Goal: Information Seeking & Learning: Learn about a topic

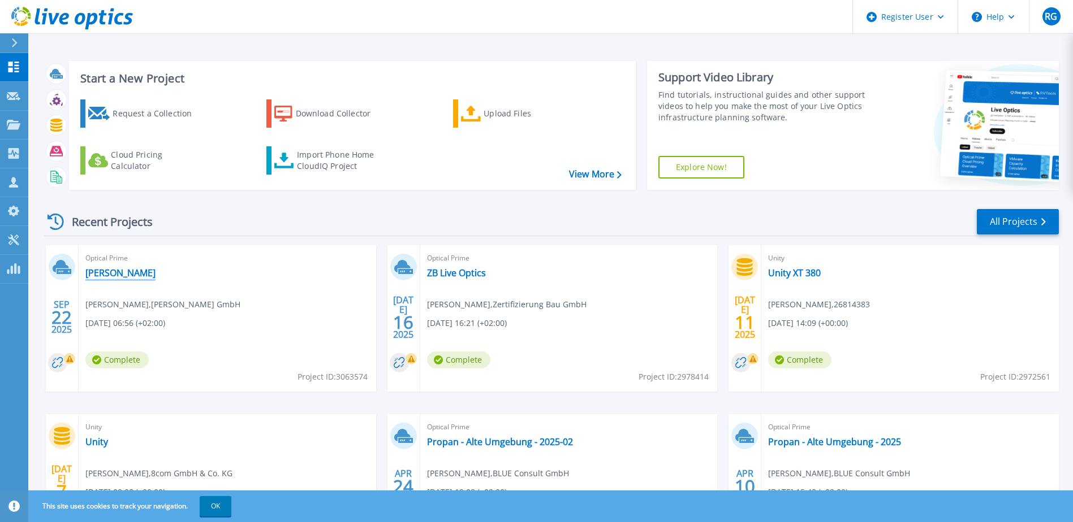
click at [118, 276] on link "[PERSON_NAME]" at bounding box center [120, 272] width 70 height 11
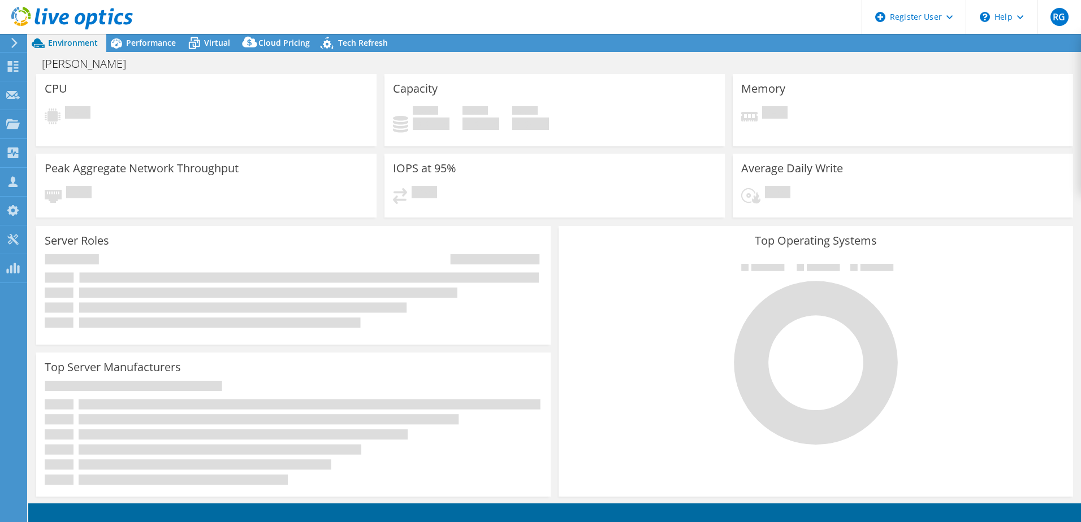
select select "USD"
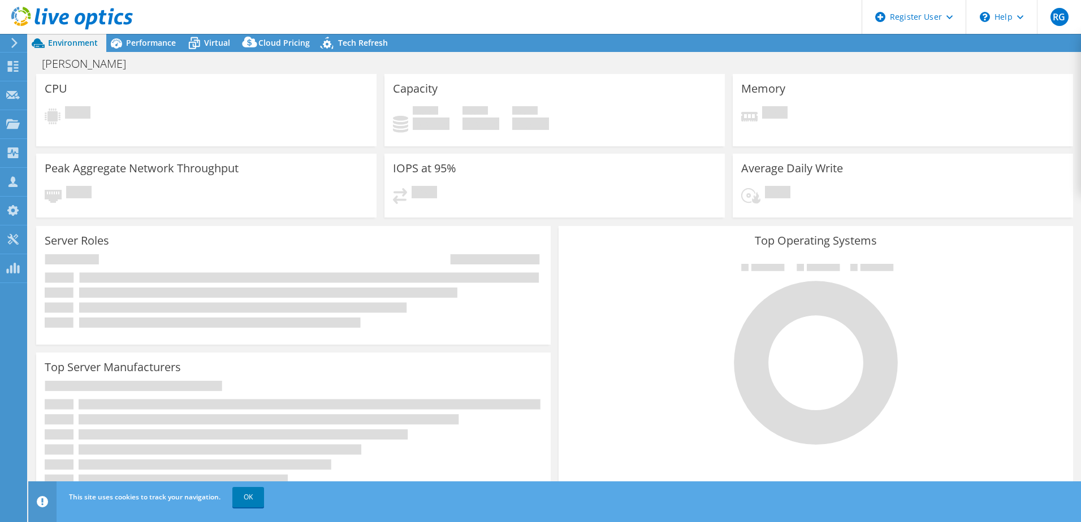
select select "EUFrankfurt"
select select "EUR"
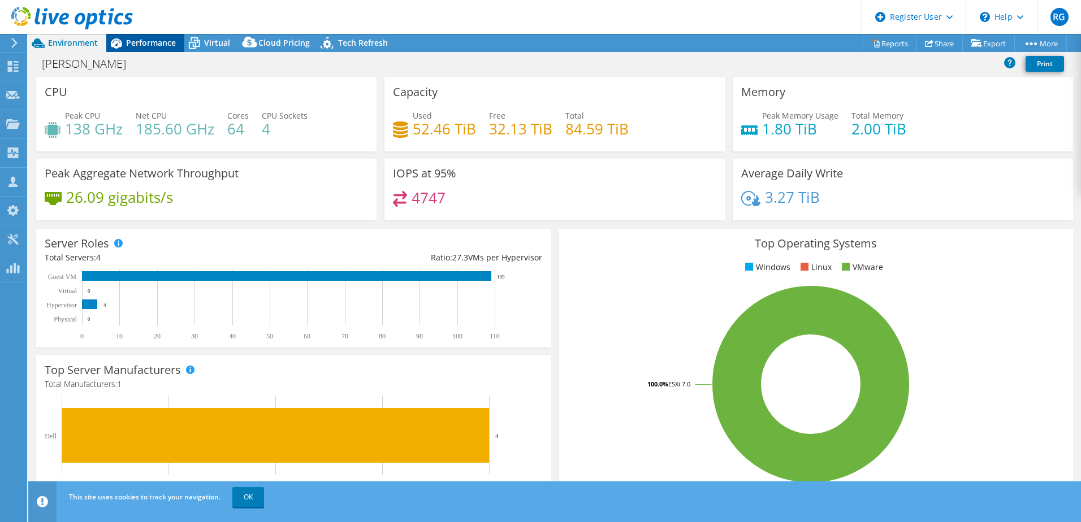
click at [156, 42] on span "Performance" at bounding box center [151, 42] width 50 height 11
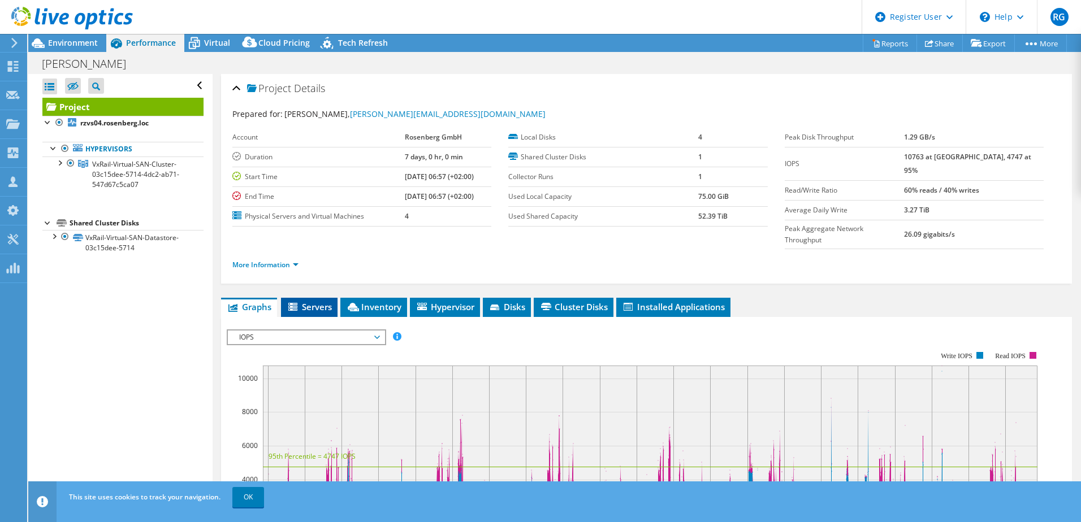
click at [300, 303] on icon at bounding box center [293, 308] width 11 height 10
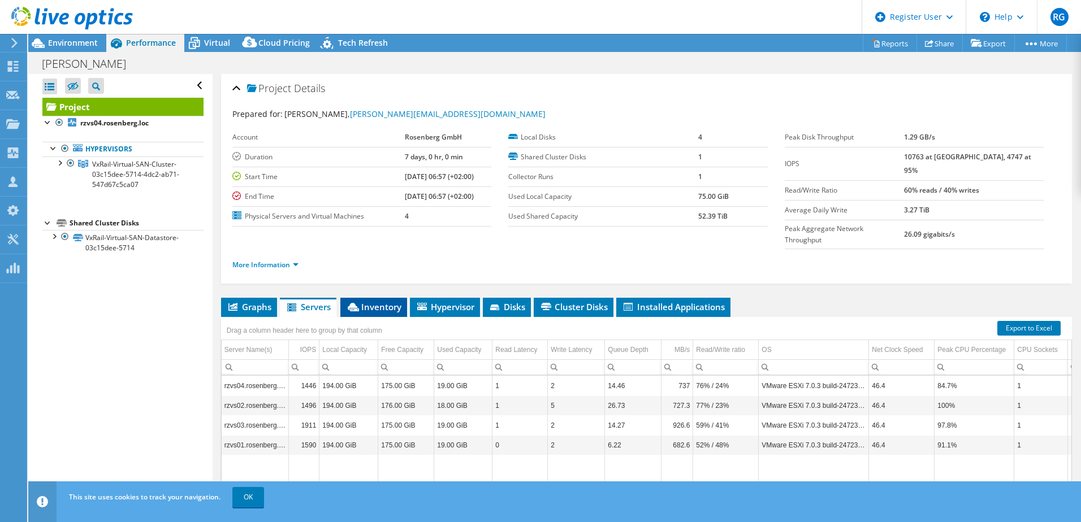
click at [378, 301] on span "Inventory" at bounding box center [373, 306] width 55 height 11
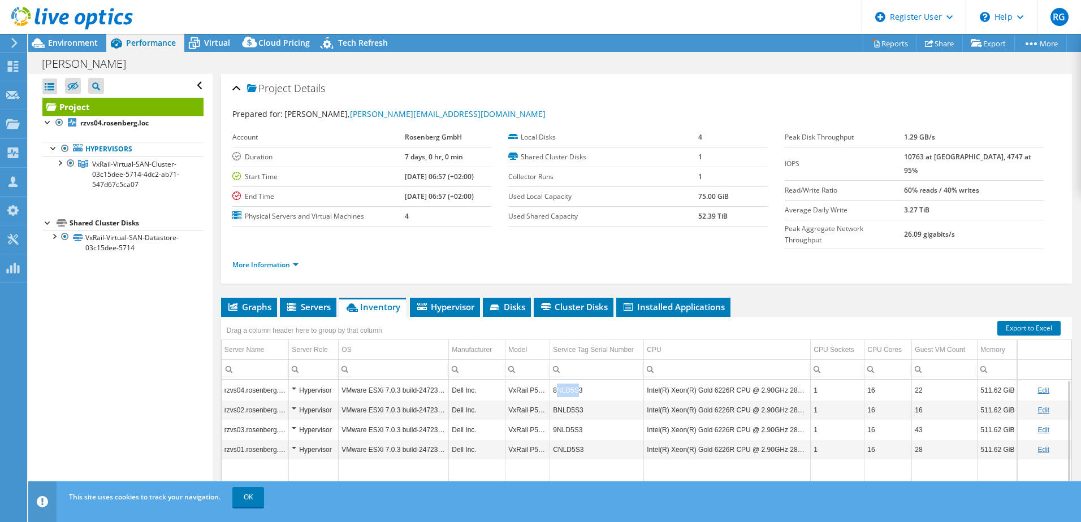
drag, startPoint x: 555, startPoint y: 368, endPoint x: 578, endPoint y: 368, distance: 22.6
click at [578, 381] on td "8NLD5S3" at bounding box center [597, 391] width 94 height 20
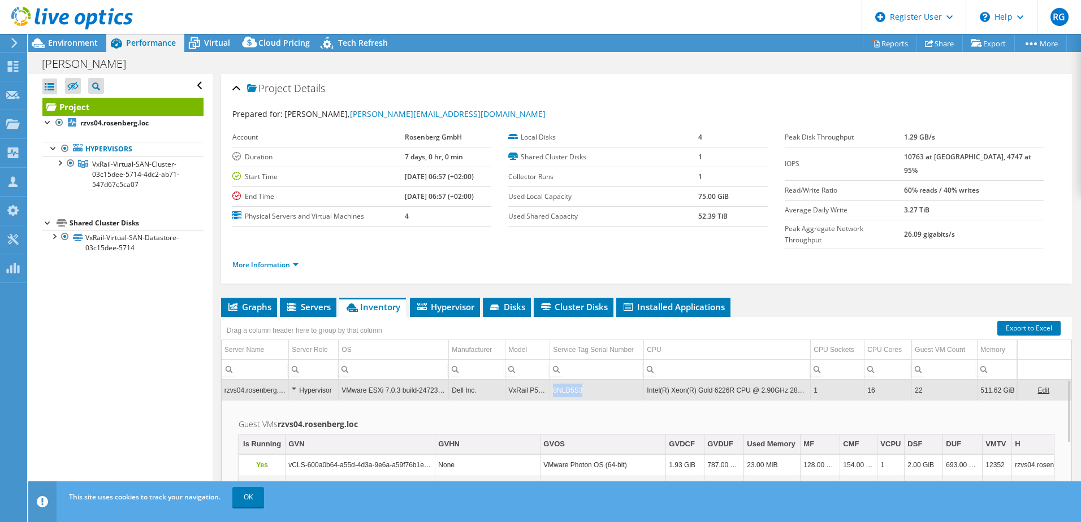
drag, startPoint x: 582, startPoint y: 369, endPoint x: 554, endPoint y: 370, distance: 28.3
click at [554, 381] on td "8NLD5S3" at bounding box center [597, 391] width 94 height 20
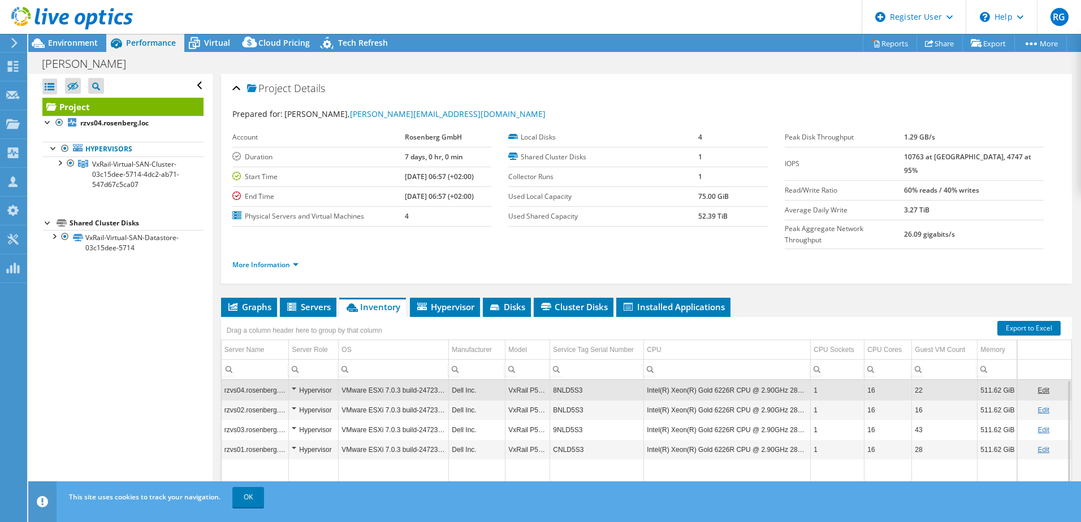
click at [551, 381] on td "8NLD5S3" at bounding box center [597, 391] width 94 height 20
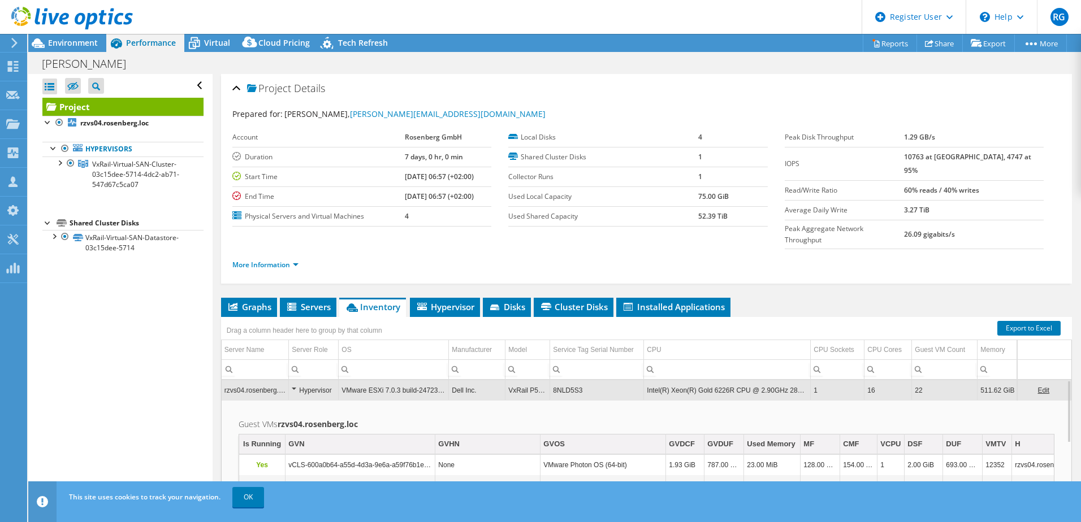
click at [557, 381] on td "8NLD5S3" at bounding box center [597, 391] width 94 height 20
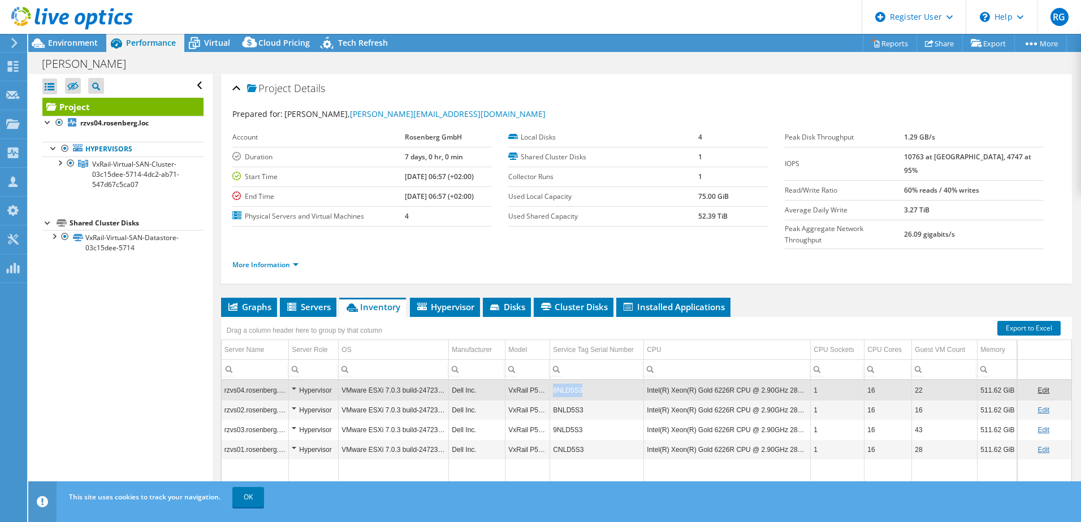
click at [557, 381] on td "8NLD5S3" at bounding box center [597, 391] width 94 height 20
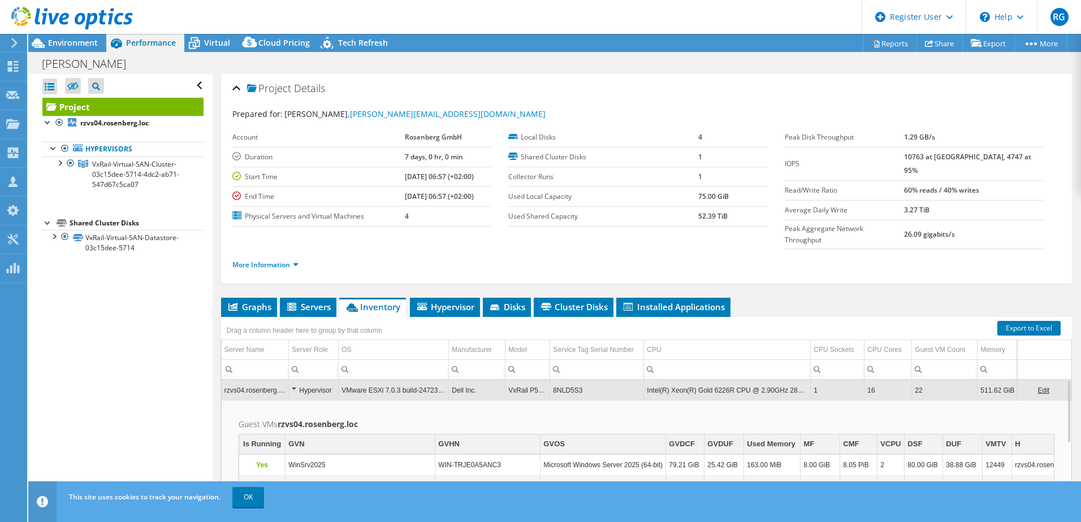
click at [557, 381] on td "8NLD5S3" at bounding box center [597, 391] width 94 height 20
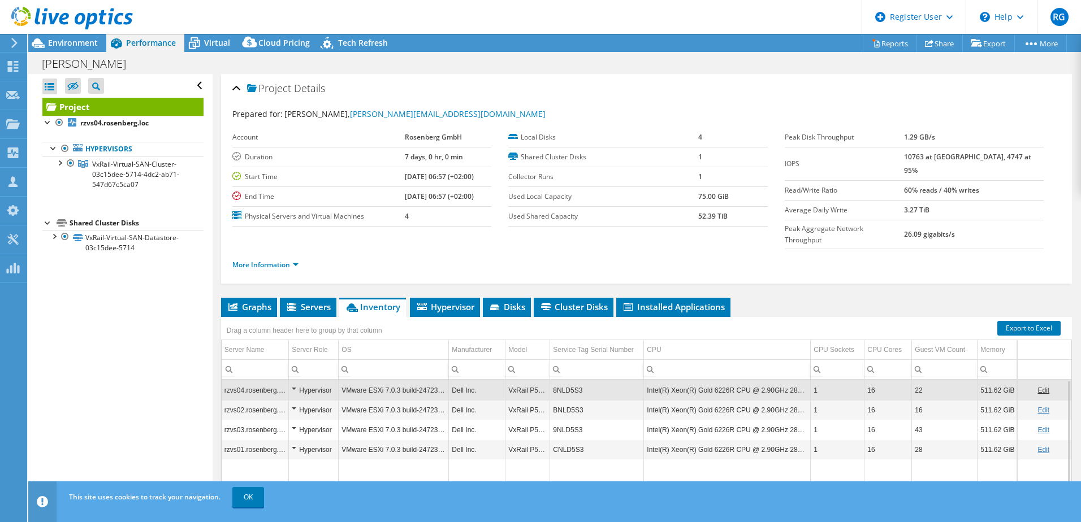
click at [557, 381] on td "8NLD5S3" at bounding box center [597, 391] width 94 height 20
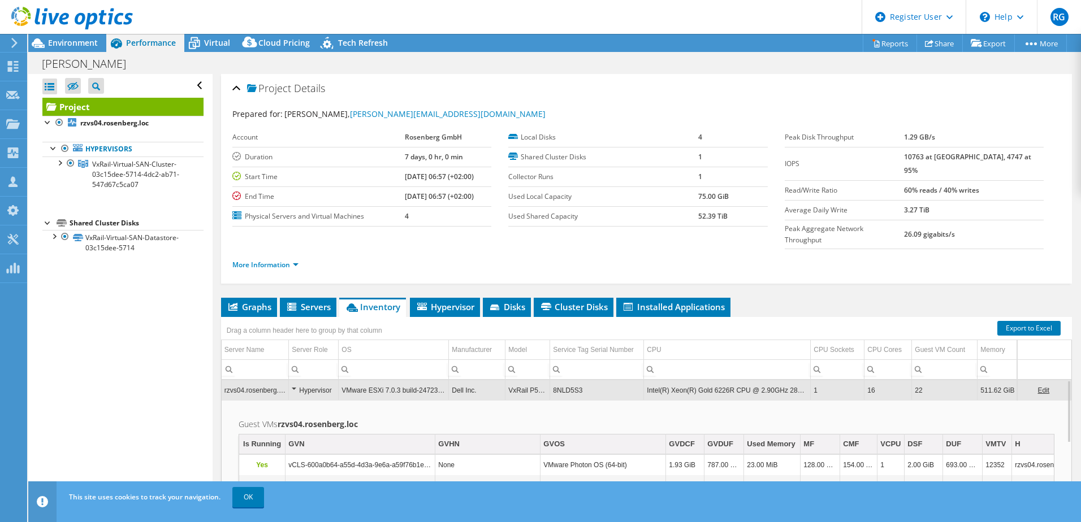
click at [557, 381] on td "8NLD5S3" at bounding box center [597, 391] width 94 height 20
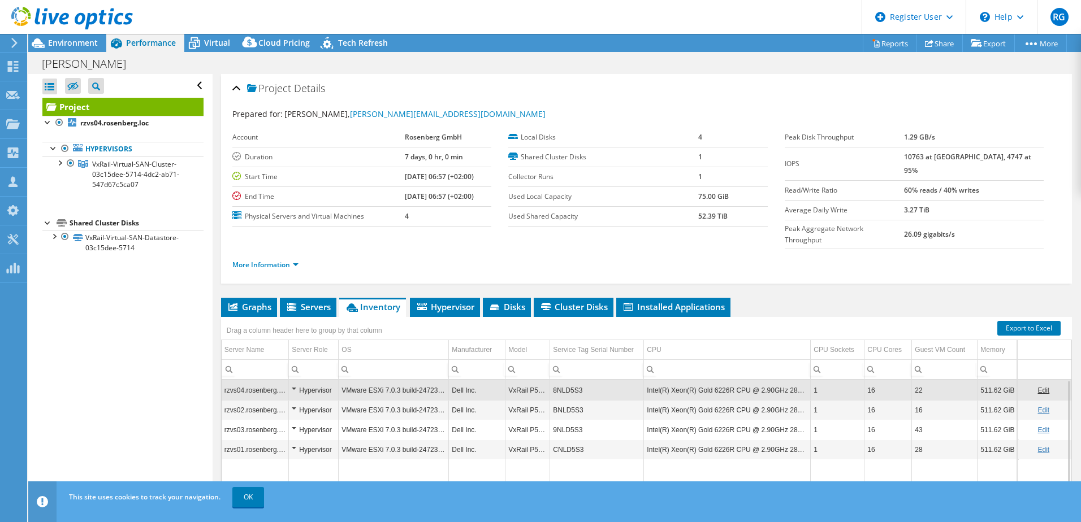
click at [557, 381] on td "8NLD5S3" at bounding box center [597, 391] width 94 height 20
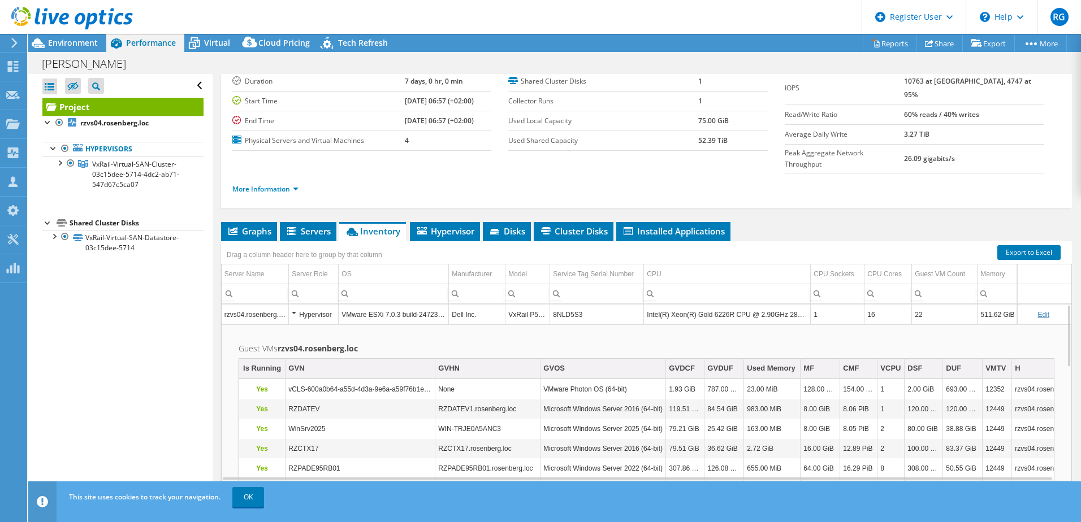
scroll to position [77, 0]
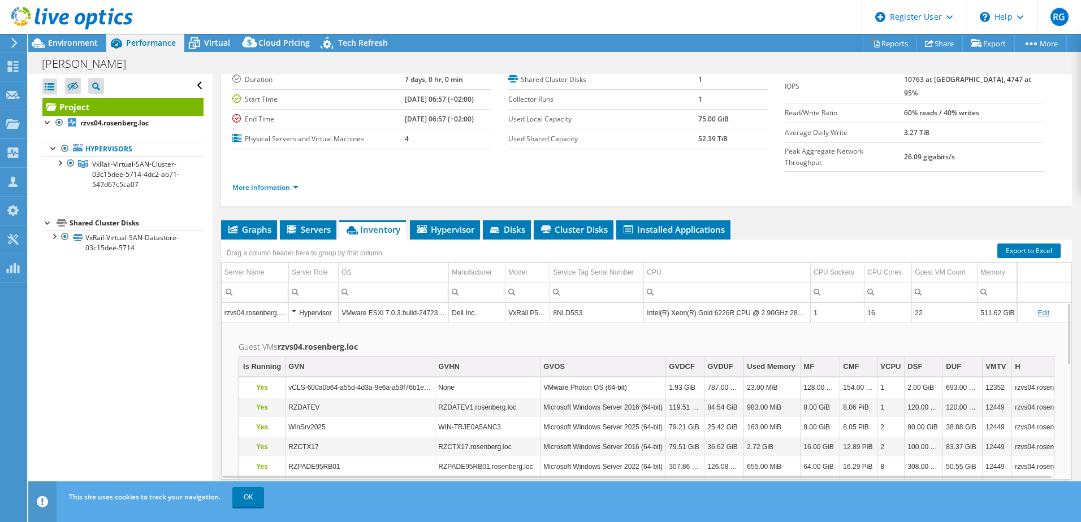
click at [671, 438] on td "79.51 GiB" at bounding box center [685, 448] width 38 height 20
drag, startPoint x: 1061, startPoint y: 327, endPoint x: 1083, endPoint y: 356, distance: 36.3
click at [1081, 356] on html "RG Dell User Rudolf Gizel Rudolf.Gizel@dell.com Dell My Profile Log Out \n Help…" at bounding box center [540, 261] width 1081 height 522
click at [293, 306] on div "Hypervisor" at bounding box center [314, 313] width 44 height 14
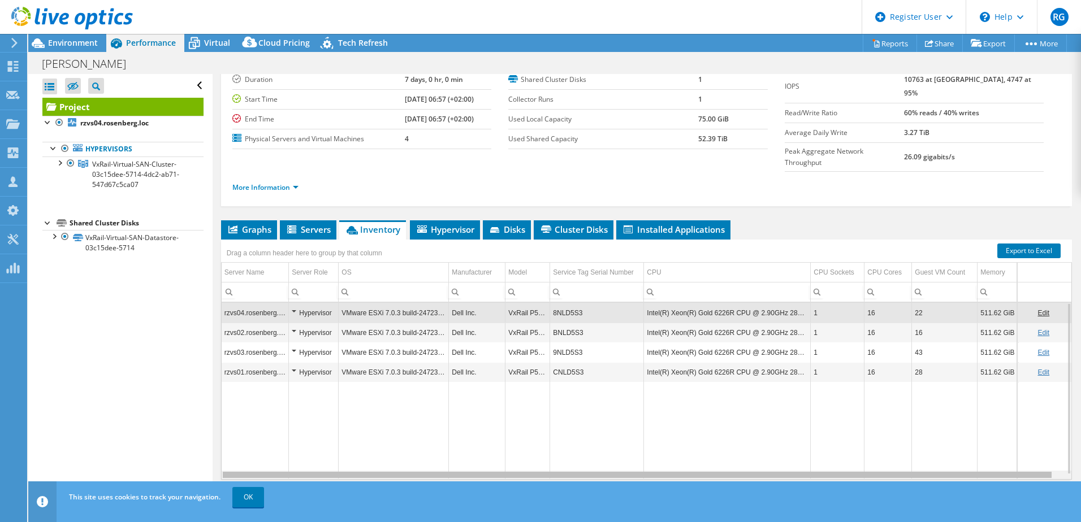
drag, startPoint x: 868, startPoint y: 453, endPoint x: 787, endPoint y: 461, distance: 81.2
click at [787, 461] on body "RG Dell User Rudolf Gizel Rudolf.Gizel@dell.com Dell My Profile Log Out \n Help…" at bounding box center [540, 261] width 1081 height 522
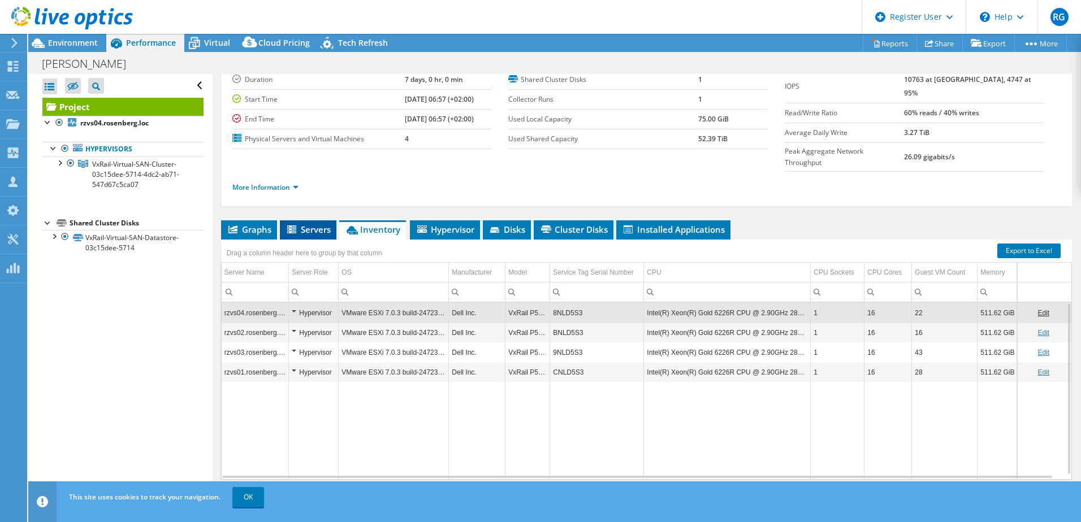
click at [308, 224] on span "Servers" at bounding box center [308, 229] width 45 height 11
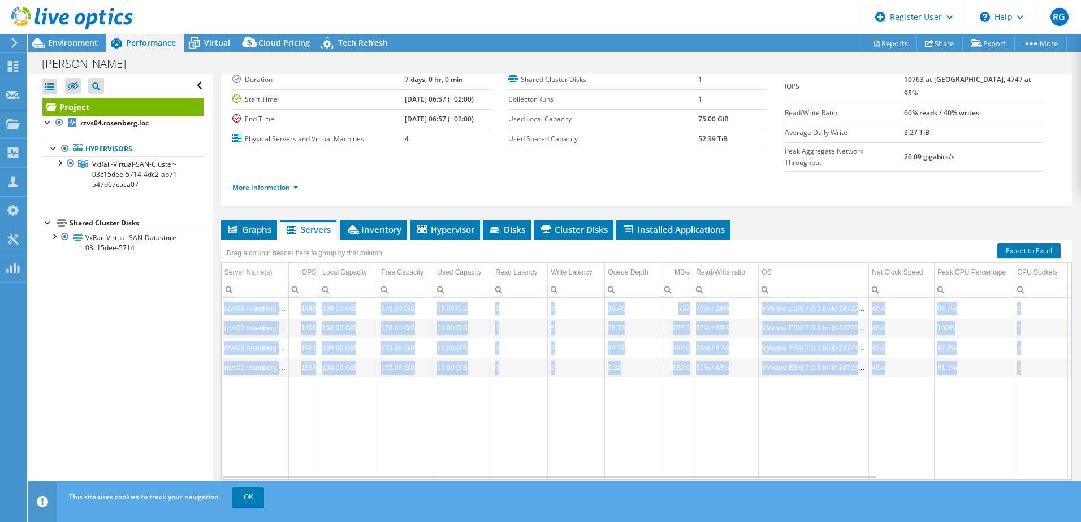
drag, startPoint x: 807, startPoint y: 457, endPoint x: 781, endPoint y: 456, distance: 26.0
click at [781, 456] on div "rzvs04.rosenberg.loc 1446 194.00 GiB 175.00 GiB 19.00 GiB 1 2 14.46 737 76% / 2…" at bounding box center [646, 389] width 851 height 182
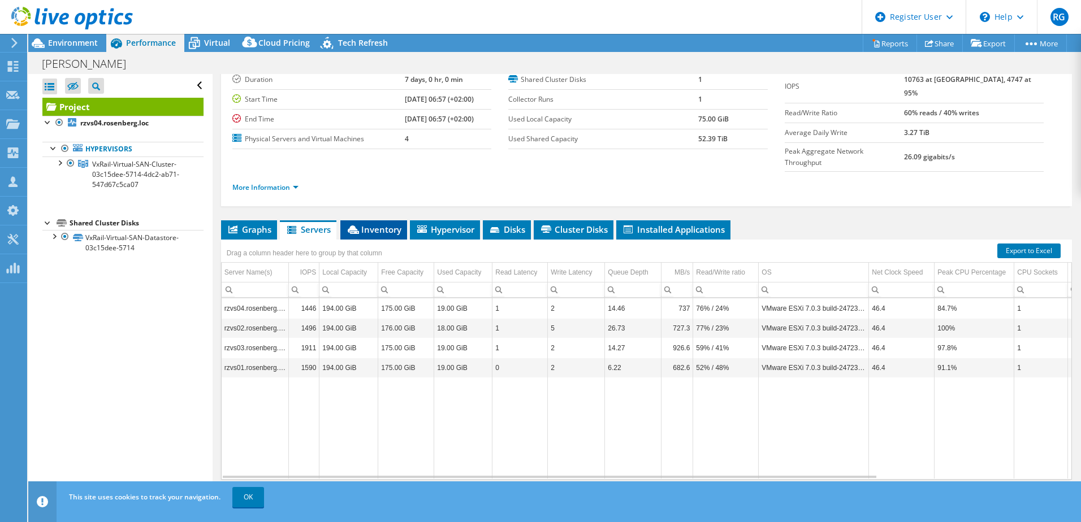
click at [374, 224] on span "Inventory" at bounding box center [373, 229] width 55 height 11
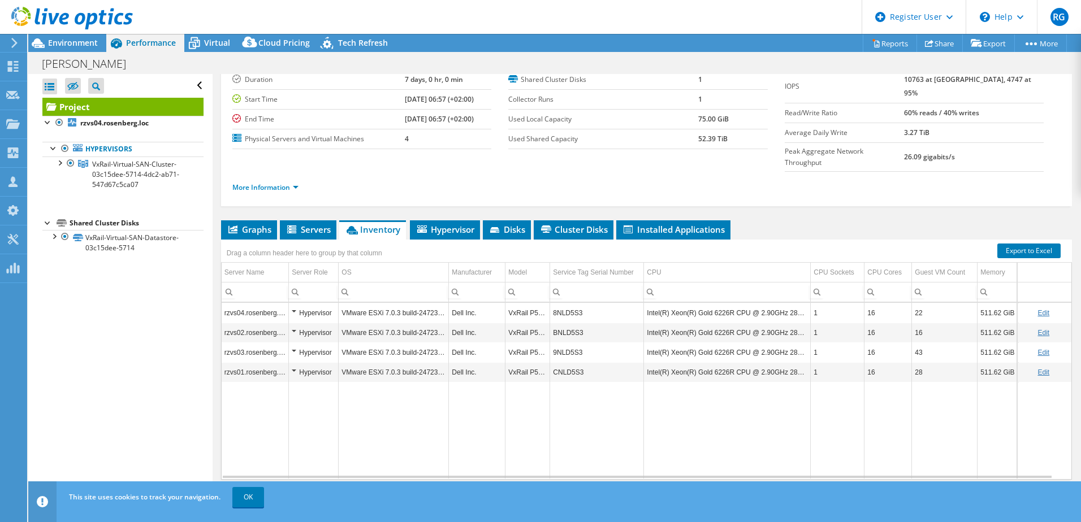
click at [300, 306] on div "Hypervisor" at bounding box center [314, 313] width 44 height 14
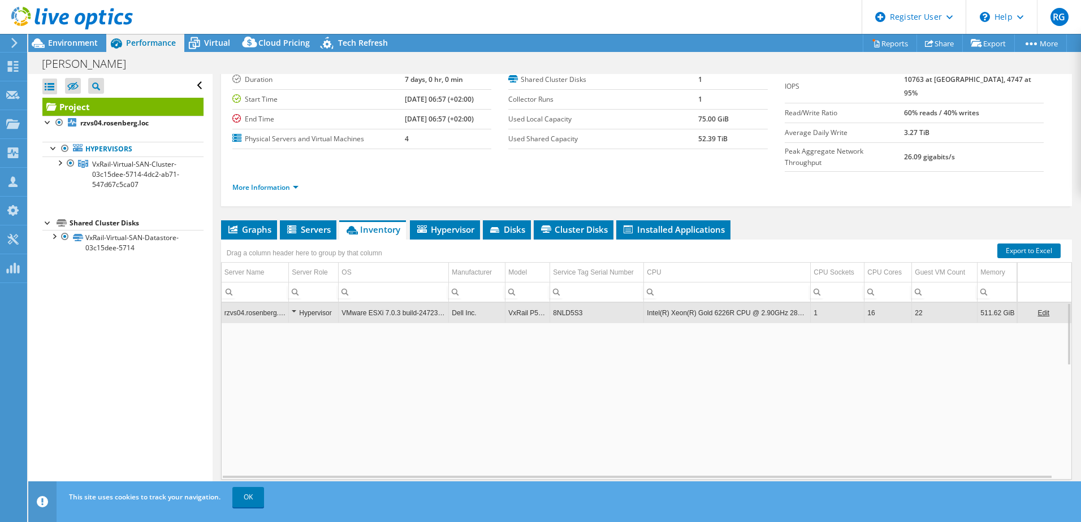
click at [300, 306] on div "Hypervisor" at bounding box center [314, 313] width 44 height 14
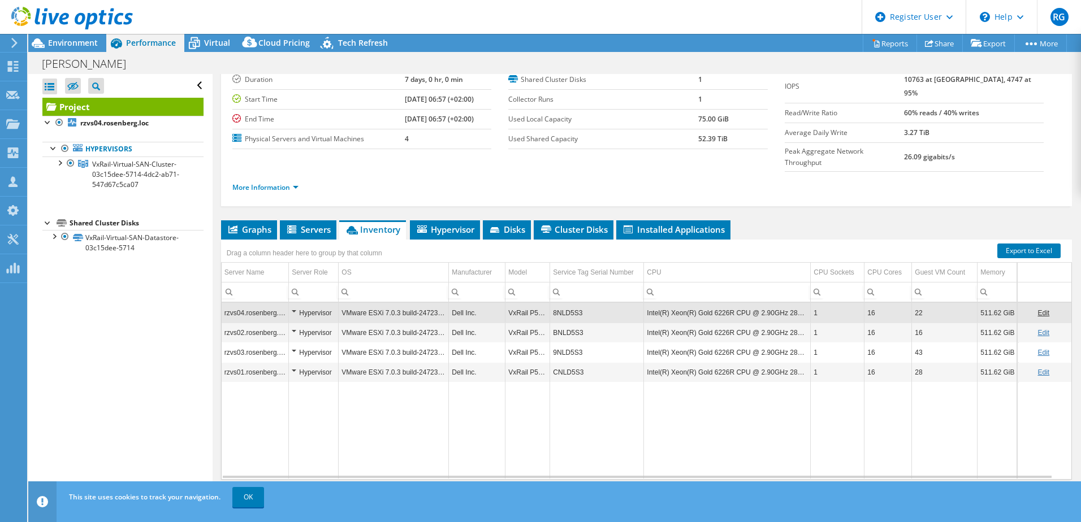
click at [251, 303] on td "rzvs04.rosenberg.loc" at bounding box center [255, 313] width 67 height 20
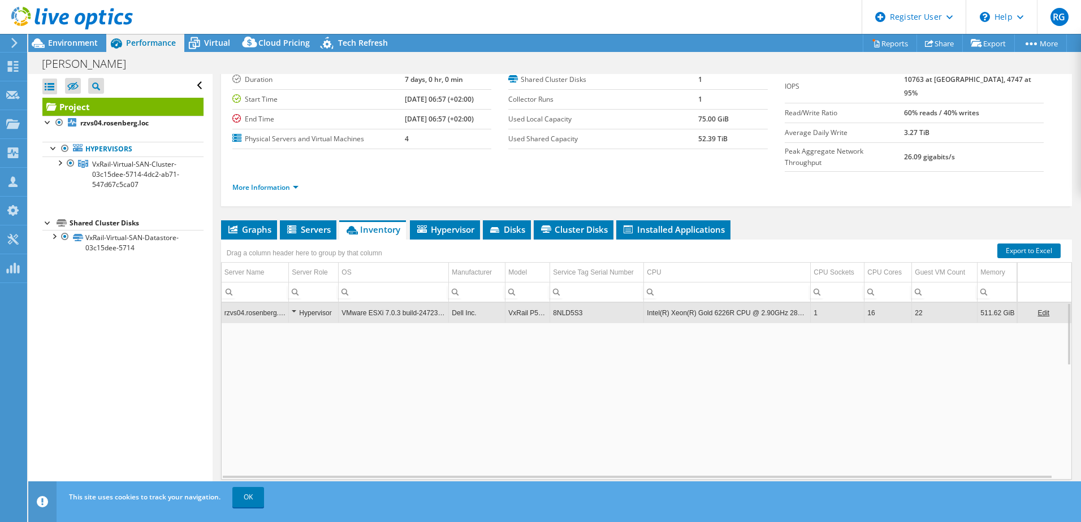
click at [251, 303] on td "rzvs04.rosenberg.loc" at bounding box center [255, 313] width 67 height 20
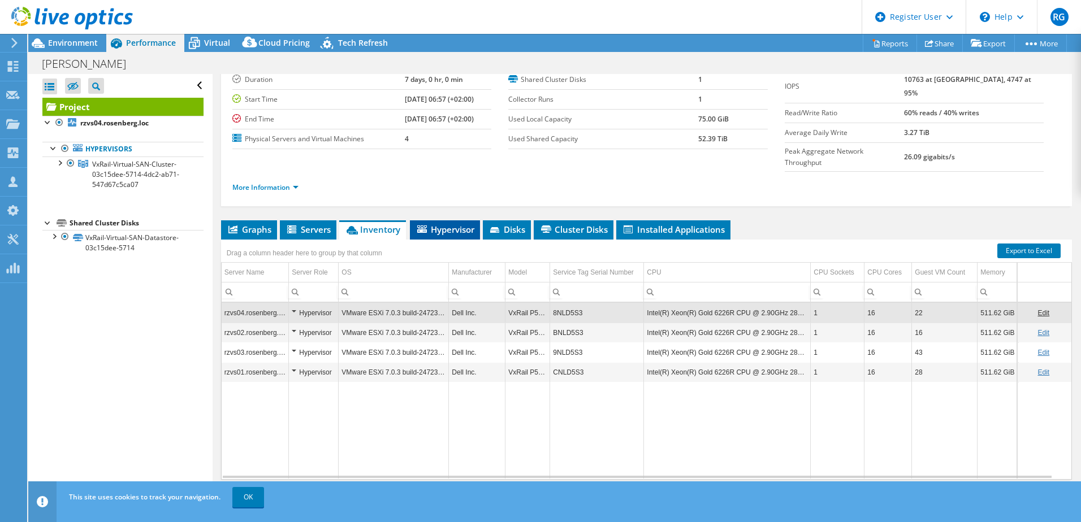
click at [441, 224] on span "Hypervisor" at bounding box center [445, 229] width 59 height 11
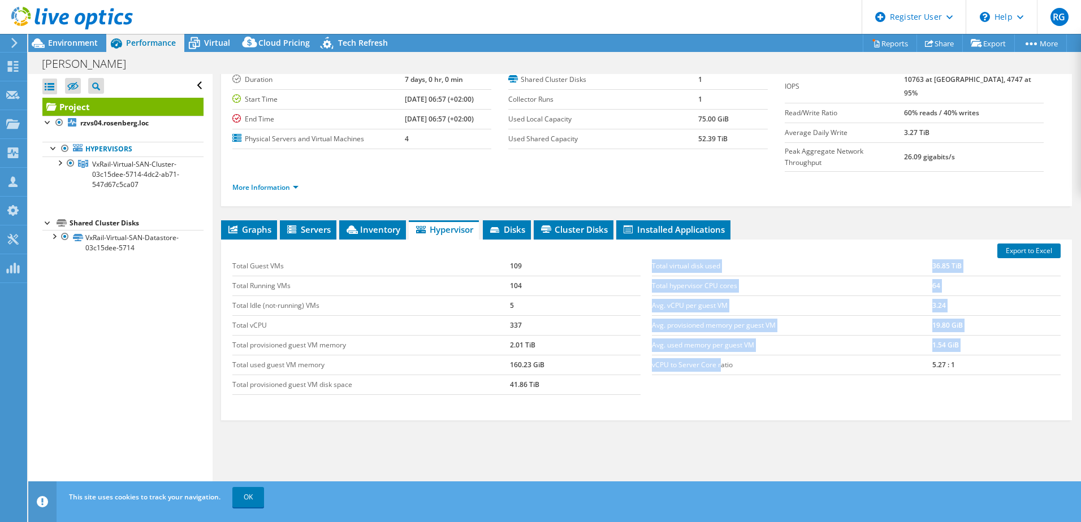
drag, startPoint x: 646, startPoint y: 343, endPoint x: 717, endPoint y: 340, distance: 70.7
click at [717, 340] on div "Total virtual disk used 36.85 TiB Total hypervisor CPU cores 64 Avg. vCPU per g…" at bounding box center [856, 315] width 420 height 141
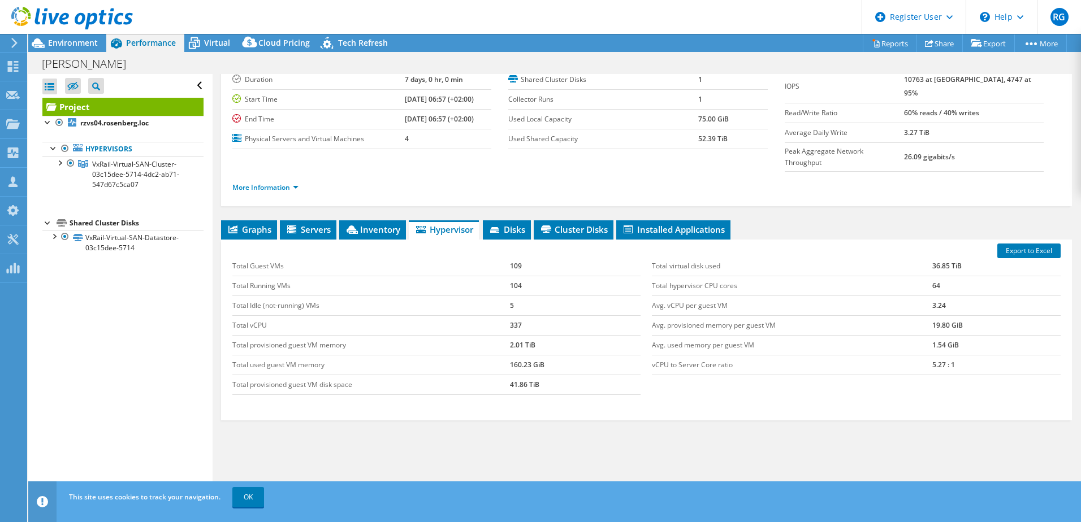
drag, startPoint x: 717, startPoint y: 340, endPoint x: 725, endPoint y: 344, distance: 9.1
click at [725, 355] on td "vCPU to Server Core ratio" at bounding box center [792, 365] width 280 height 20
drag, startPoint x: 729, startPoint y: 344, endPoint x: 647, endPoint y: 348, distance: 81.5
click at [652, 355] on td "vCPU to Server Core ratio" at bounding box center [792, 365] width 280 height 20
copy td "vCPU to Server Core ratio"
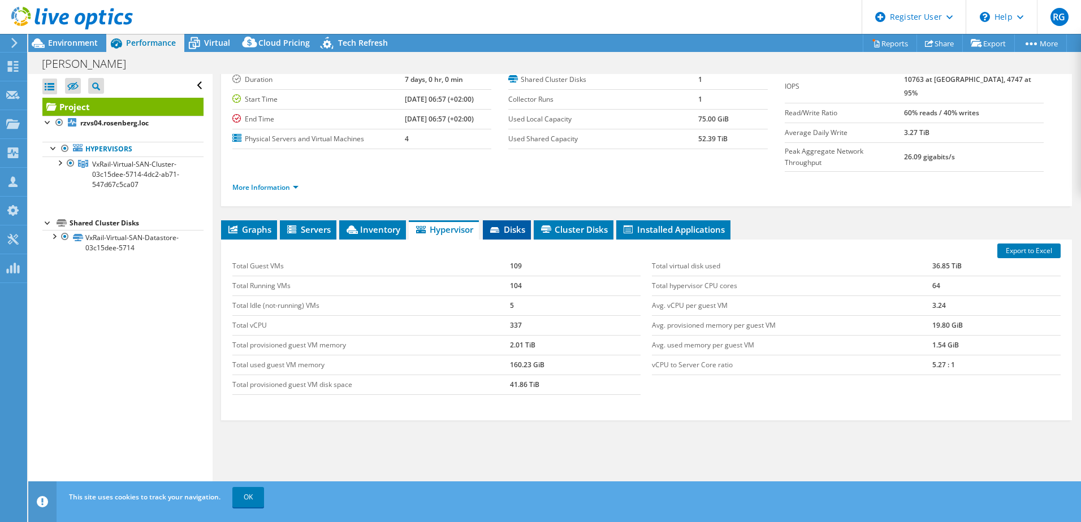
click at [512, 224] on span "Disks" at bounding box center [507, 229] width 37 height 11
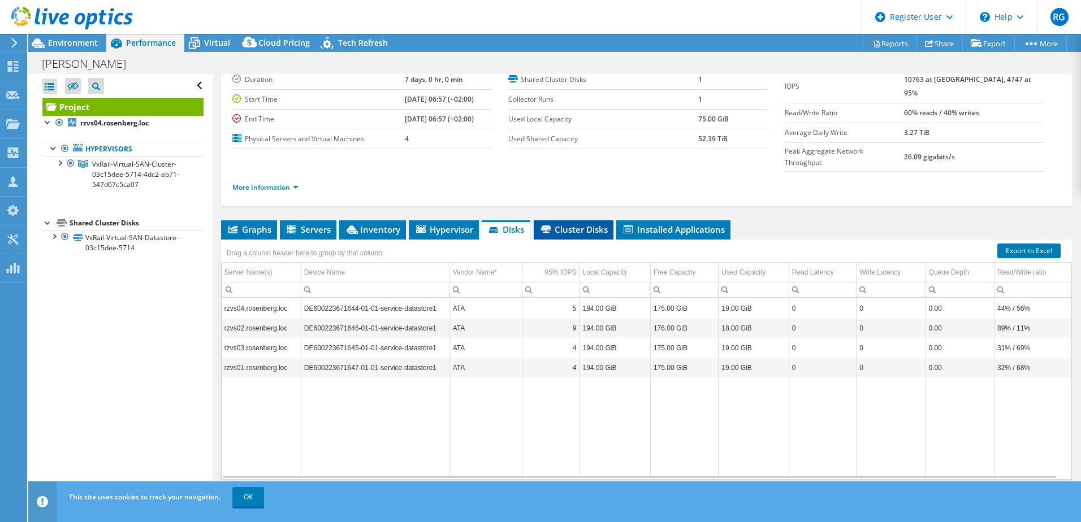
click at [550, 221] on li "Cluster Disks" at bounding box center [574, 230] width 80 height 19
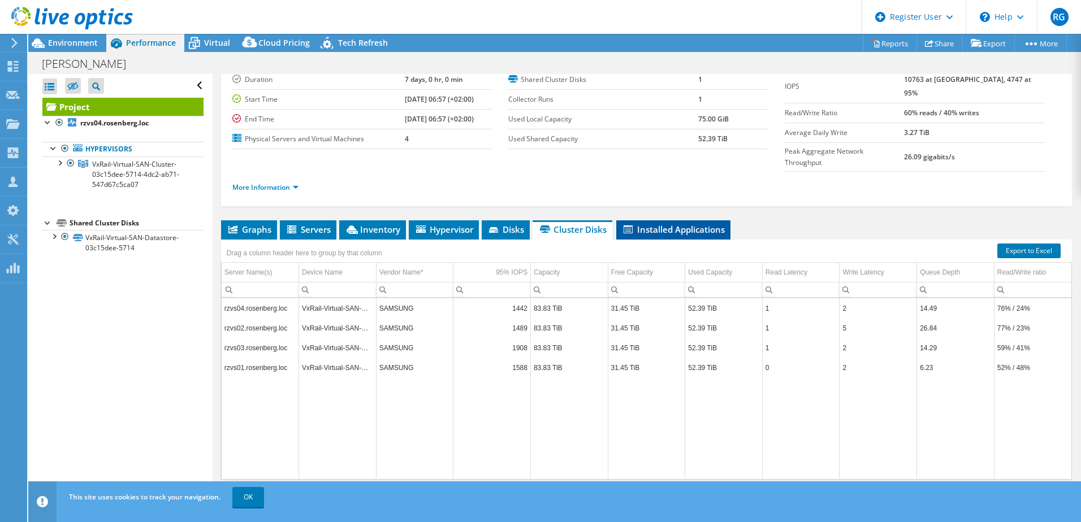
click at [665, 221] on li "Installed Applications" at bounding box center [673, 230] width 114 height 19
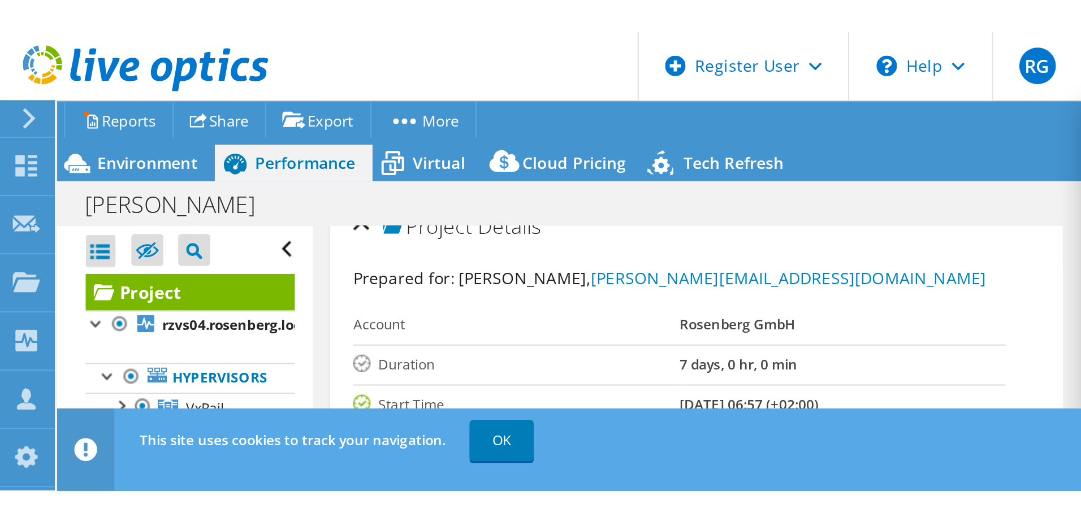
scroll to position [14, 0]
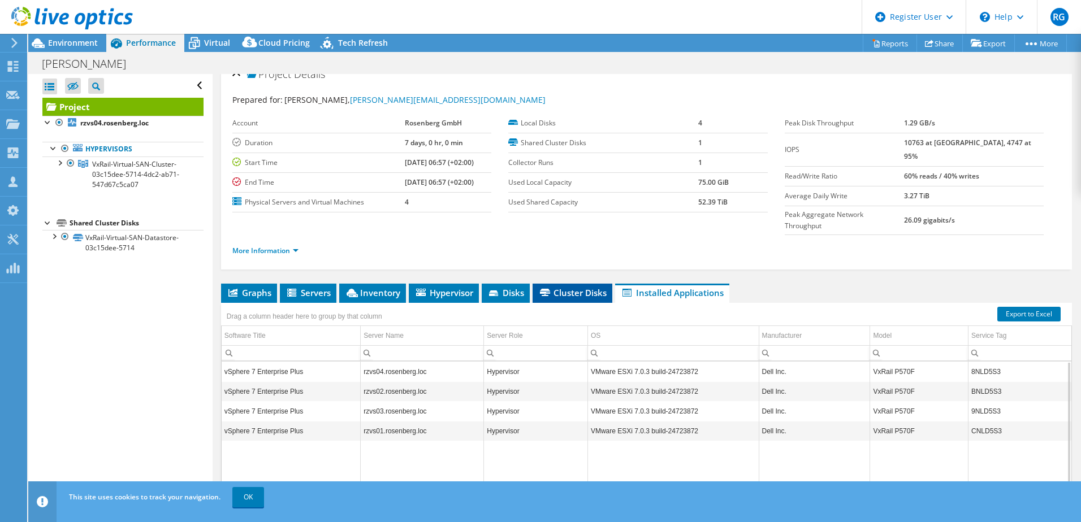
click at [570, 284] on li "Cluster Disks" at bounding box center [573, 293] width 80 height 19
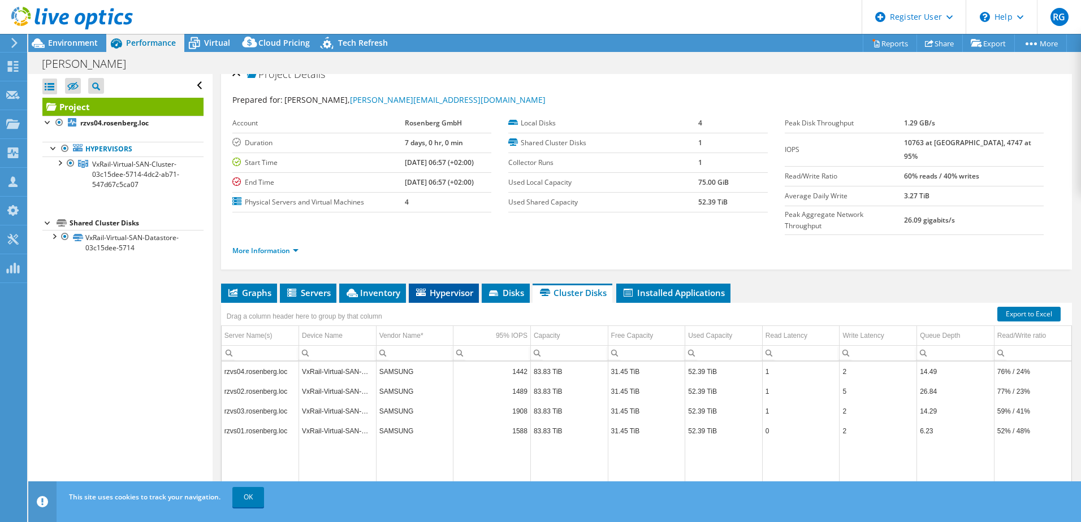
click at [469, 287] on span "Hypervisor" at bounding box center [443, 292] width 59 height 11
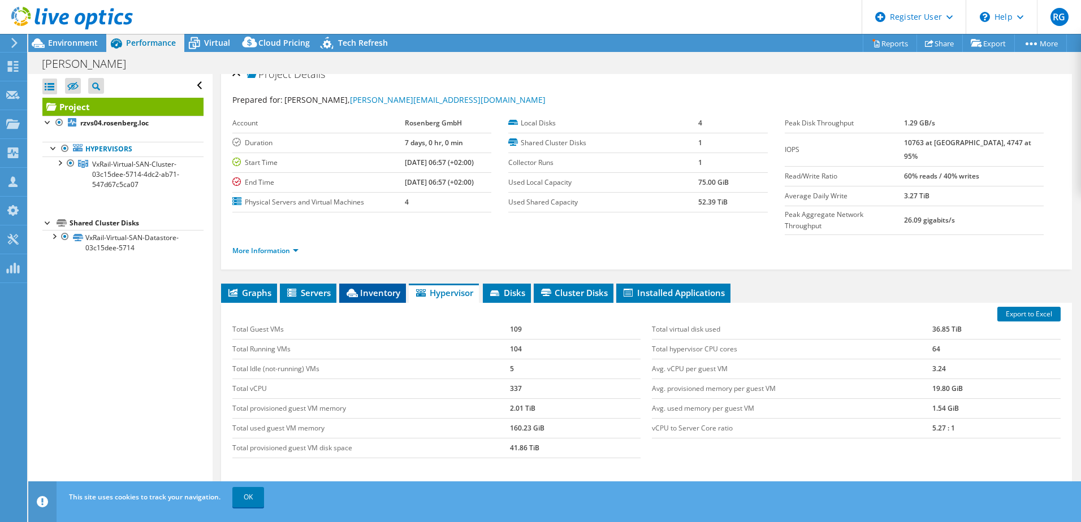
click at [361, 287] on span "Inventory" at bounding box center [372, 292] width 55 height 11
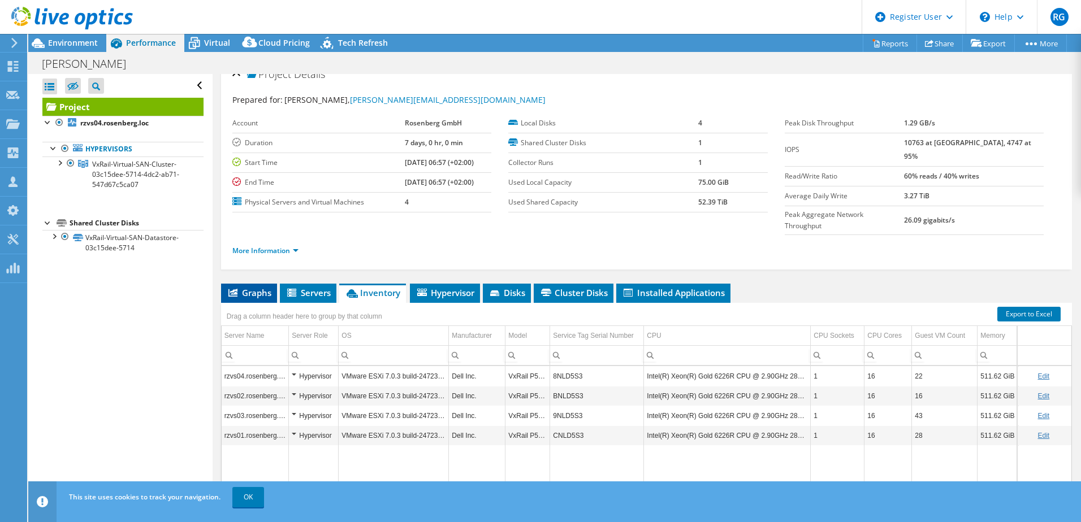
click at [257, 287] on span "Graphs" at bounding box center [249, 292] width 45 height 11
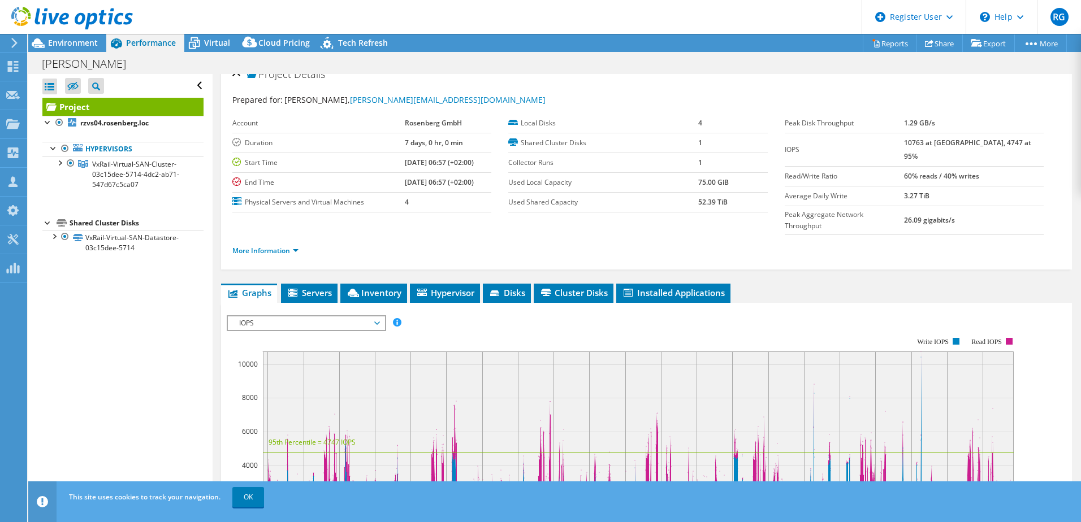
scroll to position [0, 0]
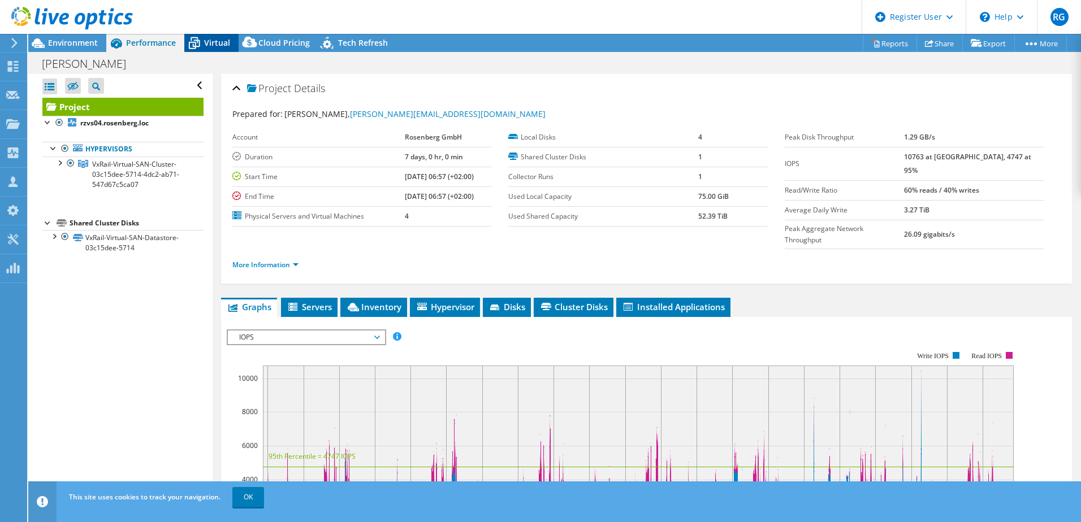
click at [206, 39] on span "Virtual" at bounding box center [217, 42] width 26 height 11
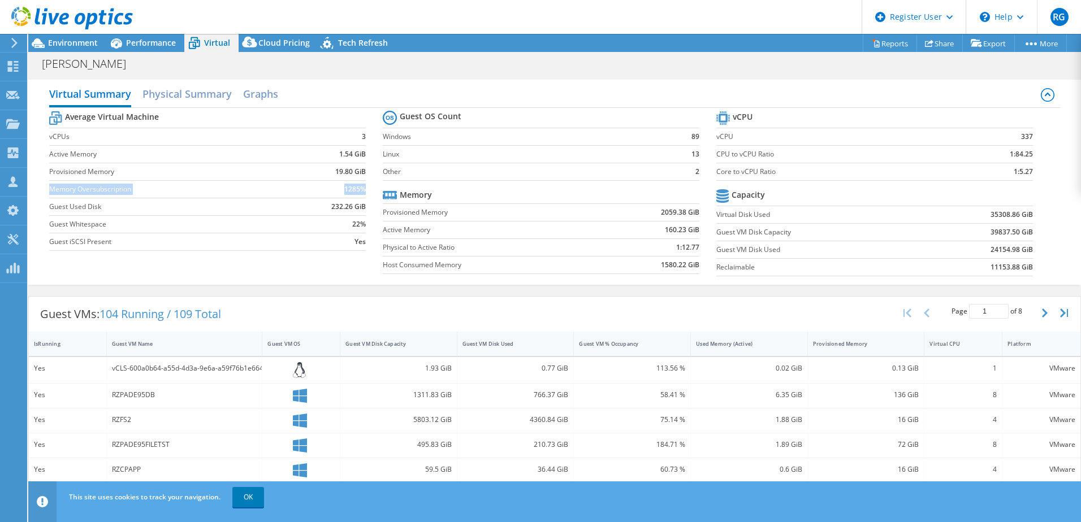
drag, startPoint x: 51, startPoint y: 190, endPoint x: 362, endPoint y: 188, distance: 311.6
click at [362, 188] on tr "Memory Oversubscription 1285%" at bounding box center [207, 189] width 317 height 18
click at [65, 41] on span "Environment" at bounding box center [73, 42] width 50 height 11
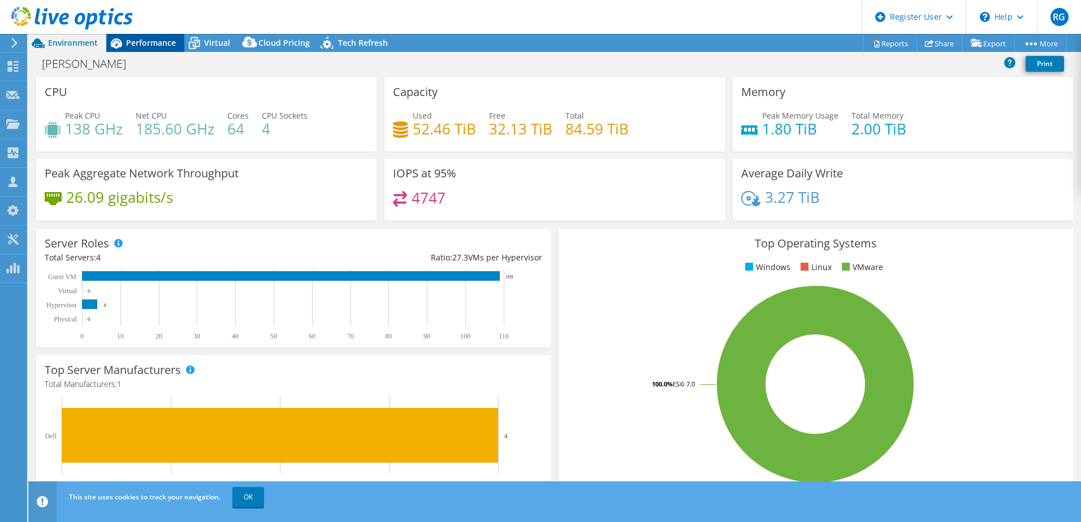
click at [127, 43] on span "Performance" at bounding box center [151, 42] width 50 height 11
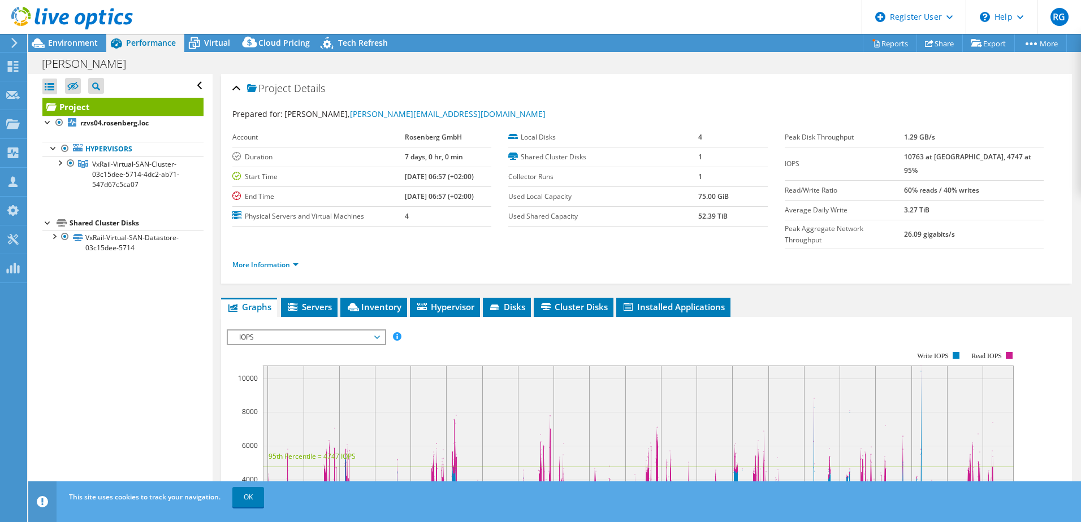
click at [343, 331] on span "IOPS" at bounding box center [306, 338] width 145 height 14
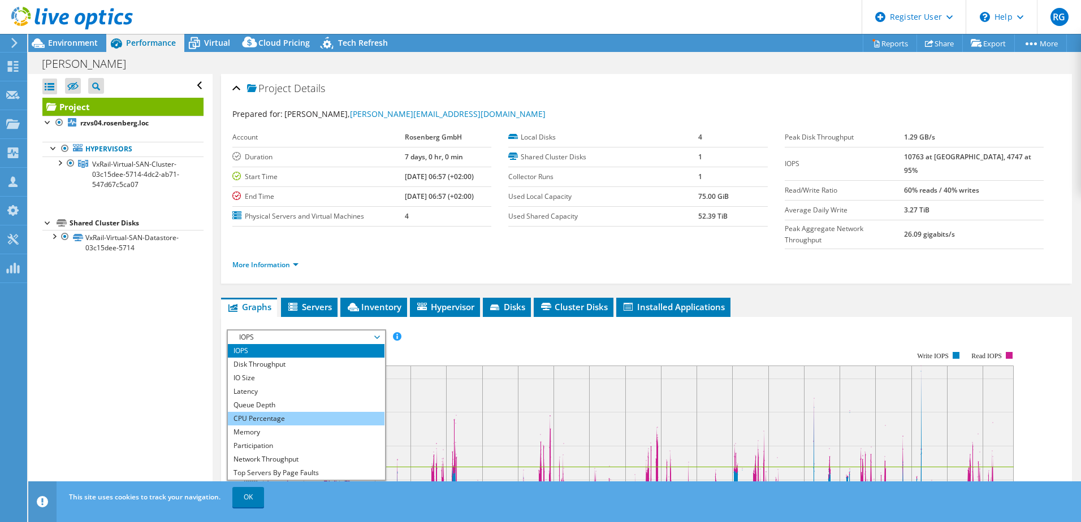
click at [298, 412] on li "CPU Percentage" at bounding box center [306, 419] width 157 height 14
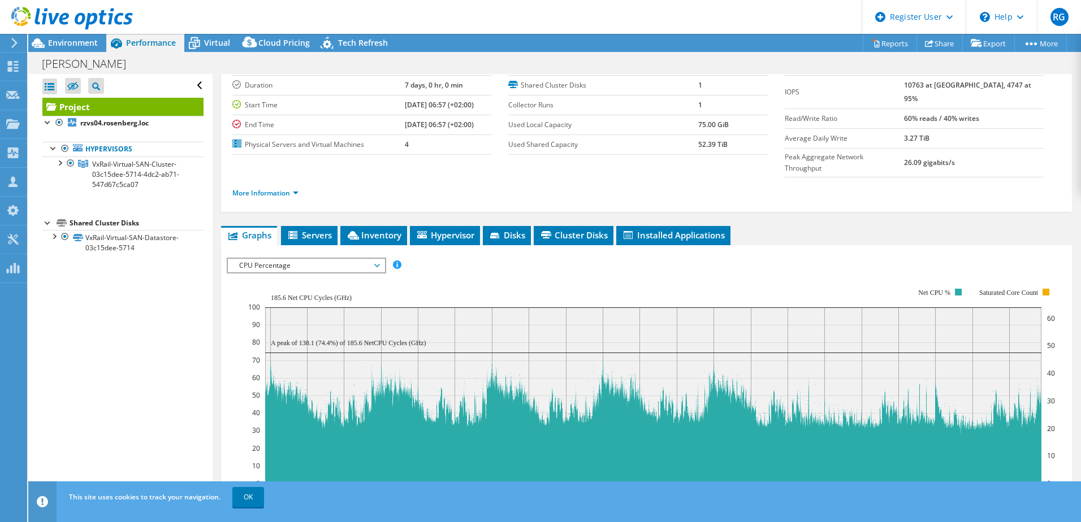
scroll to position [88, 0]
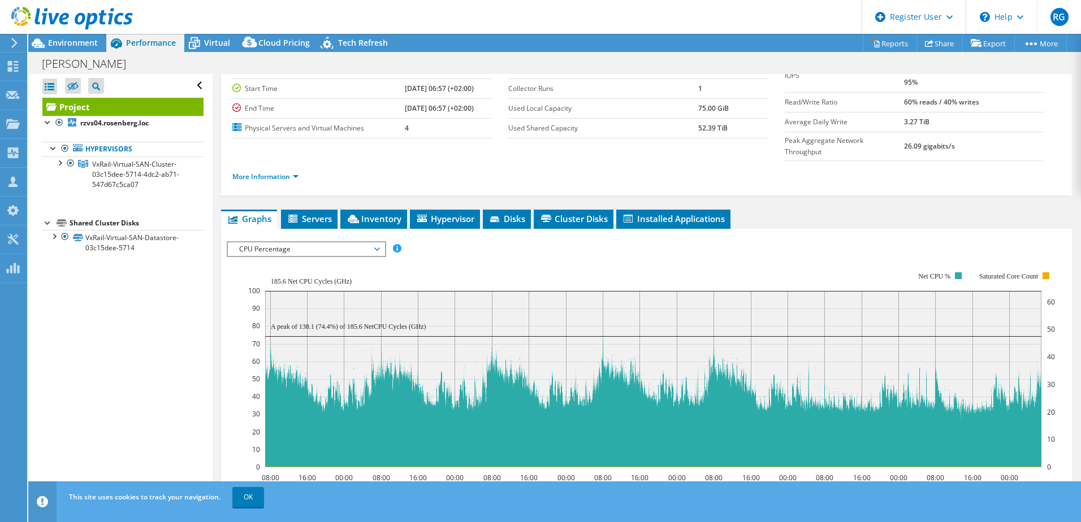
click at [290, 243] on span "CPU Percentage" at bounding box center [306, 250] width 145 height 14
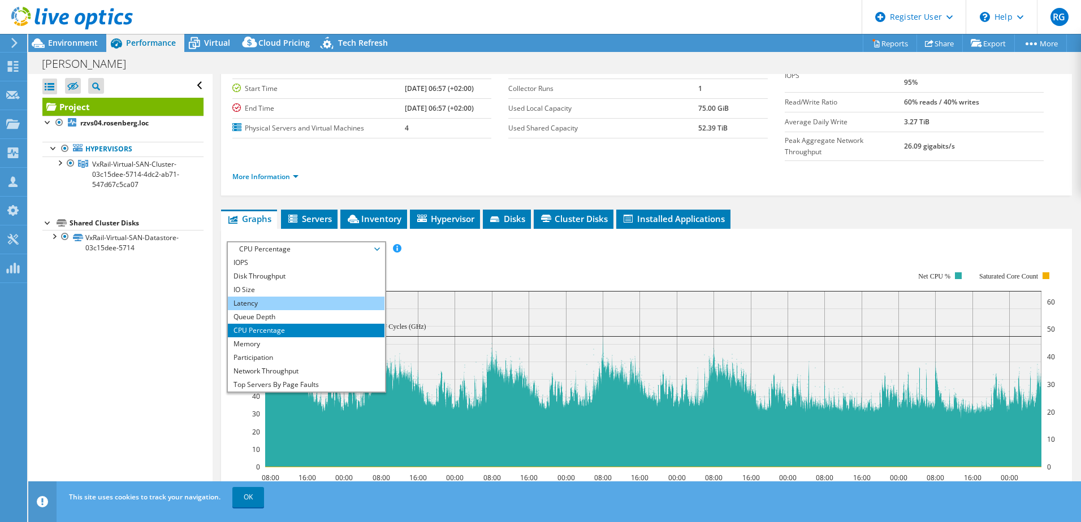
click at [256, 297] on li "Latency" at bounding box center [306, 304] width 157 height 14
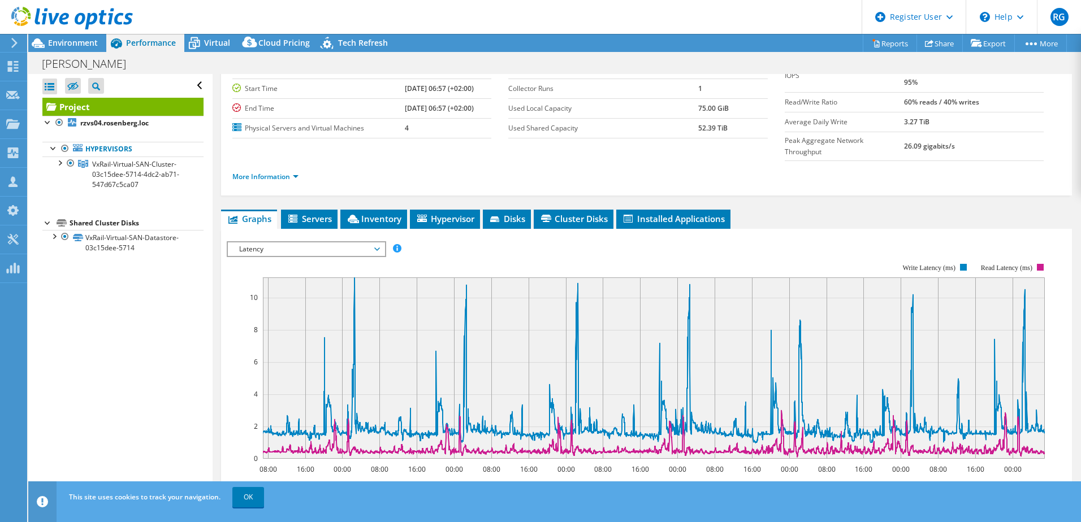
click at [308, 243] on span "Latency" at bounding box center [306, 250] width 145 height 14
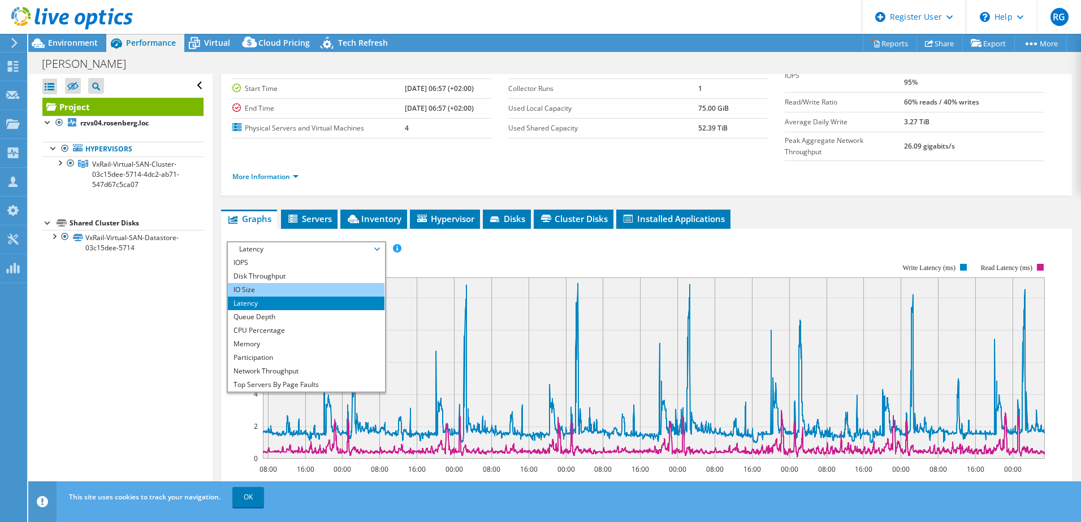
click at [296, 283] on li "IO Size" at bounding box center [306, 290] width 157 height 14
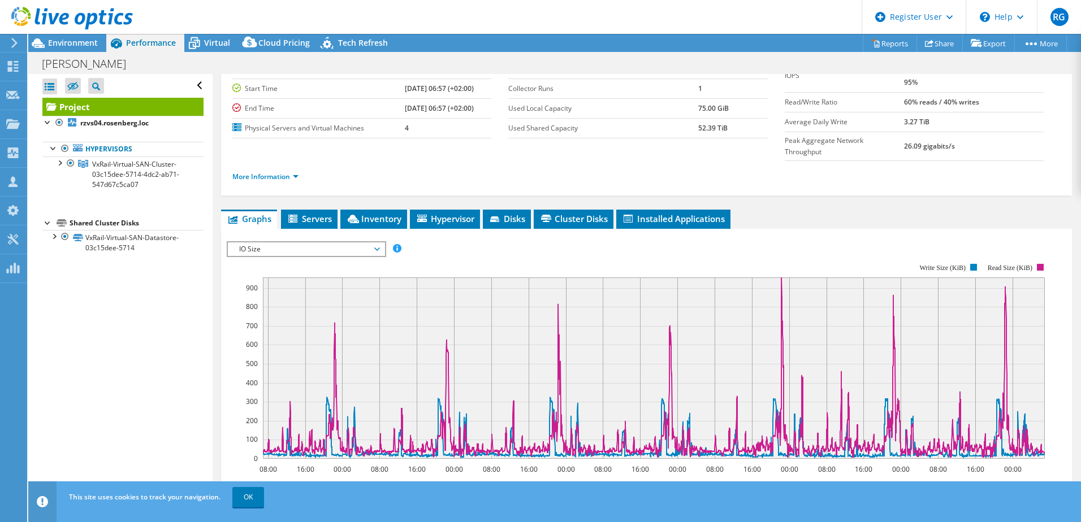
click at [310, 243] on span "IO Size" at bounding box center [306, 250] width 145 height 14
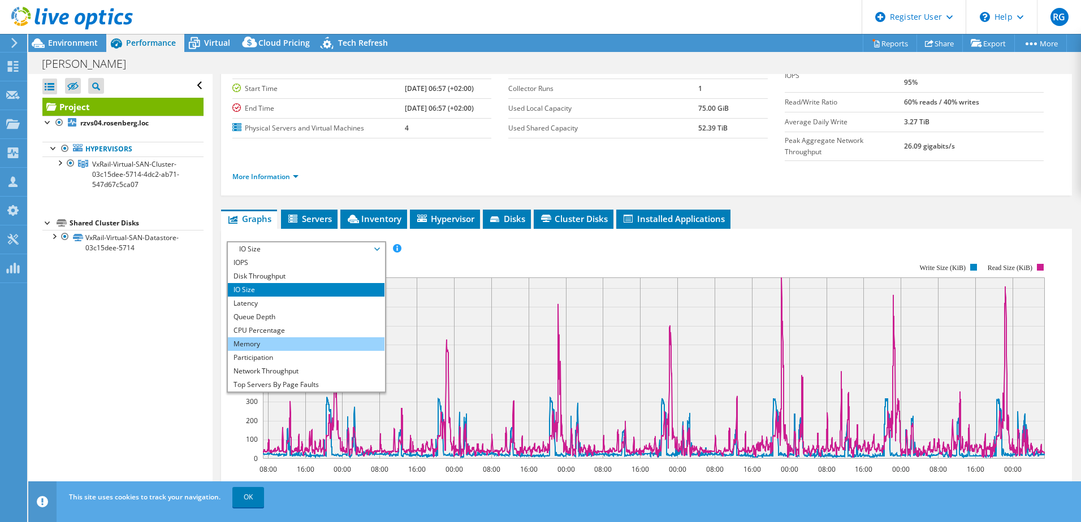
click at [280, 338] on li "Memory" at bounding box center [306, 345] width 157 height 14
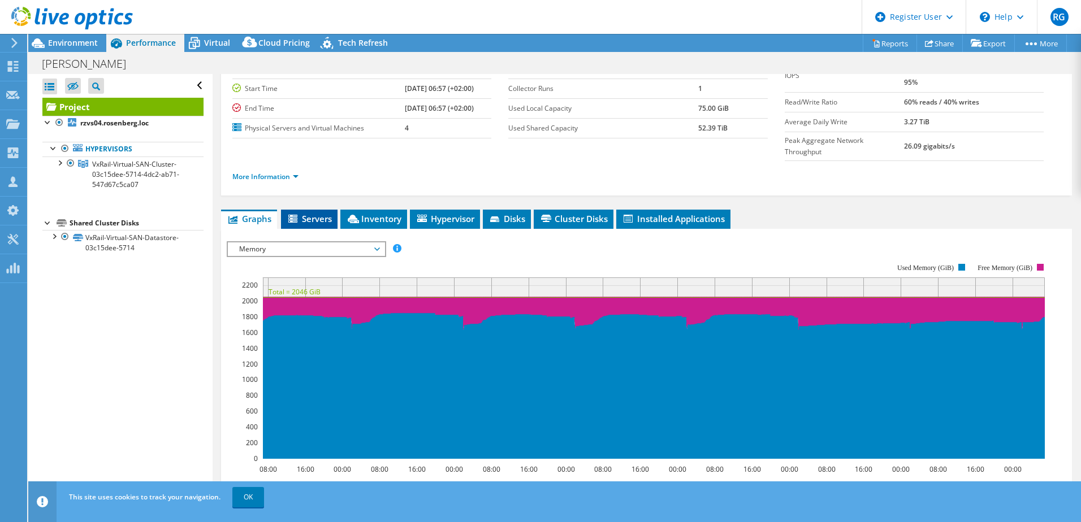
click at [325, 213] on span "Servers" at bounding box center [309, 218] width 45 height 11
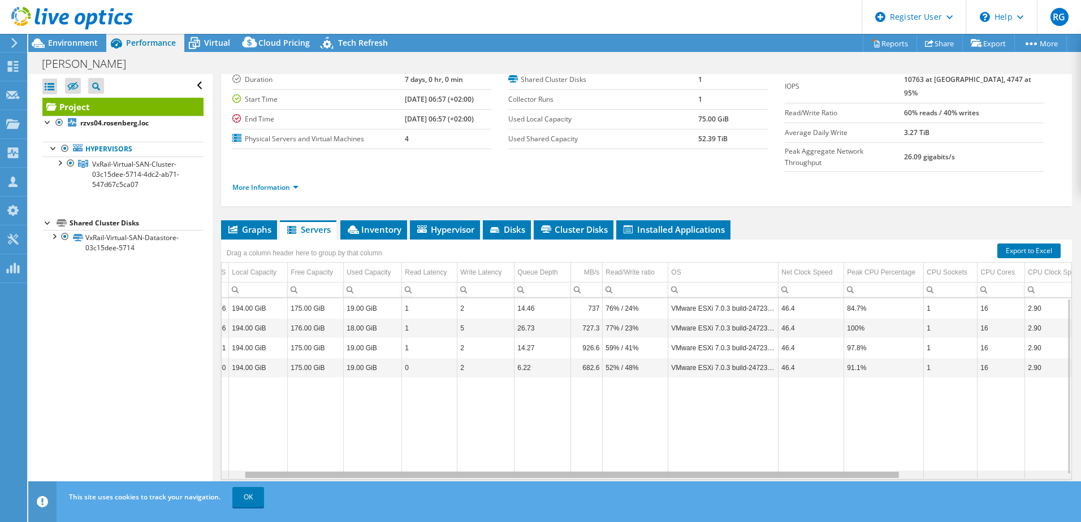
scroll to position [0, 0]
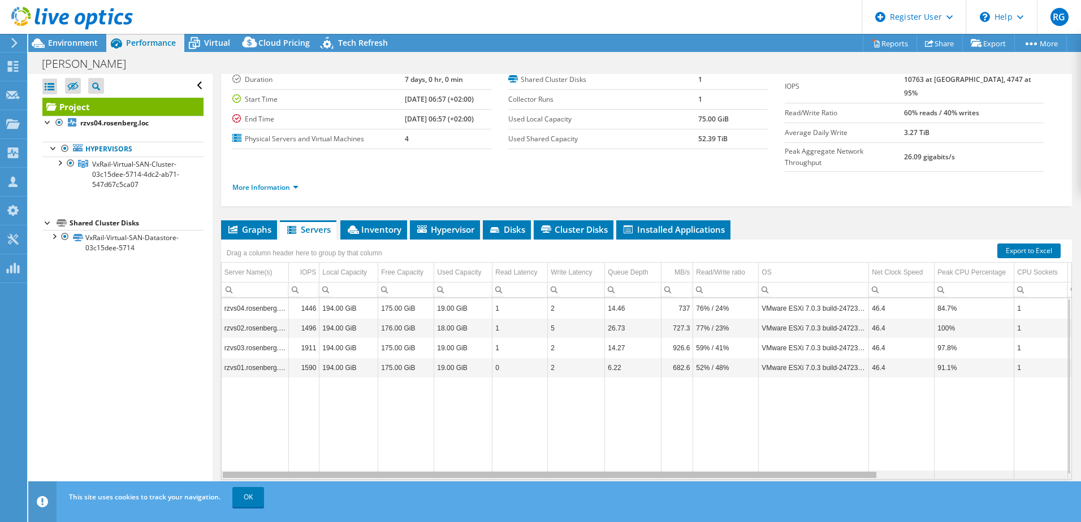
drag, startPoint x: 645, startPoint y: 453, endPoint x: 520, endPoint y: 458, distance: 125.0
click at [520, 458] on body "RG Dell User Rudolf Gizel Rudolf.Gizel@dell.com Dell My Profile Log Out \n Help…" at bounding box center [540, 261] width 1081 height 522
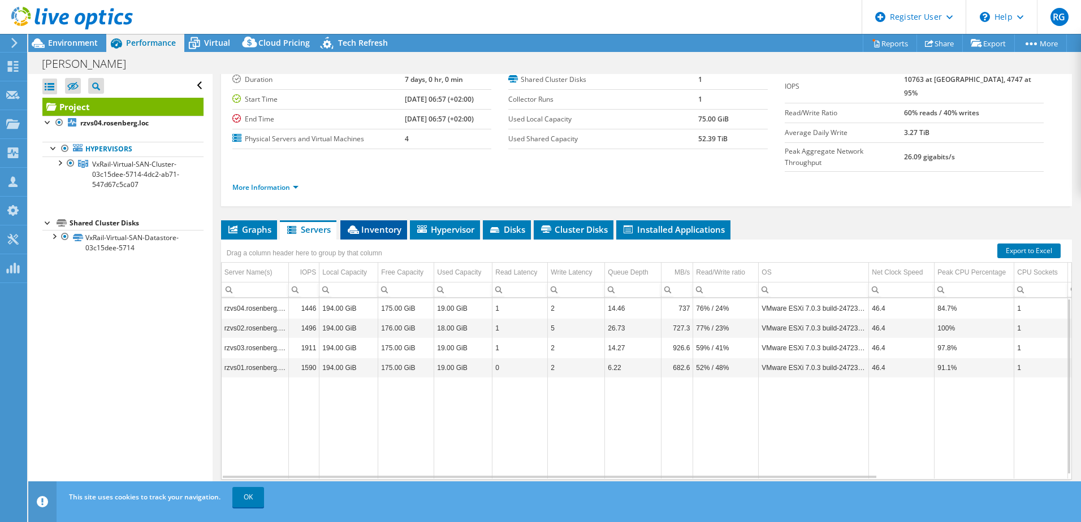
click at [367, 224] on span "Inventory" at bounding box center [373, 229] width 55 height 11
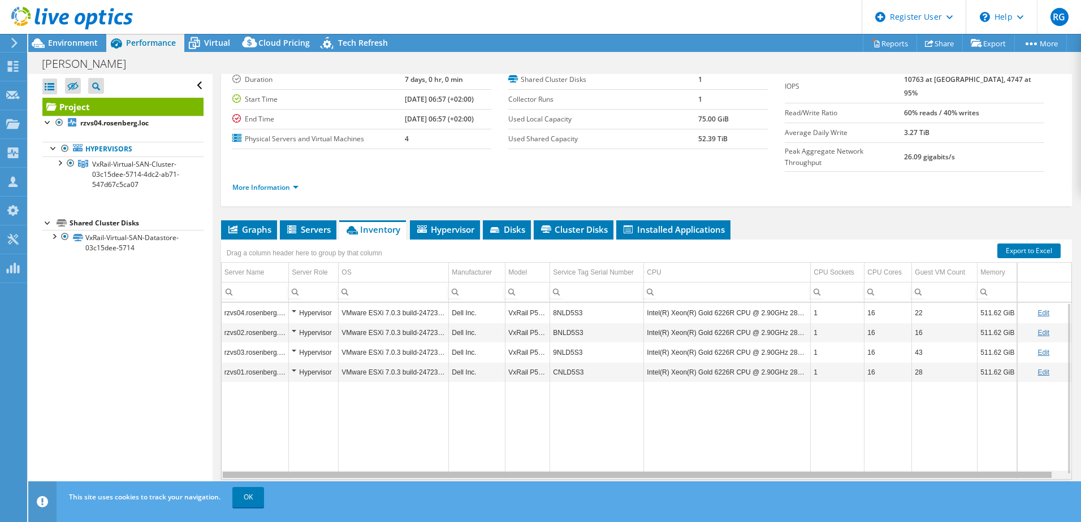
drag, startPoint x: 783, startPoint y: 455, endPoint x: 725, endPoint y: 472, distance: 59.6
click at [725, 472] on body "RG Dell User Rudolf Gizel Rudolf.Gizel@dell.com Dell My Profile Log Out \n Help…" at bounding box center [540, 261] width 1081 height 522
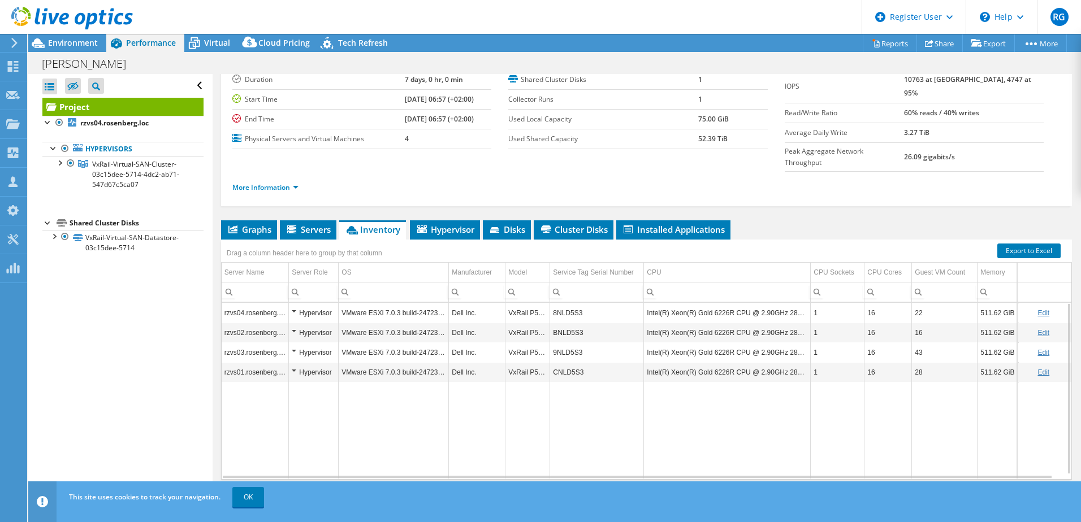
scroll to position [76, 0]
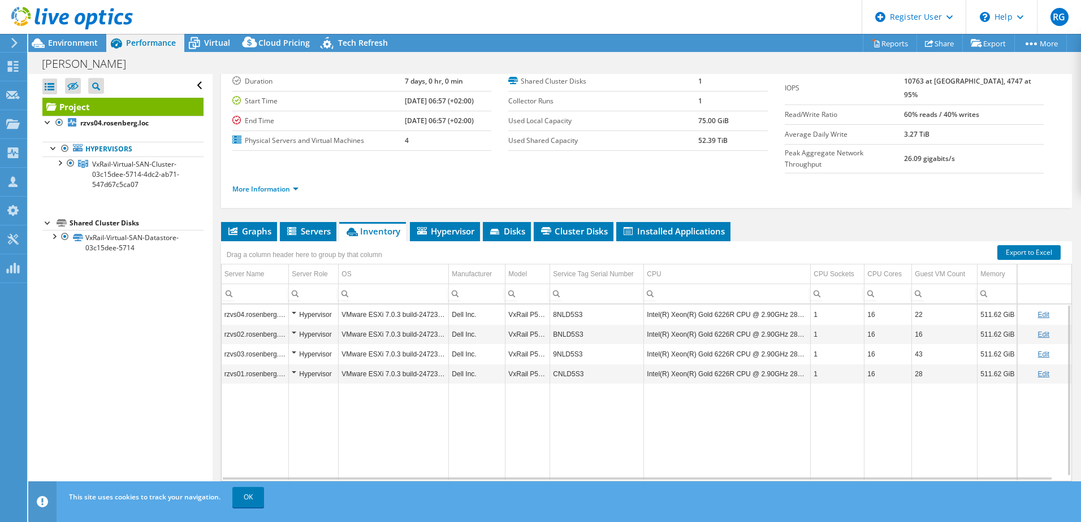
click at [433, 305] on td "VMware ESXi 7.0.3 build-24723872" at bounding box center [394, 315] width 110 height 20
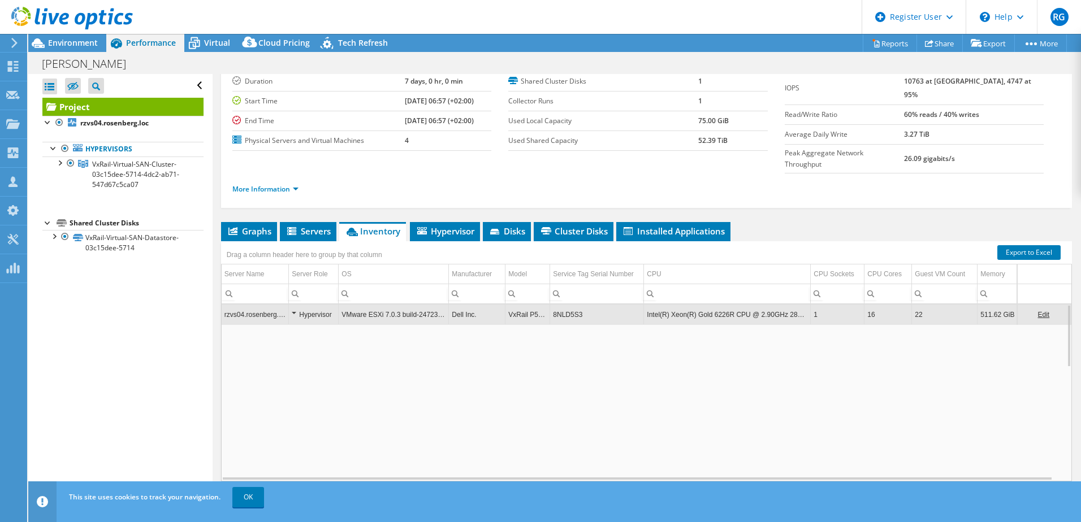
click at [433, 305] on td "VMware ESXi 7.0.3 build-24723872" at bounding box center [394, 315] width 110 height 20
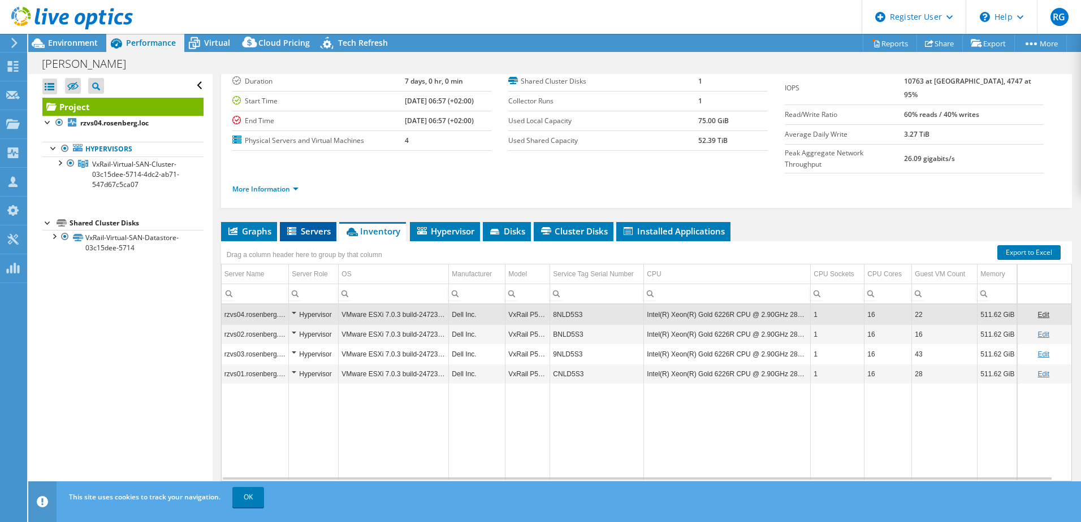
click at [322, 226] on span "Servers" at bounding box center [308, 231] width 45 height 11
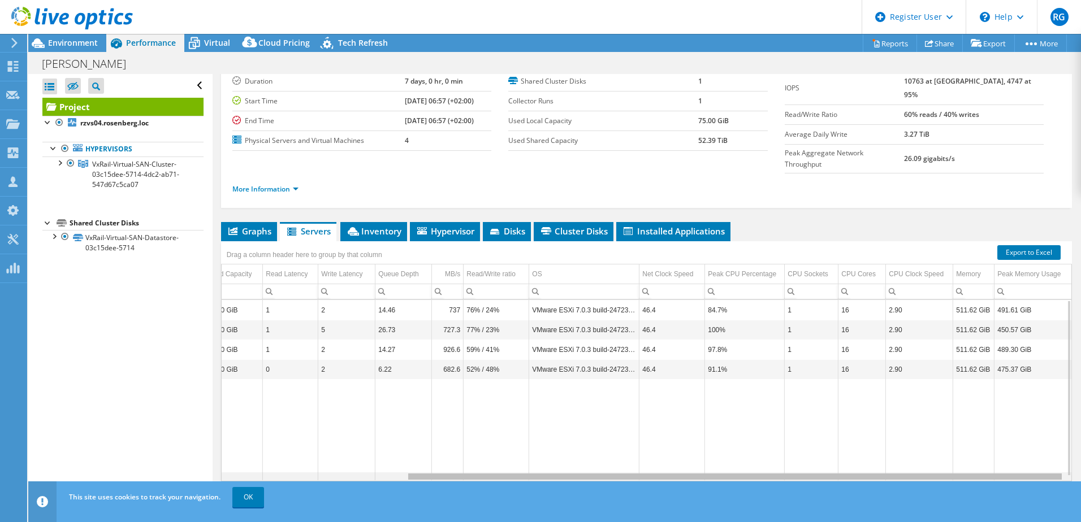
scroll to position [0, 238]
drag, startPoint x: 751, startPoint y: 456, endPoint x: 989, endPoint y: 474, distance: 238.1
click at [989, 474] on body "RG Dell User Rudolf Gizel Rudolf.Gizel@dell.com Dell My Profile Log Out \n Help…" at bounding box center [540, 261] width 1081 height 522
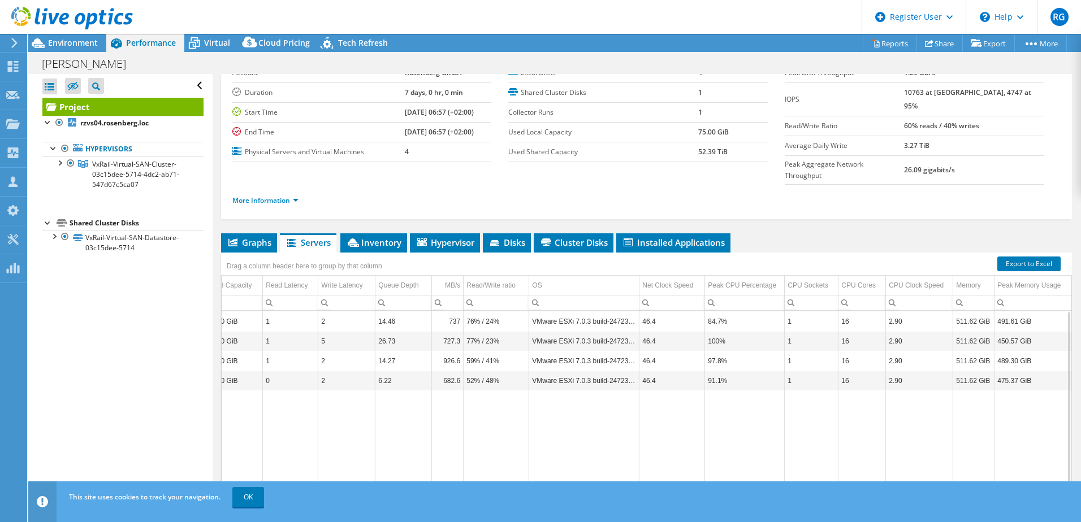
scroll to position [63, 0]
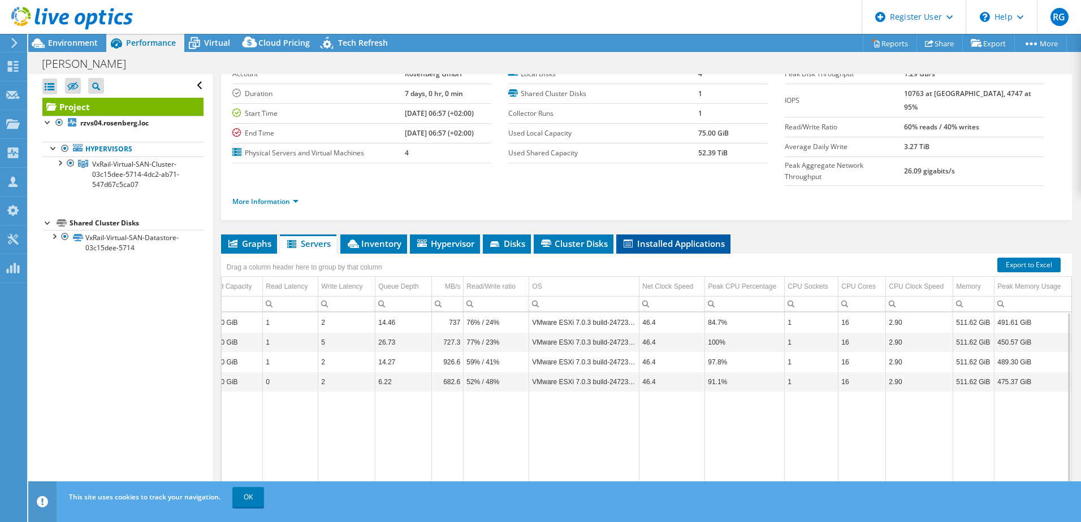
click at [650, 238] on span "Installed Applications" at bounding box center [673, 243] width 103 height 11
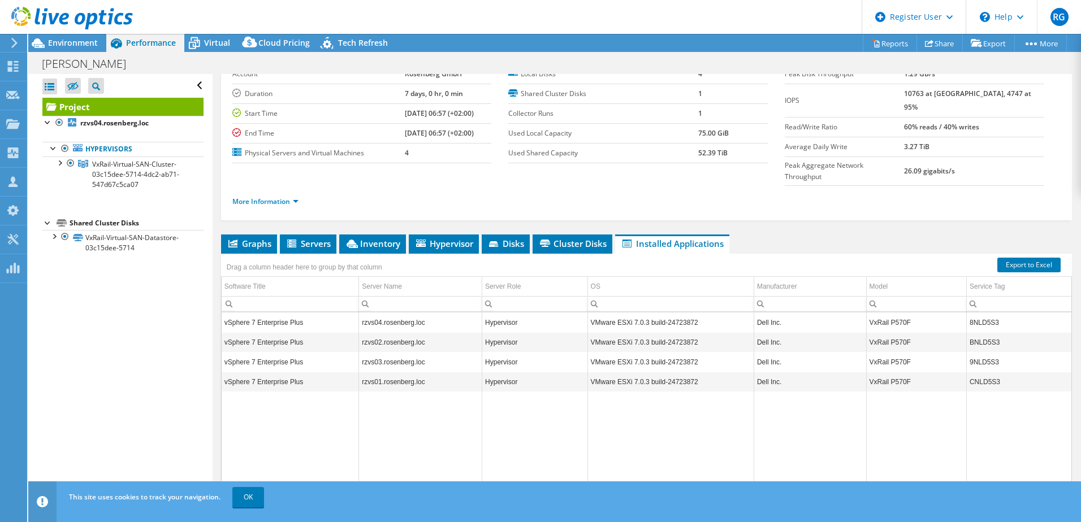
scroll to position [68, 0]
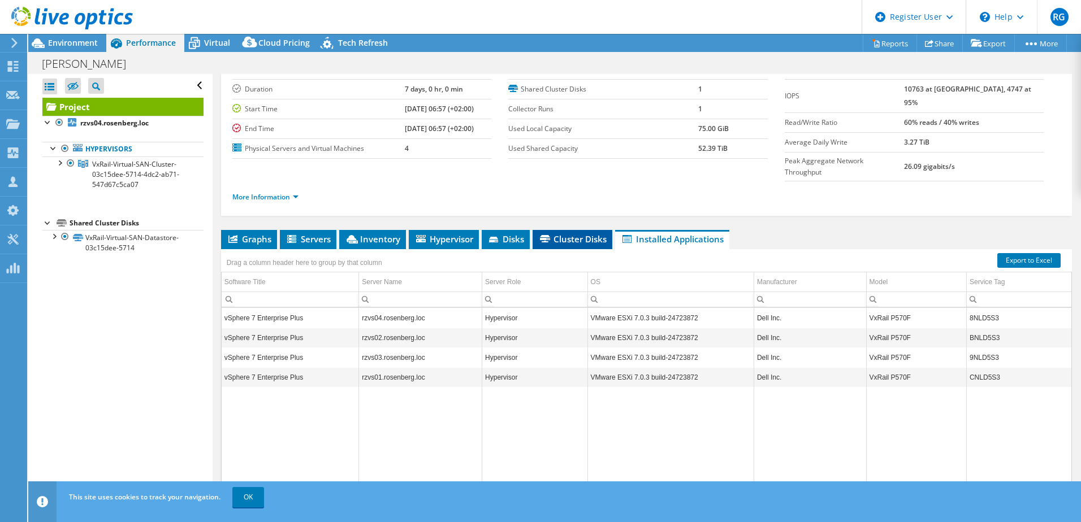
click at [574, 234] on span "Cluster Disks" at bounding box center [572, 239] width 68 height 11
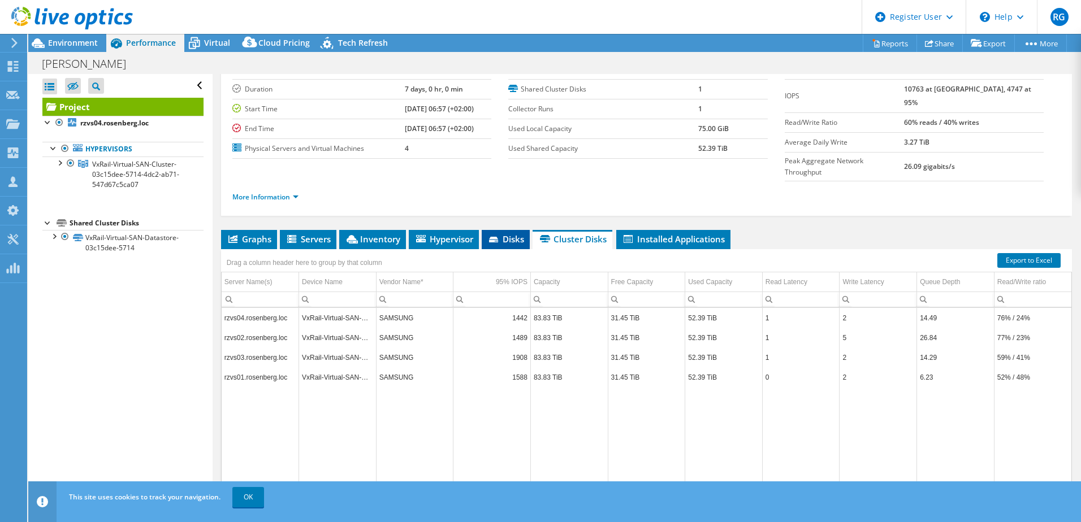
click at [487, 230] on li "Disks" at bounding box center [506, 239] width 48 height 19
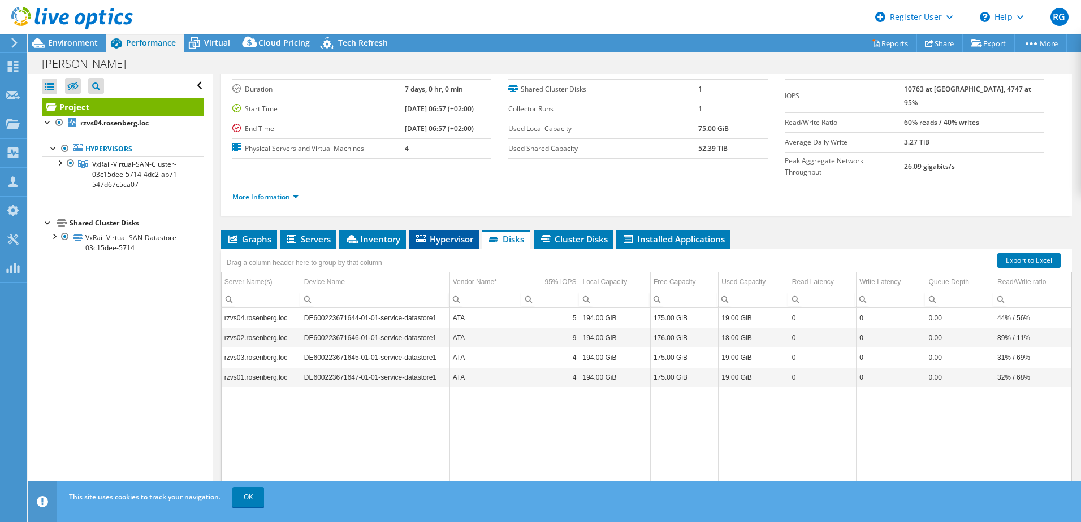
click at [459, 234] on span "Hypervisor" at bounding box center [443, 239] width 59 height 11
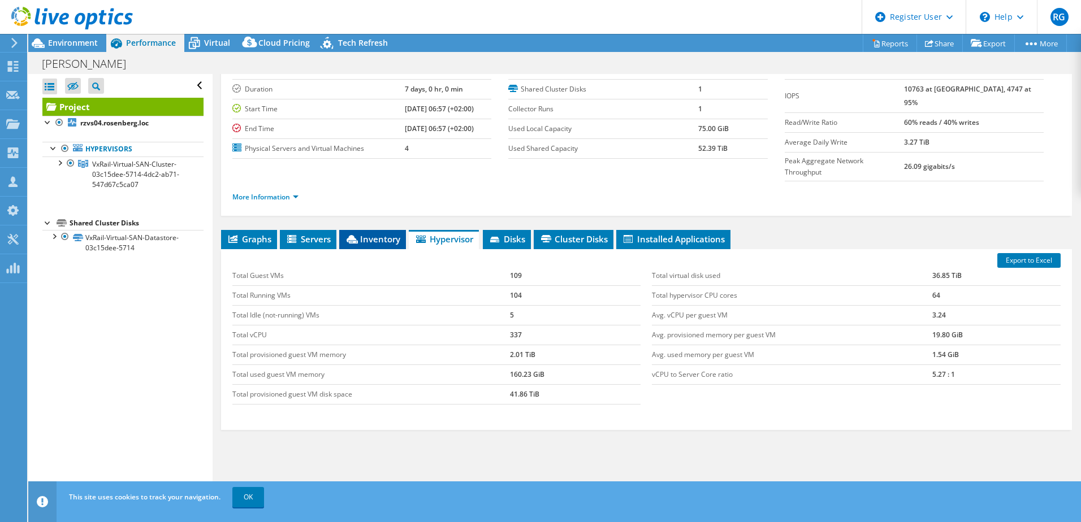
click at [383, 234] on span "Inventory" at bounding box center [372, 239] width 55 height 11
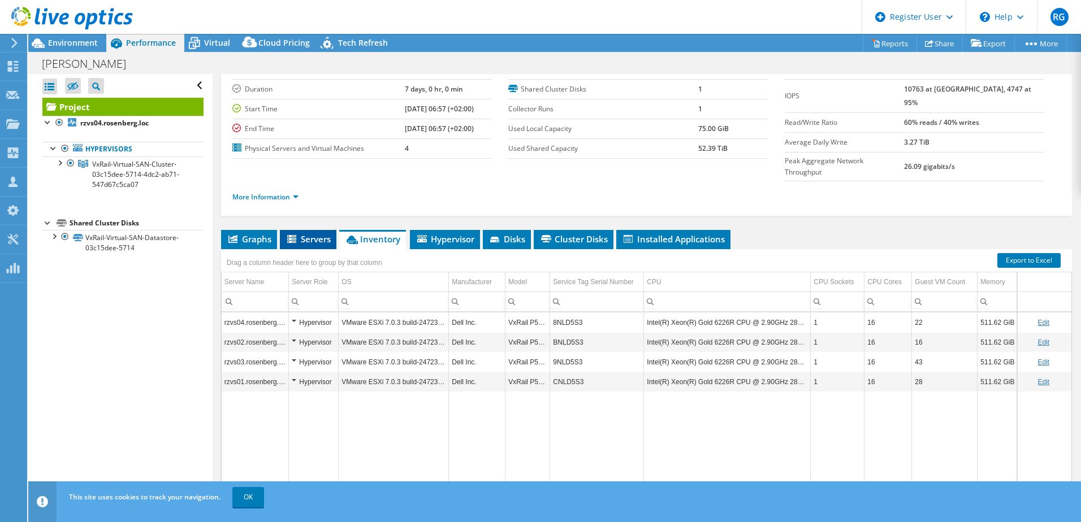
click at [317, 234] on span "Servers" at bounding box center [308, 239] width 45 height 11
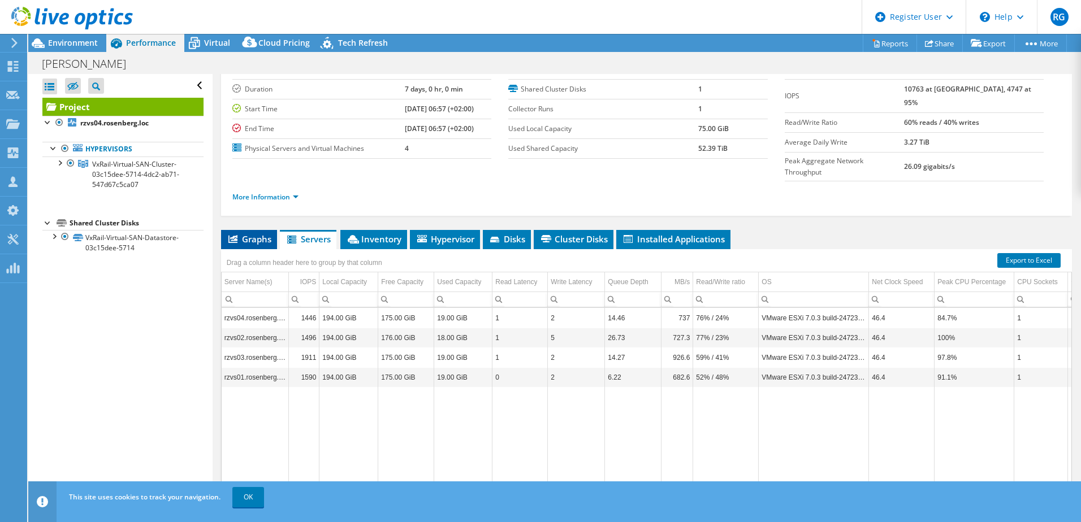
click at [257, 234] on span "Graphs" at bounding box center [249, 239] width 45 height 11
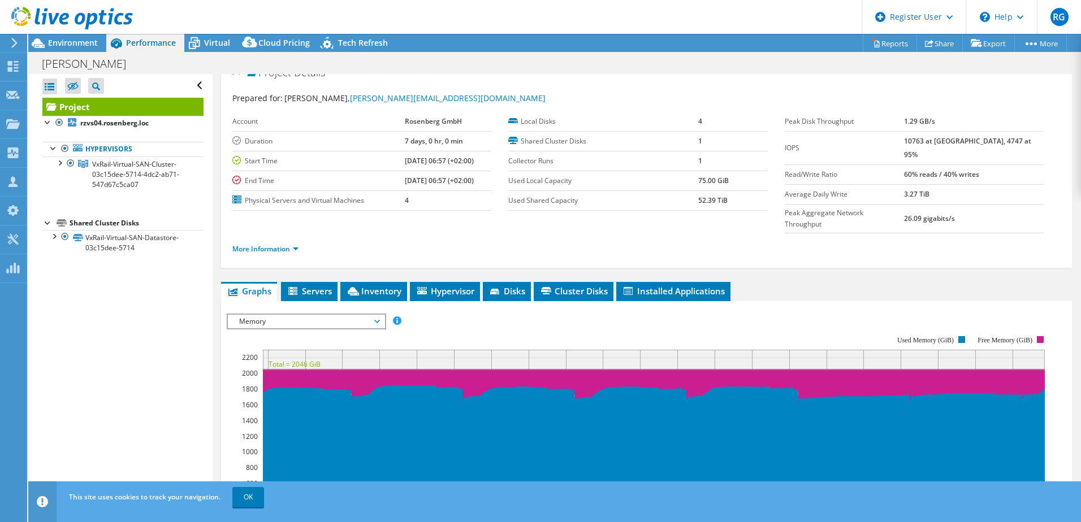
scroll to position [15, 0]
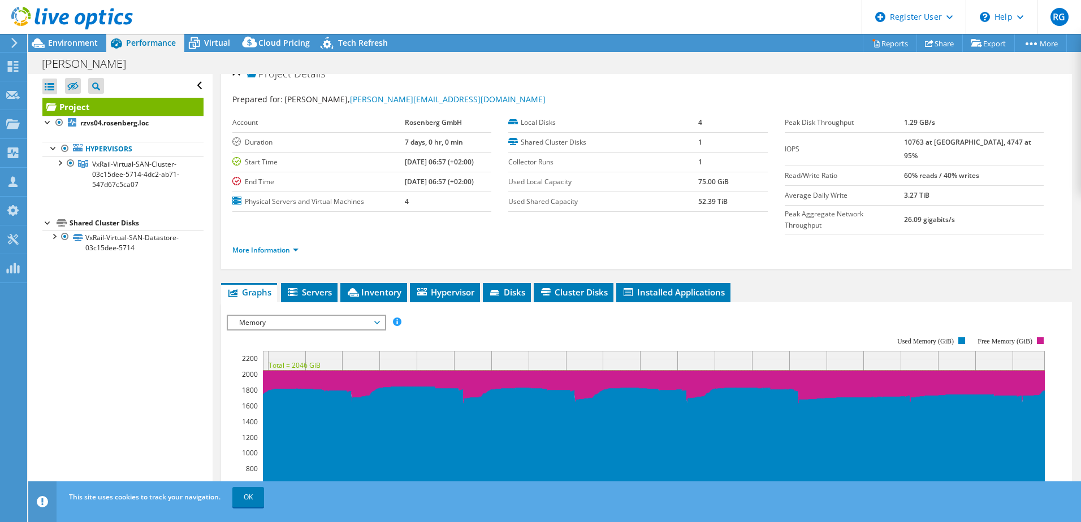
click at [323, 316] on span "Memory" at bounding box center [306, 323] width 145 height 14
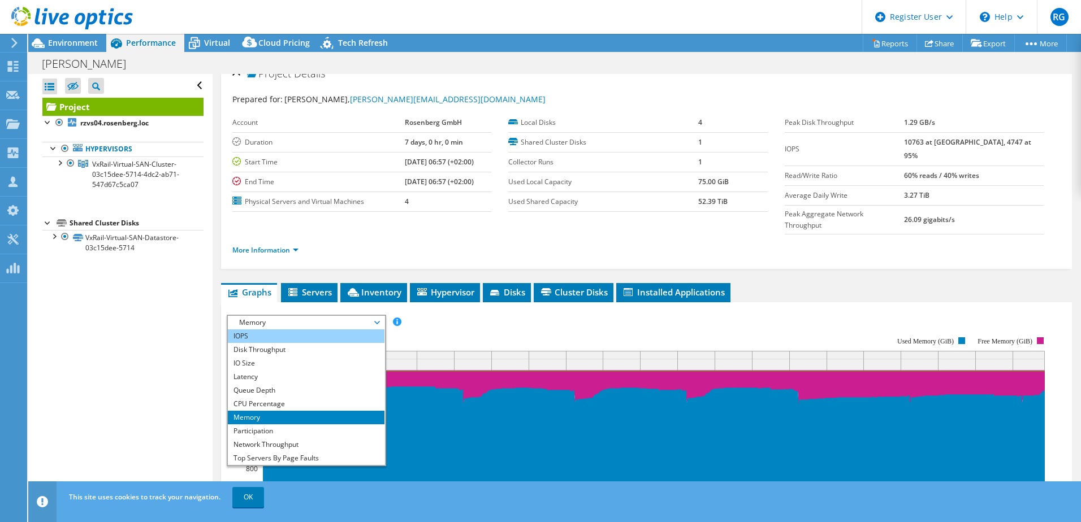
click at [298, 330] on li "IOPS" at bounding box center [306, 337] width 157 height 14
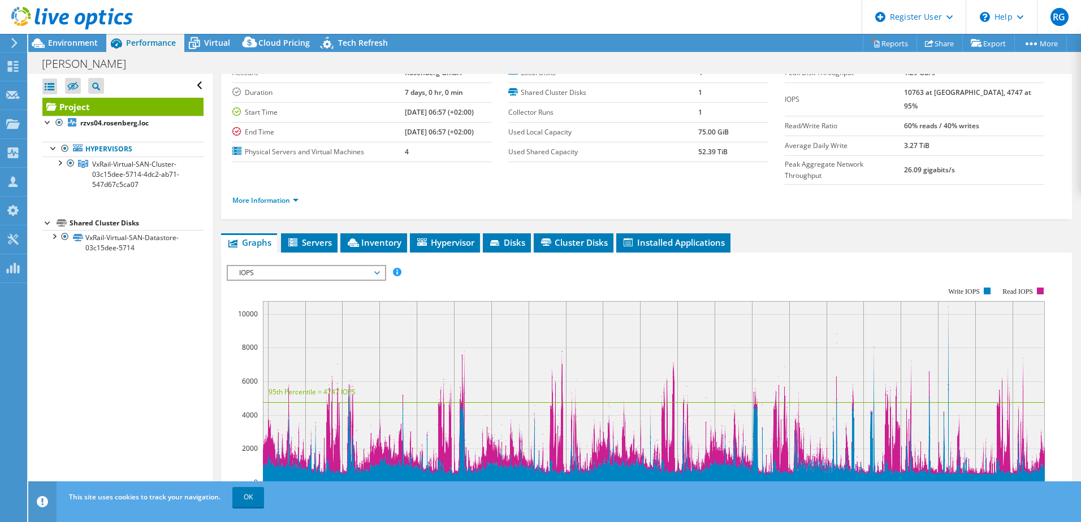
scroll to position [65, 0]
click at [342, 266] on span "IOPS" at bounding box center [306, 273] width 145 height 14
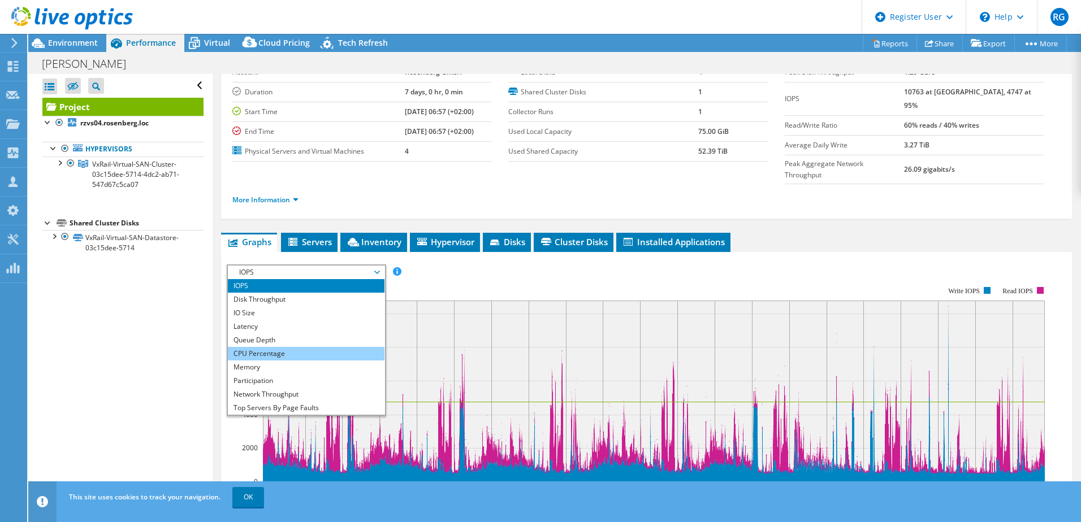
click at [293, 347] on li "CPU Percentage" at bounding box center [306, 354] width 157 height 14
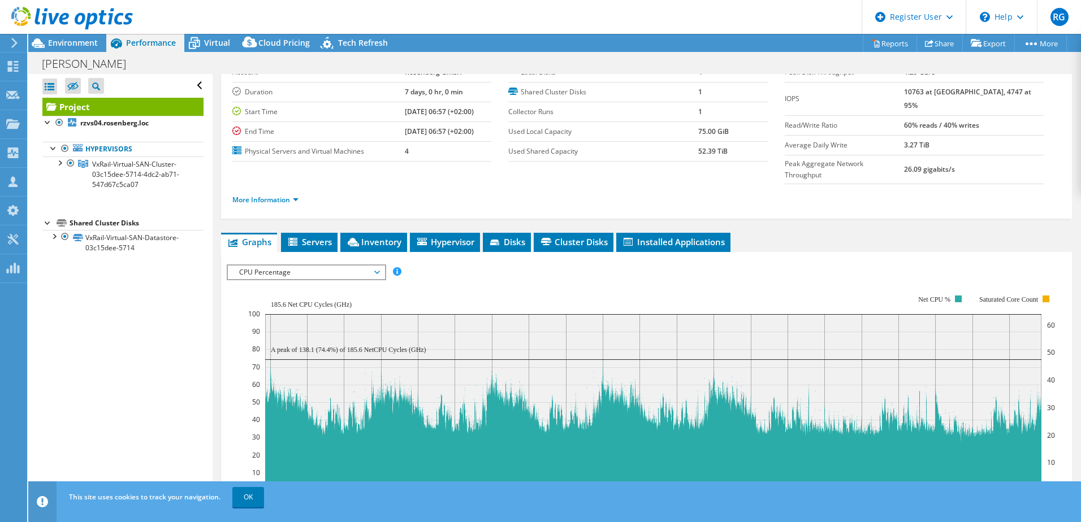
click at [322, 266] on span "CPU Percentage" at bounding box center [306, 273] width 145 height 14
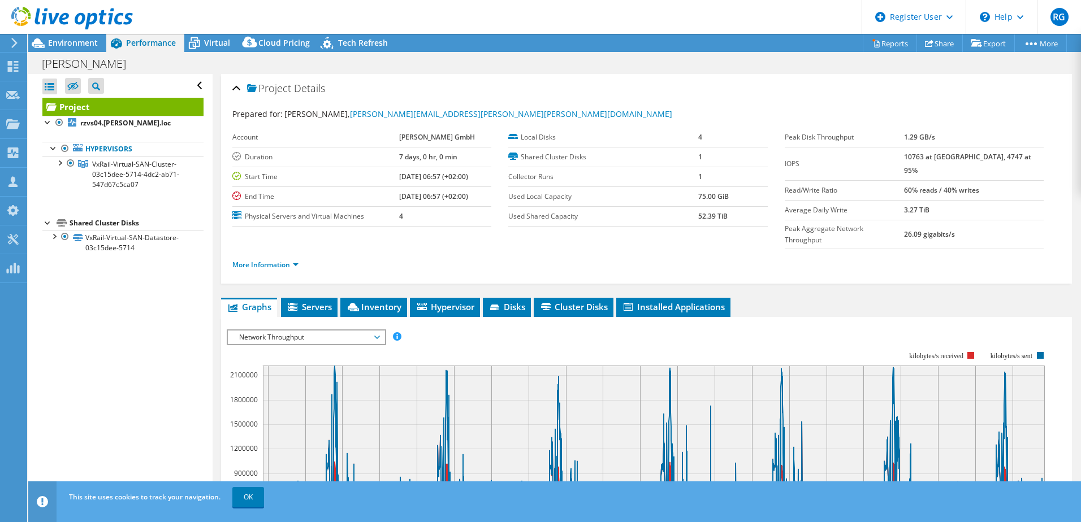
select select "EUFrankfurt"
select select "EUR"
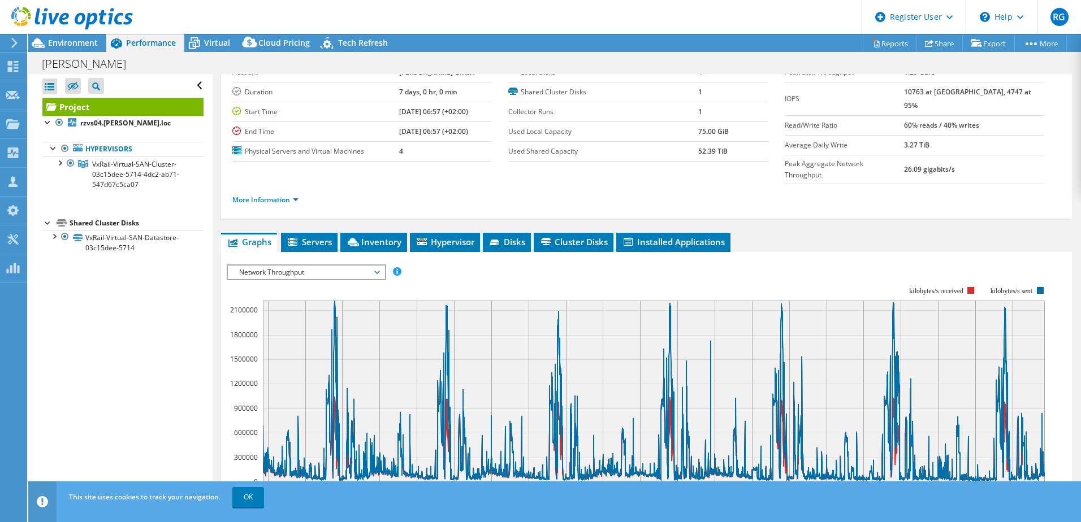
click at [266, 266] on span "Network Throughput" at bounding box center [306, 273] width 145 height 14
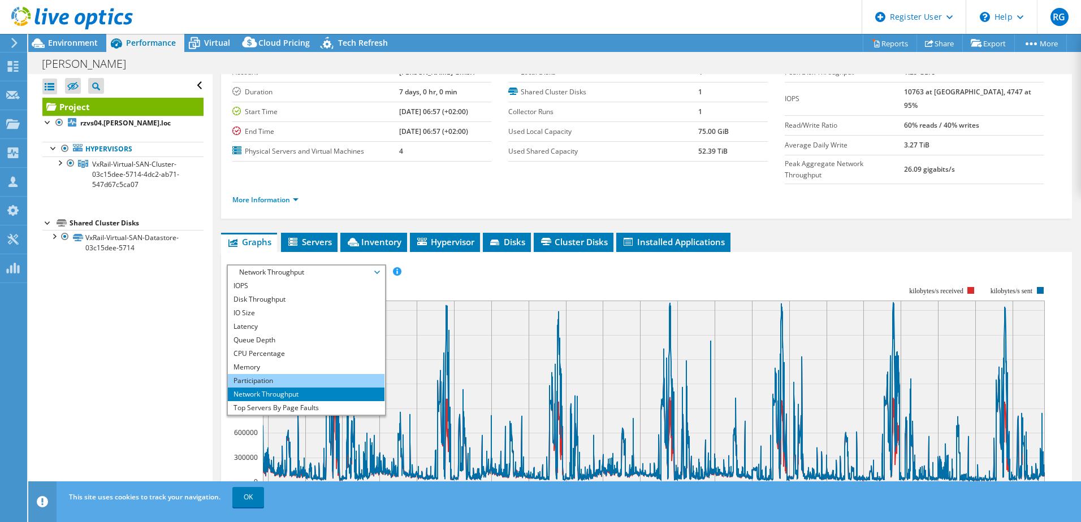
click at [245, 374] on li "Participation" at bounding box center [306, 381] width 157 height 14
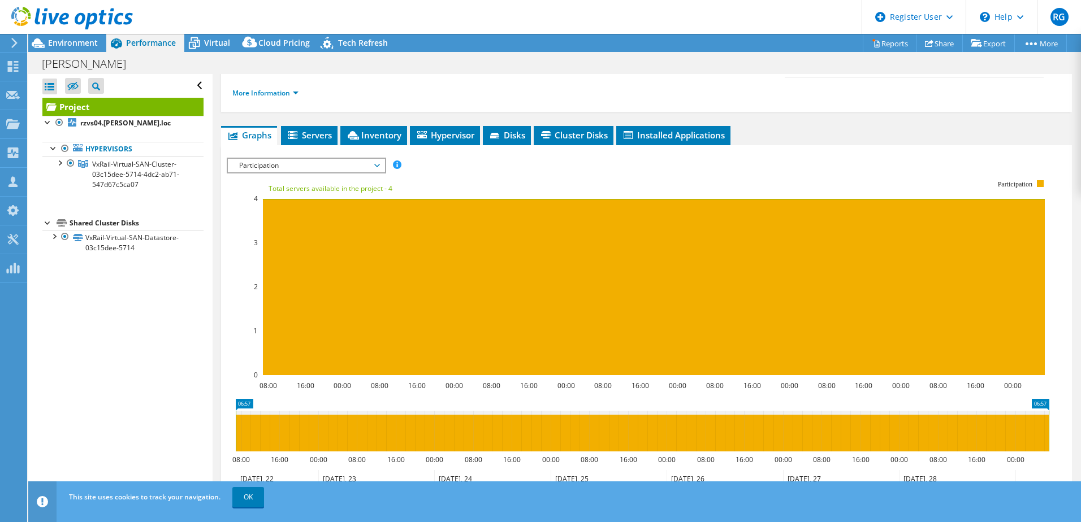
scroll to position [141, 0]
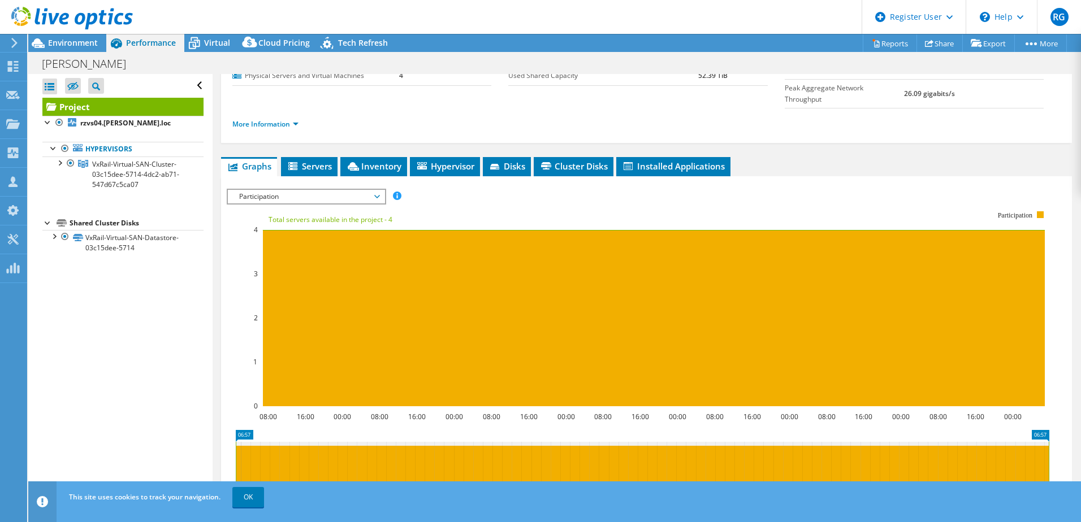
click at [305, 190] on span "Participation" at bounding box center [306, 197] width 145 height 14
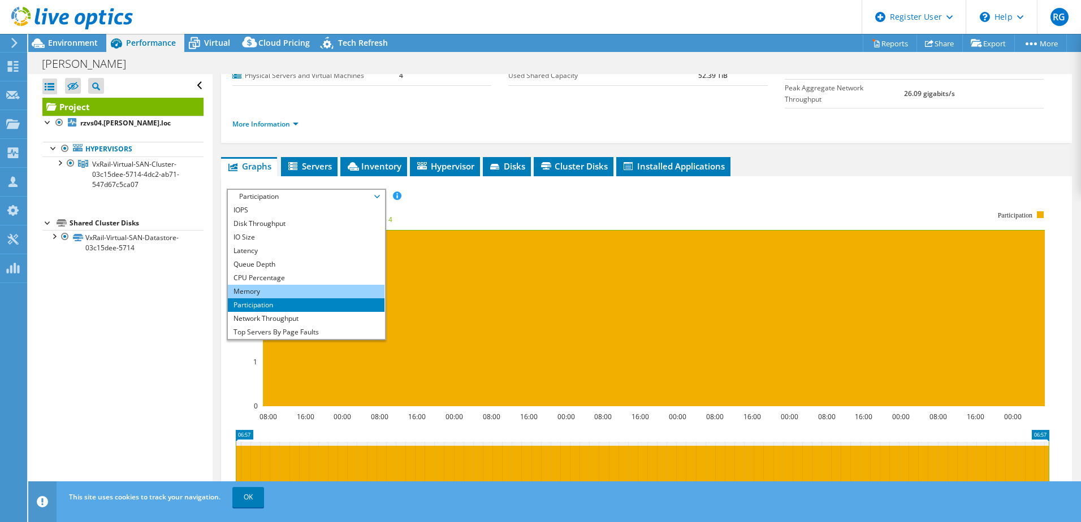
click at [282, 285] on li "Memory" at bounding box center [306, 292] width 157 height 14
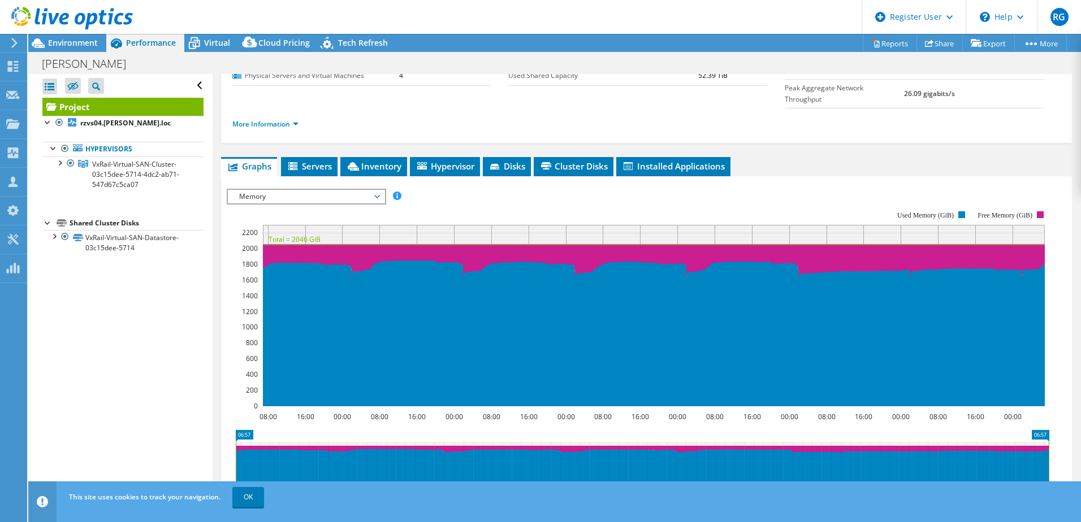
click at [313, 190] on span "Memory" at bounding box center [306, 197] width 145 height 14
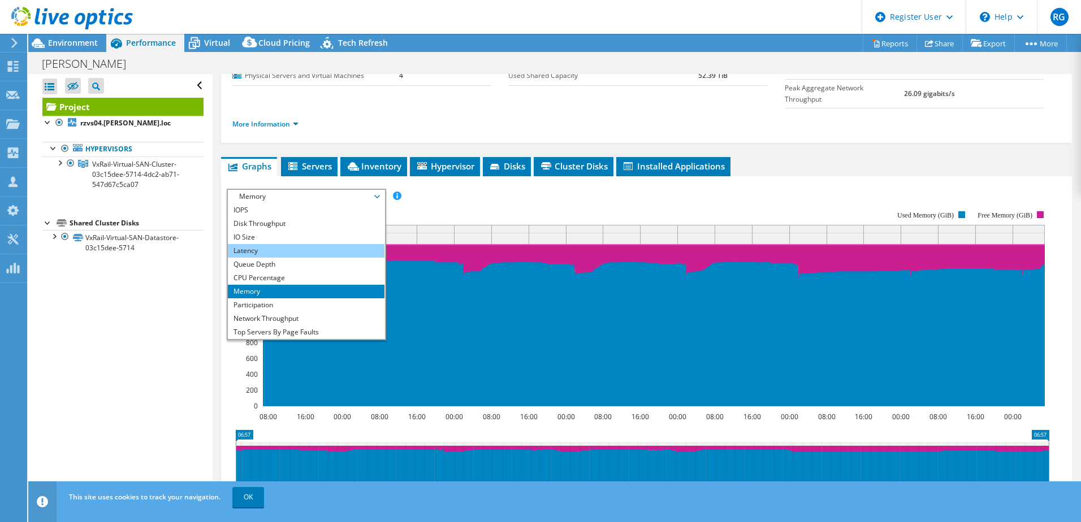
click at [274, 244] on li "Latency" at bounding box center [306, 251] width 157 height 14
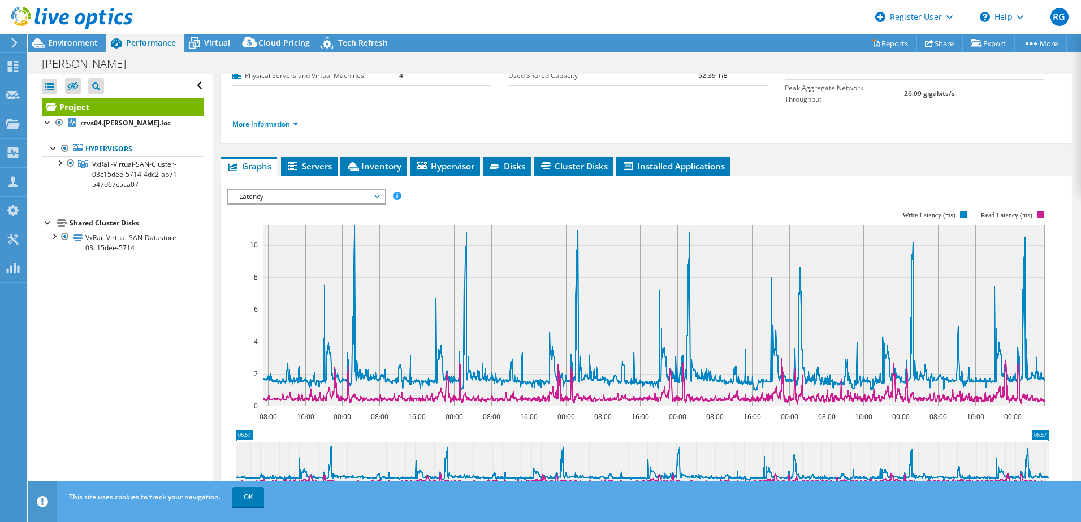
click at [291, 190] on span "Latency" at bounding box center [306, 197] width 145 height 14
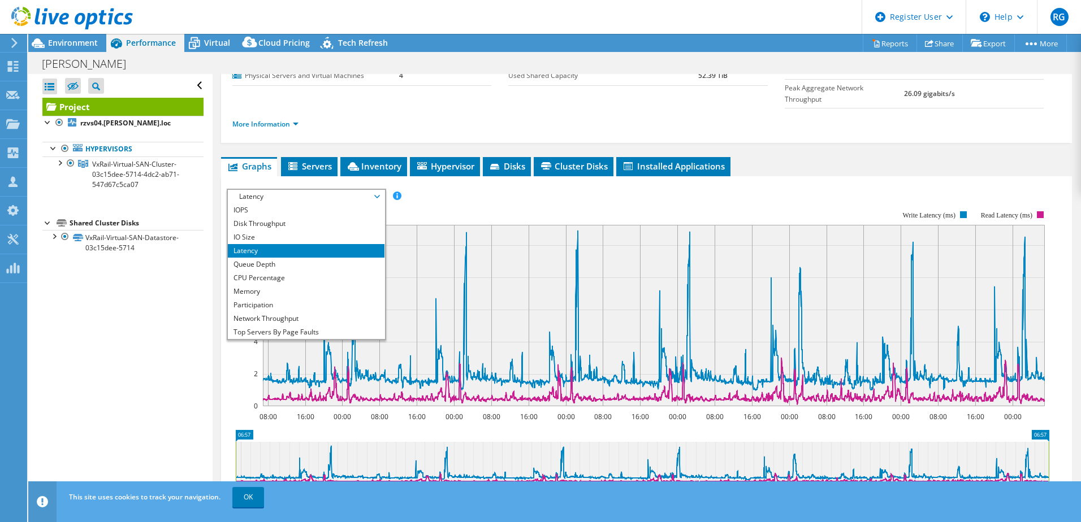
click at [270, 244] on li "Latency" at bounding box center [306, 251] width 157 height 14
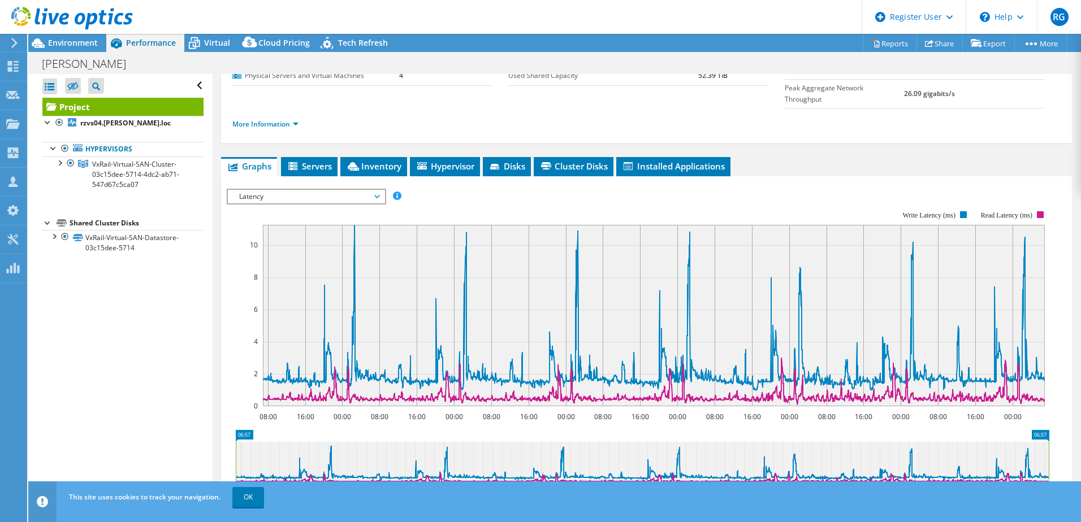
click at [314, 189] on div "Latency IOPS Disk Throughput IO Size Latency Queue Depth CPU Percentage Memory …" at bounding box center [306, 197] width 159 height 16
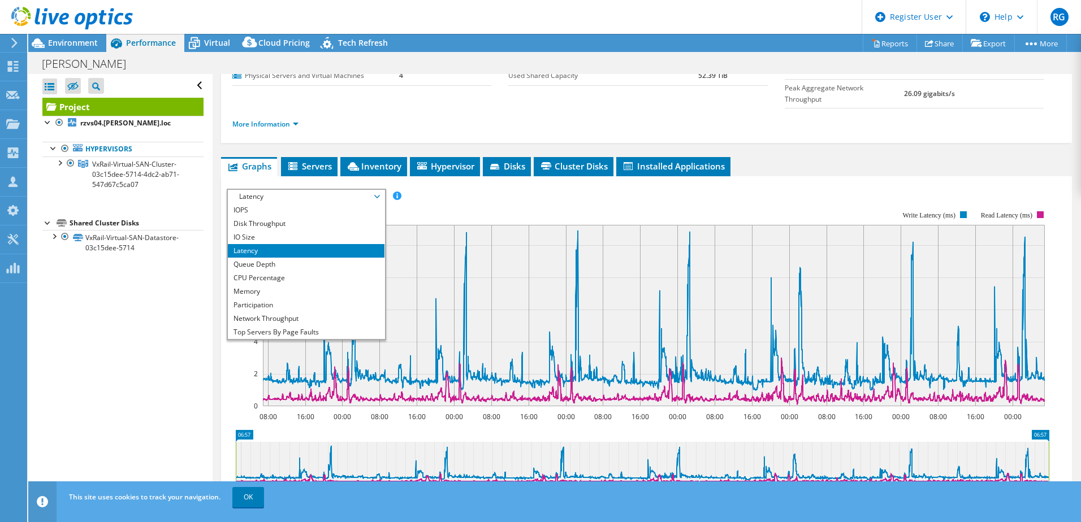
click at [291, 244] on li "Latency" at bounding box center [306, 251] width 157 height 14
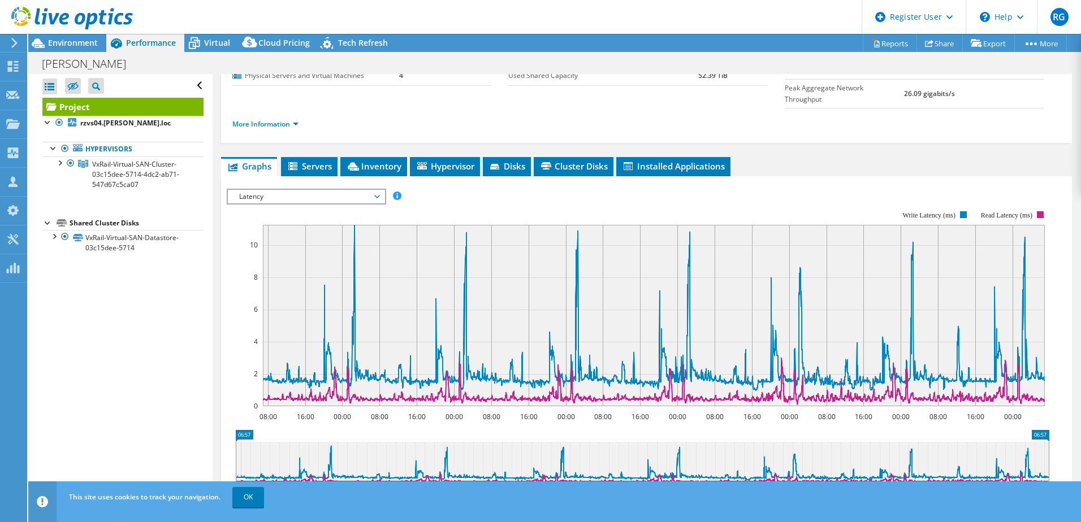
click at [314, 190] on span "Latency" at bounding box center [306, 197] width 145 height 14
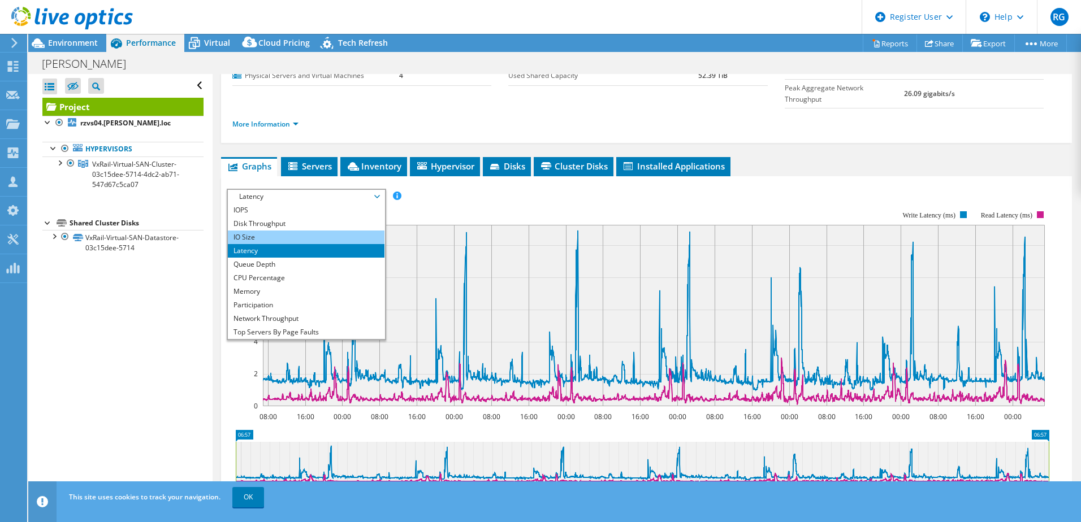
click at [286, 231] on li "IO Size" at bounding box center [306, 238] width 157 height 14
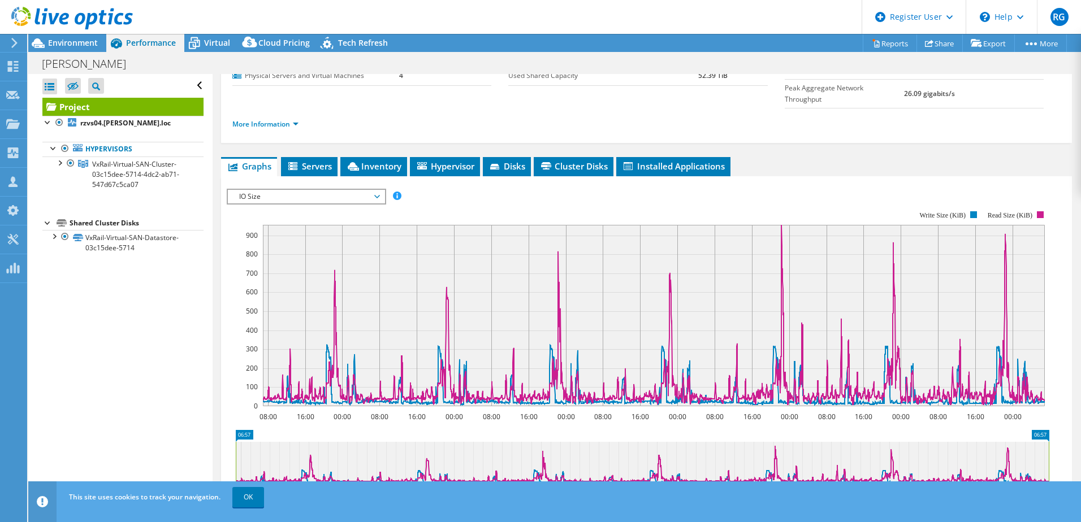
click at [300, 190] on span "IO Size" at bounding box center [306, 197] width 145 height 14
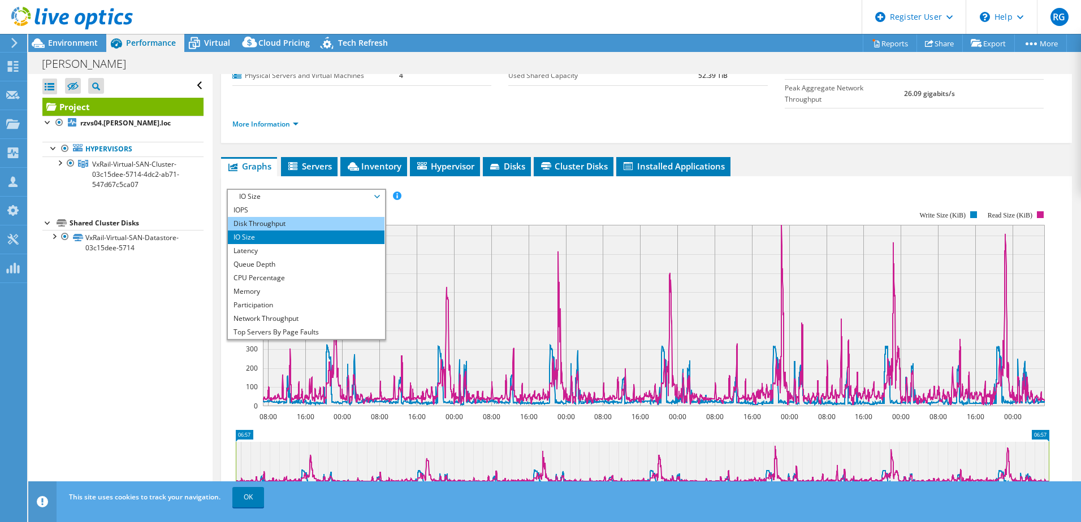
click at [291, 217] on li "Disk Throughput" at bounding box center [306, 224] width 157 height 14
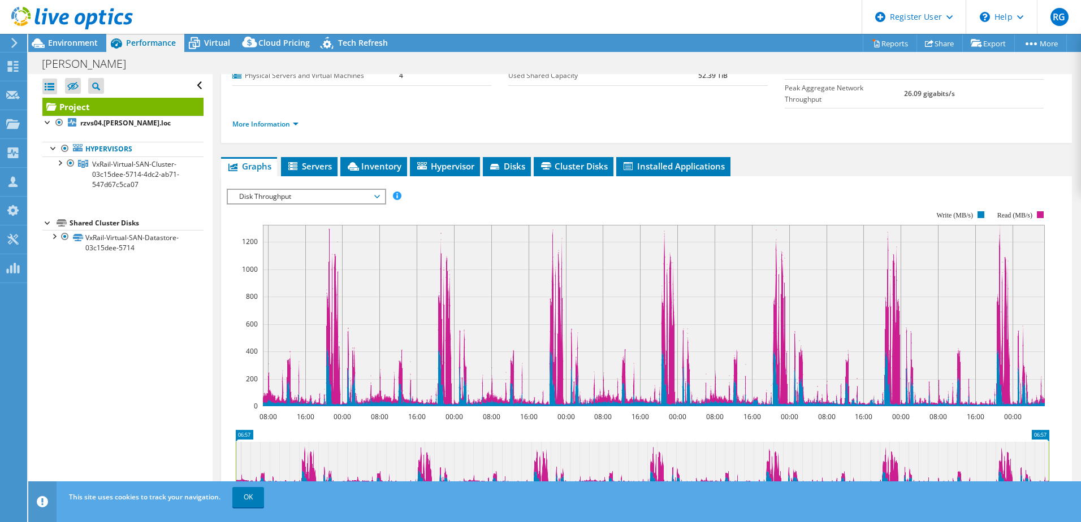
click at [302, 196] on rect at bounding box center [638, 309] width 823 height 226
click at [308, 190] on span "Disk Throughput" at bounding box center [306, 197] width 145 height 14
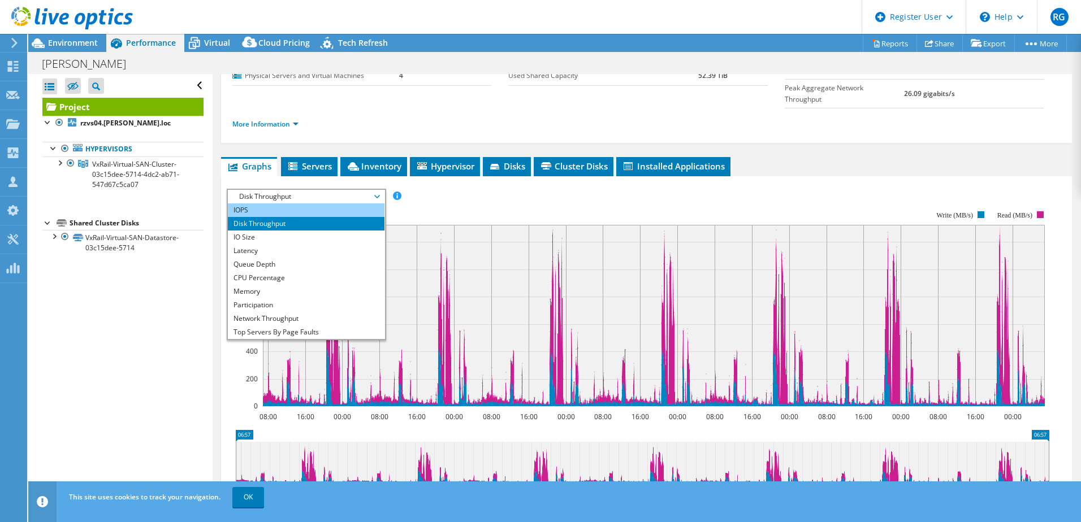
click at [303, 204] on li "IOPS" at bounding box center [306, 211] width 157 height 14
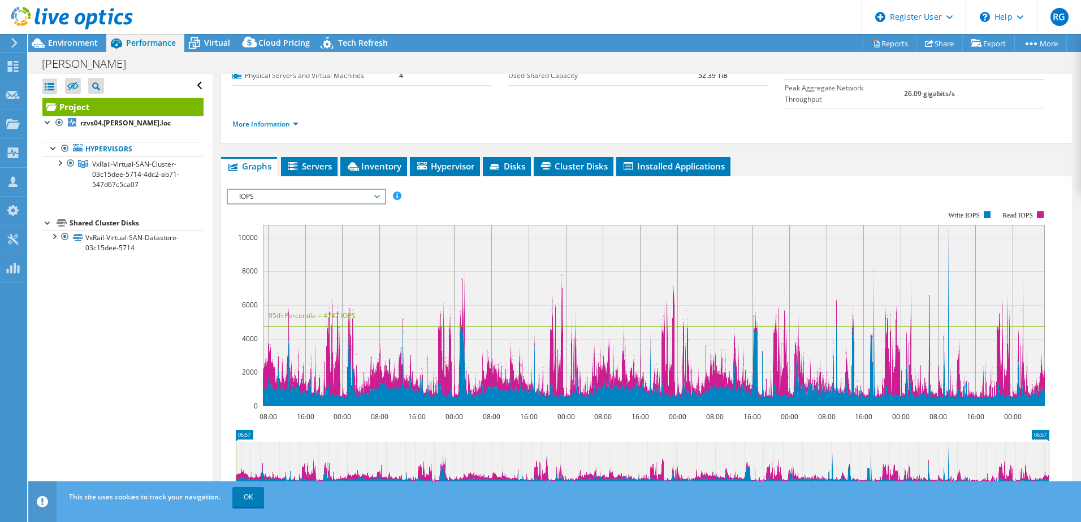
click at [336, 190] on span "IOPS" at bounding box center [306, 197] width 145 height 14
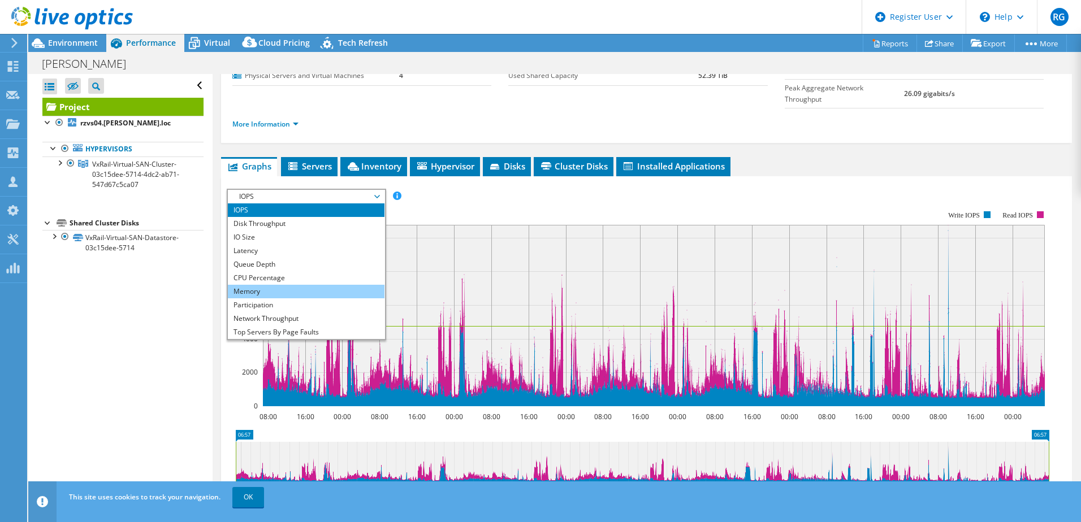
click at [297, 285] on li "Memory" at bounding box center [306, 292] width 157 height 14
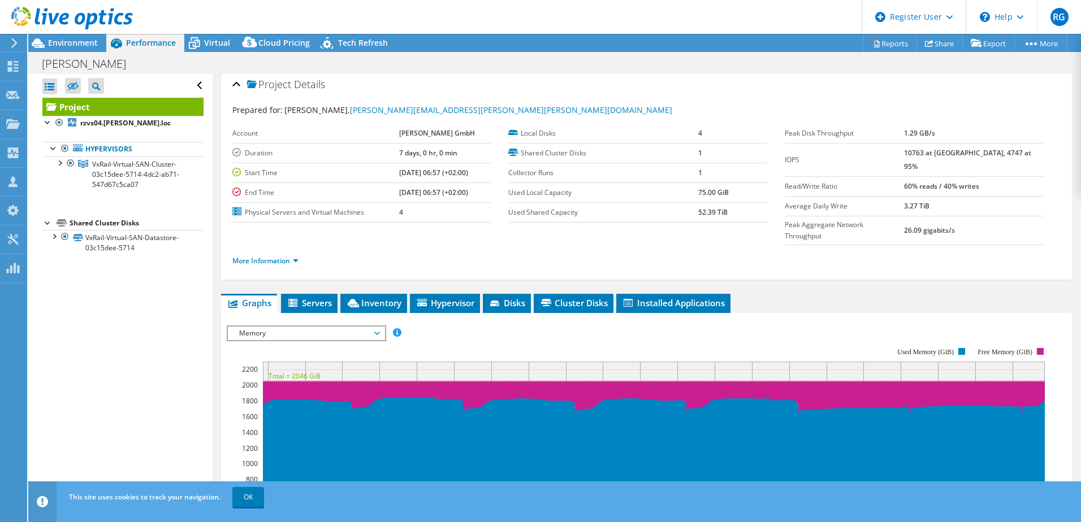
scroll to position [0, 0]
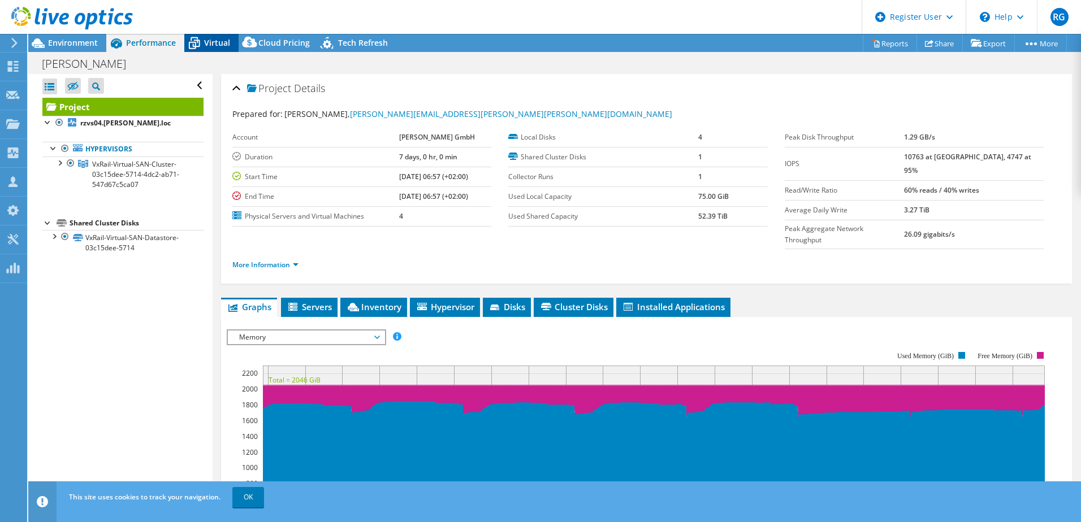
click at [211, 41] on span "Virtual" at bounding box center [217, 42] width 26 height 11
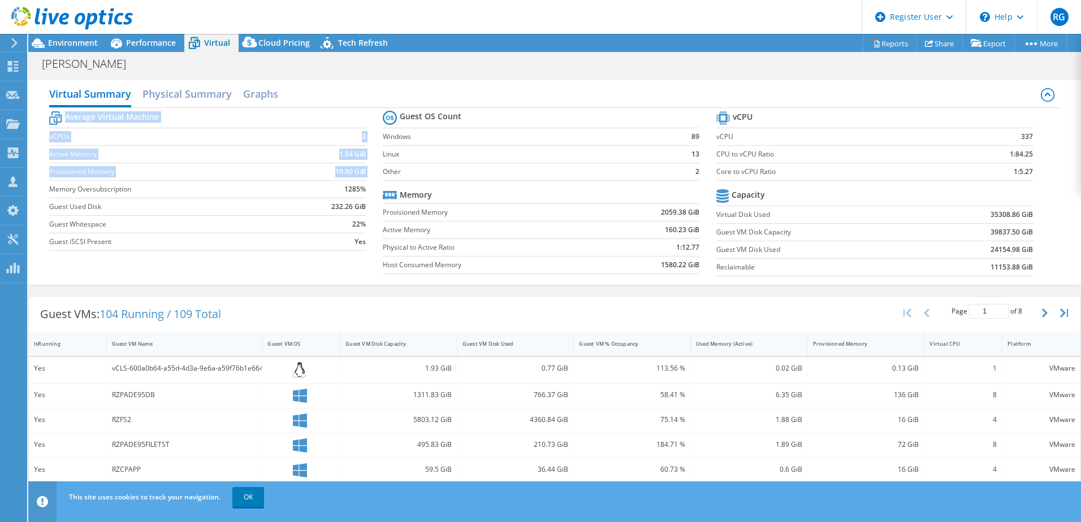
drag, startPoint x: 49, startPoint y: 188, endPoint x: 364, endPoint y: 193, distance: 315.0
click at [364, 193] on section "Average Virtual Machine vCPUs 3 Active Memory 1.54 GiB Provisioned Memory 19.80…" at bounding box center [216, 183] width 334 height 148
drag, startPoint x: 364, startPoint y: 193, endPoint x: 358, endPoint y: 192, distance: 5.9
click at [358, 192] on b "1285%" at bounding box center [354, 189] width 21 height 11
drag, startPoint x: 134, startPoint y: 185, endPoint x: 47, endPoint y: 188, distance: 86.6
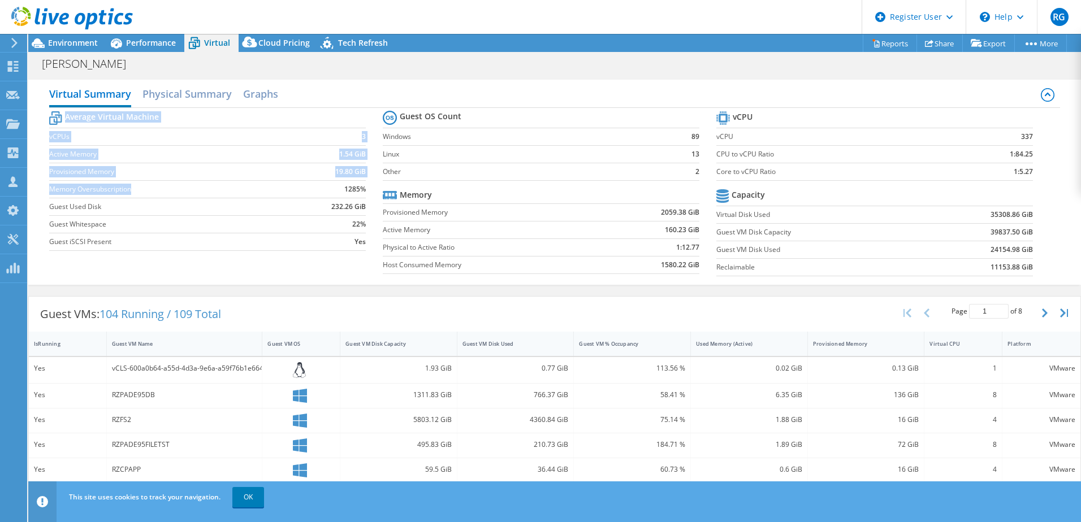
click at [47, 188] on div "Virtual Summary Physical Summary Graphs Average Virtual Machine vCPUs 3 Active …" at bounding box center [554, 182] width 1053 height 205
drag, startPoint x: 47, startPoint y: 188, endPoint x: 63, endPoint y: 188, distance: 15.3
click at [63, 188] on label "Memory Oversubscription" at bounding box center [169, 189] width 241 height 11
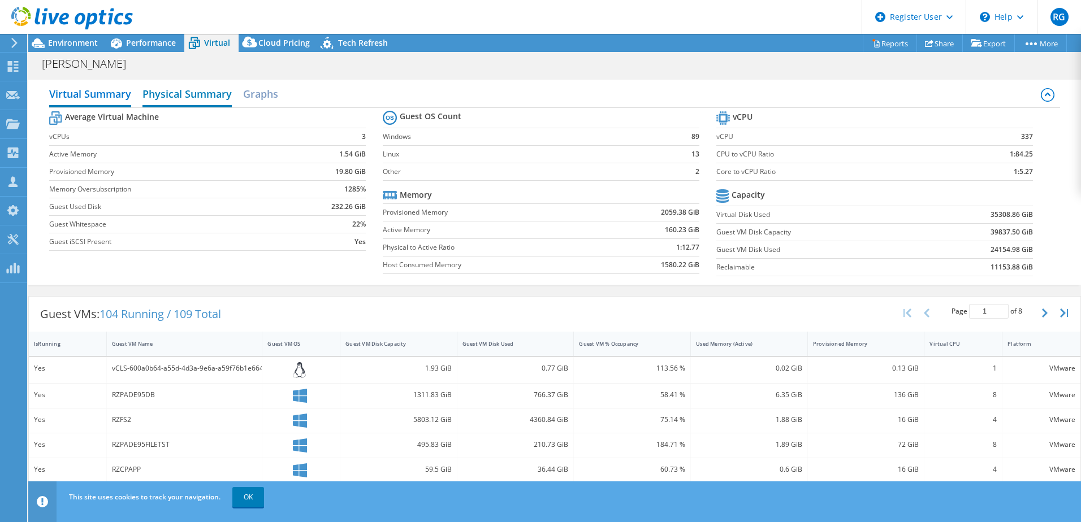
click at [204, 89] on h2 "Physical Summary" at bounding box center [186, 95] width 89 height 25
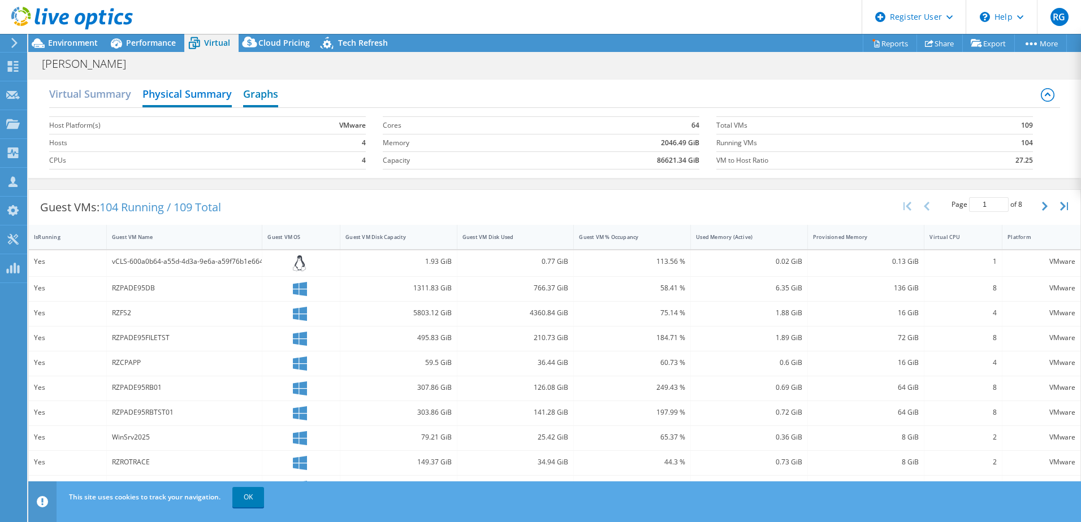
click at [263, 99] on h2 "Graphs" at bounding box center [260, 95] width 35 height 25
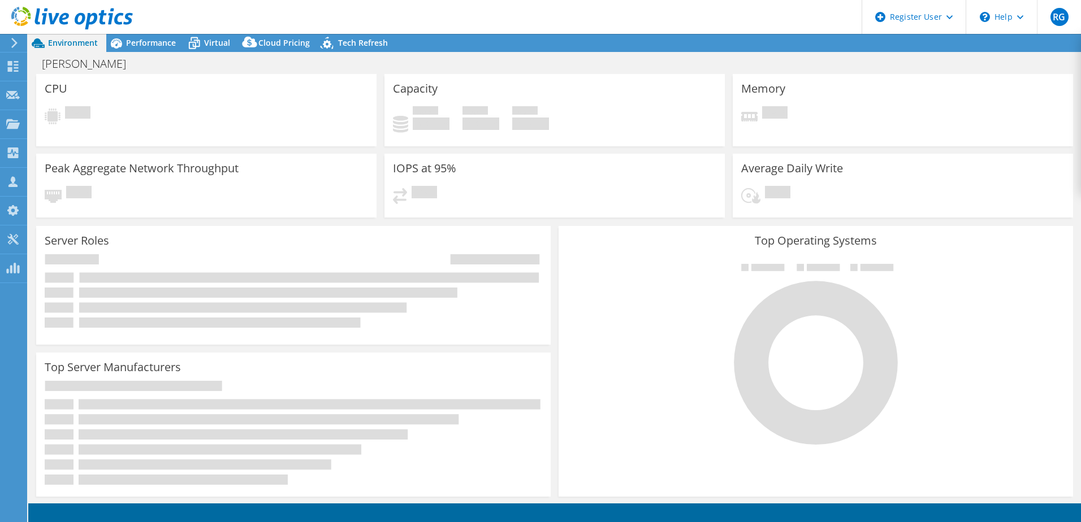
select select "EUFrankfurt"
select select "EUR"
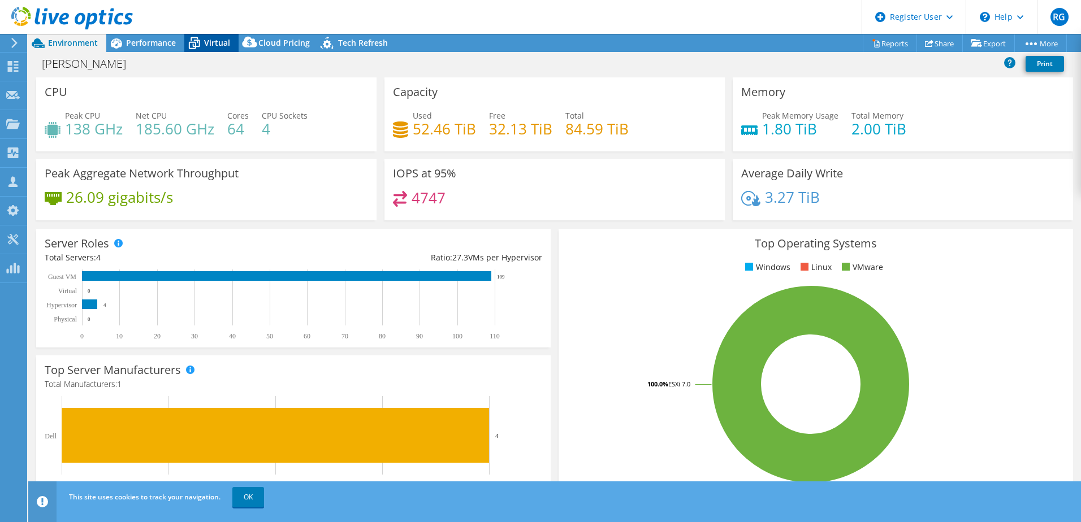
click at [217, 43] on span "Virtual" at bounding box center [217, 42] width 26 height 11
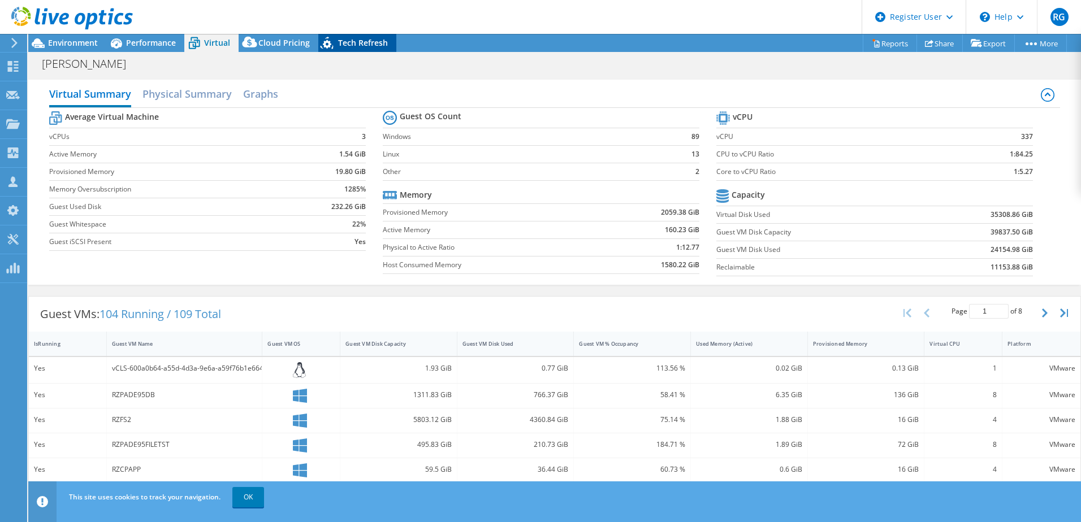
click at [359, 44] on span "Tech Refresh" at bounding box center [363, 42] width 50 height 11
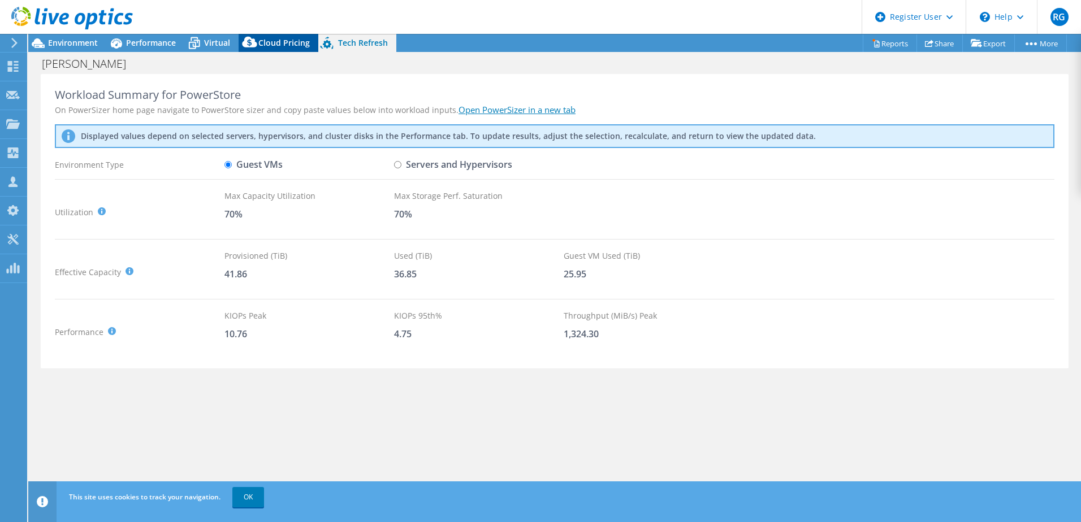
click at [286, 47] on span "Cloud Pricing" at bounding box center [283, 42] width 51 height 11
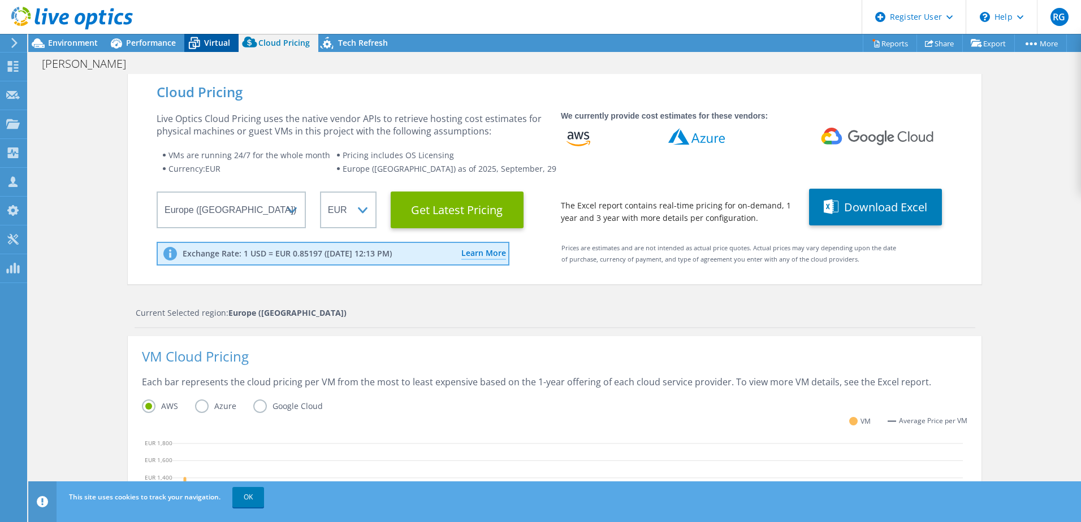
click at [209, 41] on span "Virtual" at bounding box center [217, 42] width 26 height 11
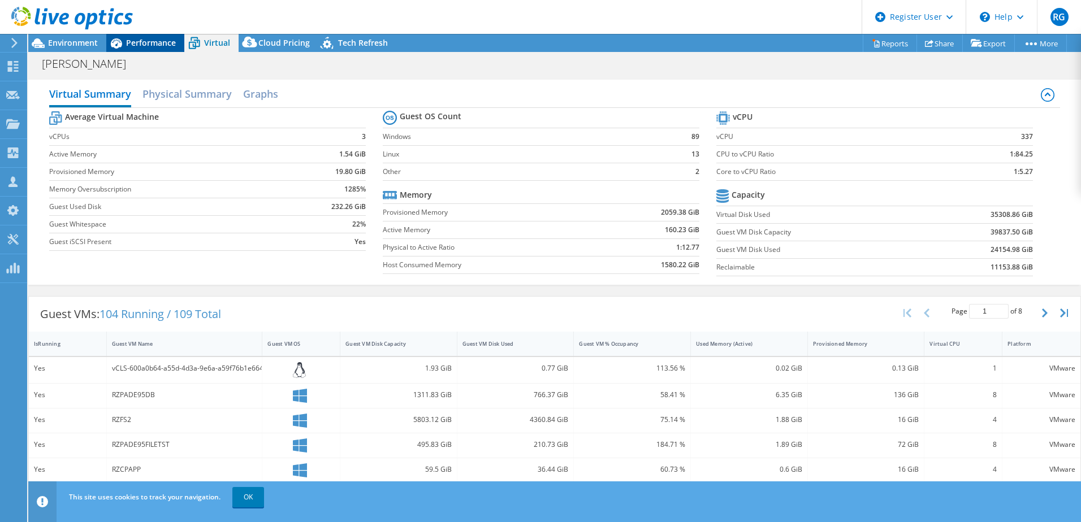
click at [149, 45] on span "Performance" at bounding box center [151, 42] width 50 height 11
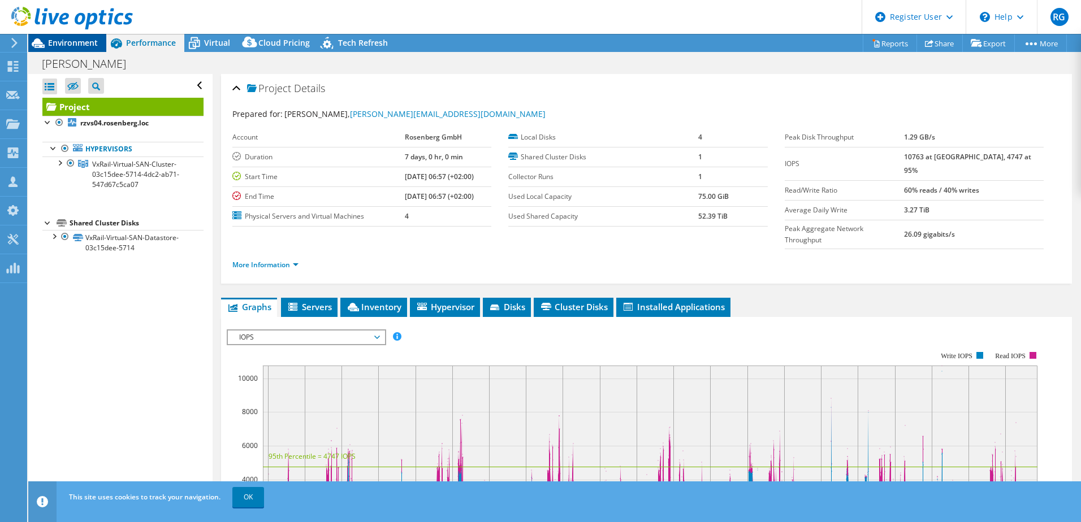
click at [77, 44] on span "Environment" at bounding box center [73, 42] width 50 height 11
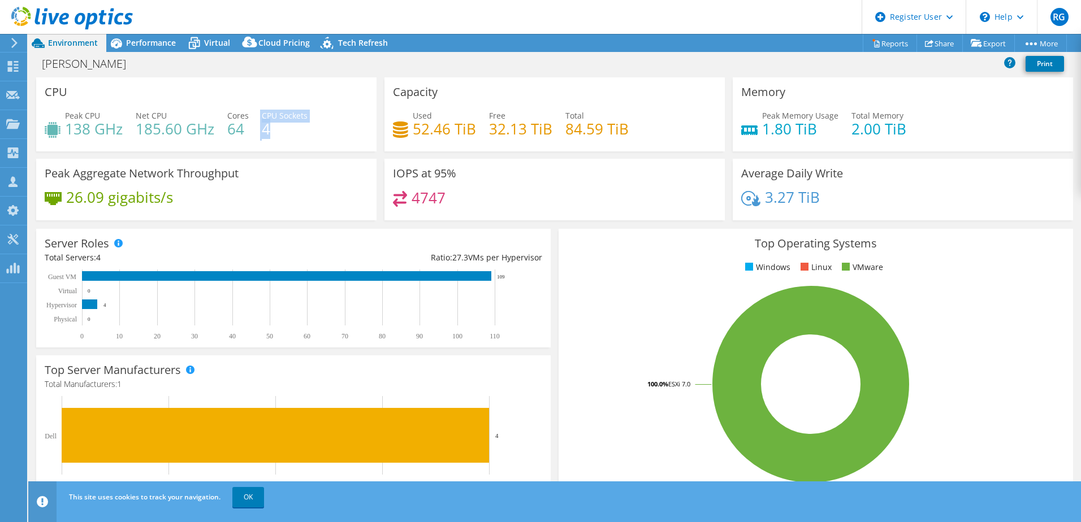
drag, startPoint x: 267, startPoint y: 132, endPoint x: 259, endPoint y: 132, distance: 7.9
click at [259, 132] on div "Peak CPU 138 GHz Net CPU 185.60 GHz Cores 64 CPU Sockets 4" at bounding box center [206, 128] width 323 height 37
drag, startPoint x: 259, startPoint y: 132, endPoint x: 241, endPoint y: 141, distance: 19.5
click at [241, 141] on div "Peak CPU 138 GHz Net CPU 185.60 GHz Cores 64 CPU Sockets 4" at bounding box center [206, 128] width 323 height 37
drag, startPoint x: 142, startPoint y: 131, endPoint x: 163, endPoint y: 131, distance: 20.9
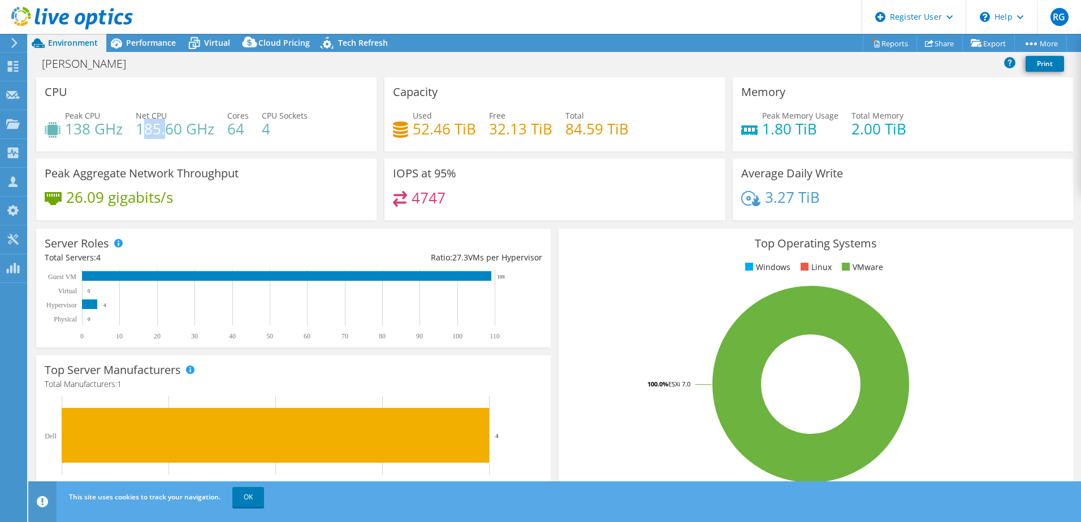
click at [163, 131] on h4 "185.60 GHz" at bounding box center [175, 129] width 79 height 12
drag, startPoint x: 163, startPoint y: 131, endPoint x: 198, endPoint y: 135, distance: 35.3
click at [198, 135] on h4 "185.60 GHz" at bounding box center [175, 129] width 79 height 12
drag, startPoint x: 101, startPoint y: 129, endPoint x: 63, endPoint y: 133, distance: 38.0
click at [63, 133] on div "Peak CPU 138 GHz" at bounding box center [84, 122] width 78 height 25
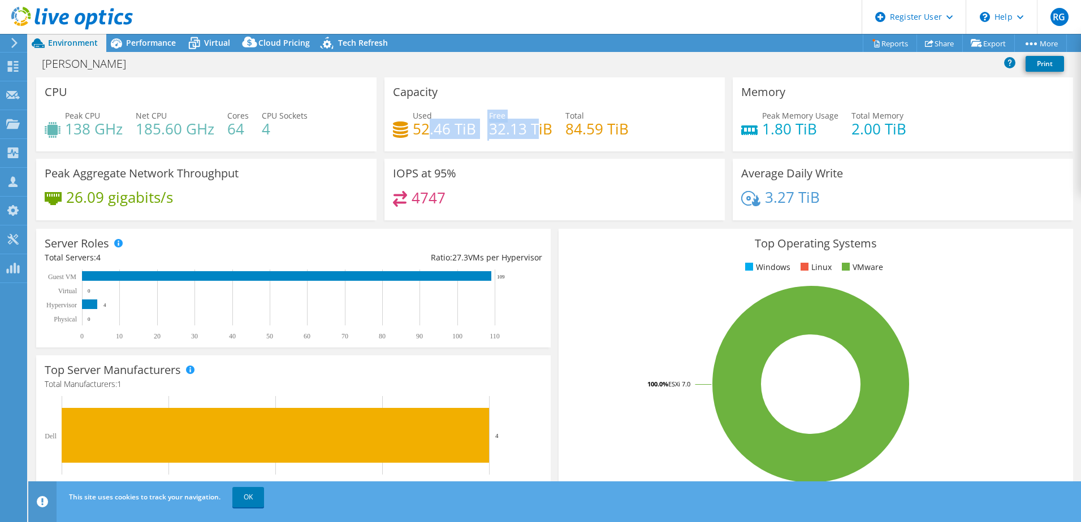
drag, startPoint x: 425, startPoint y: 135, endPoint x: 534, endPoint y: 128, distance: 109.3
click at [534, 128] on div "Used 52.46 TiB Free 32.13 TiB Total 84.59 TiB" at bounding box center [554, 128] width 323 height 37
drag, startPoint x: 534, startPoint y: 128, endPoint x: 550, endPoint y: 131, distance: 16.1
click at [550, 131] on div "Used 52.46 TiB Free 32.13 TiB Total 84.59 TiB" at bounding box center [554, 128] width 323 height 37
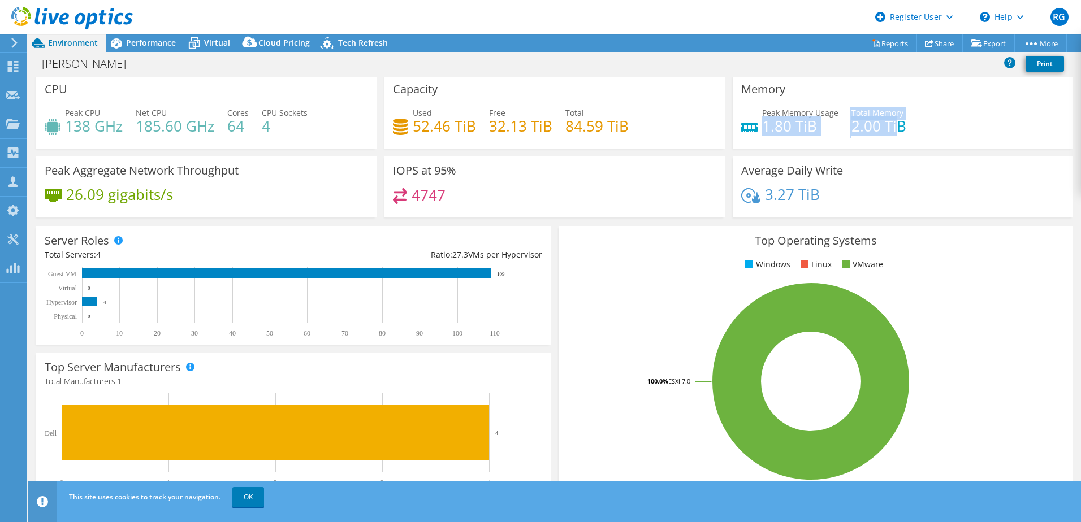
drag, startPoint x: 760, startPoint y: 120, endPoint x: 889, endPoint y: 126, distance: 129.6
click at [889, 126] on div "Peak Memory Usage 1.80 TiB Total Memory 2.00 TiB" at bounding box center [902, 125] width 323 height 37
drag, startPoint x: 889, startPoint y: 126, endPoint x: 895, endPoint y: 128, distance: 6.3
click at [895, 128] on h4 "2.00 TiB" at bounding box center [879, 126] width 55 height 12
click at [155, 48] on div "Performance" at bounding box center [145, 43] width 78 height 18
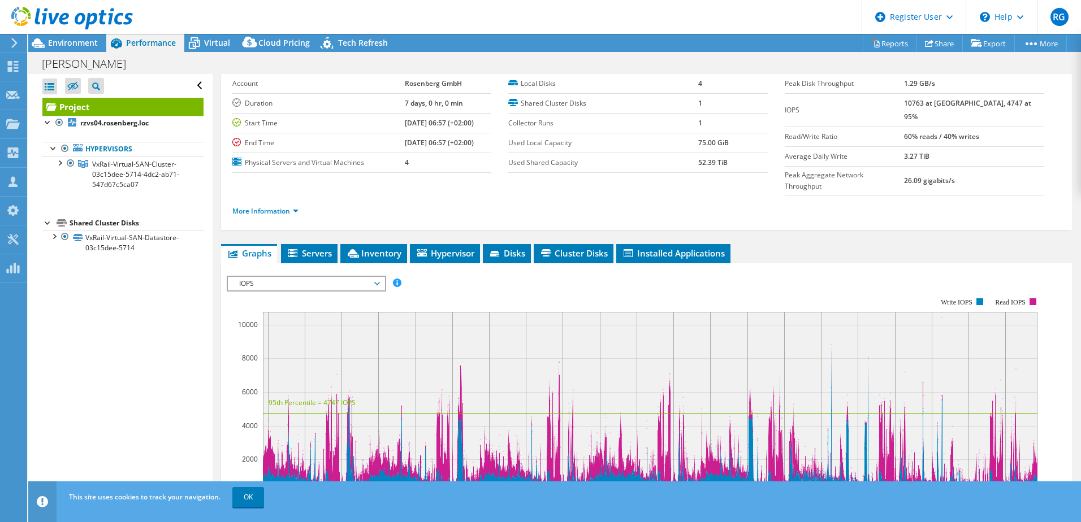
scroll to position [97, 0]
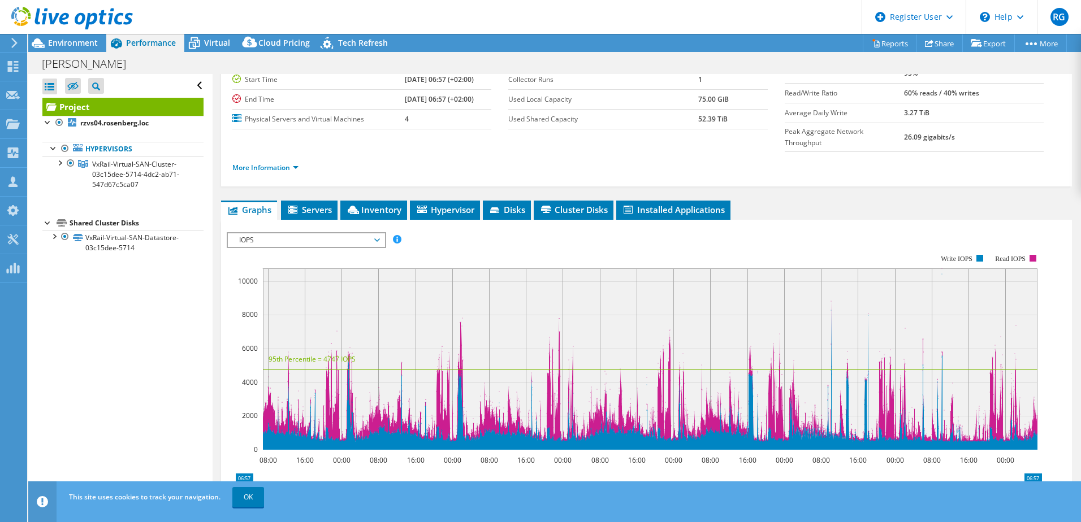
click at [300, 234] on span "IOPS" at bounding box center [306, 241] width 145 height 14
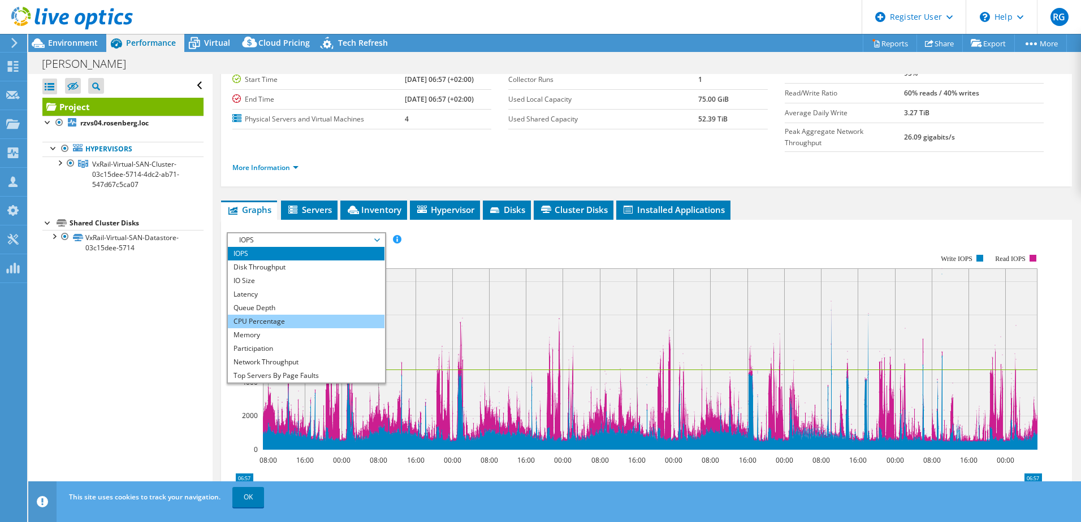
click at [269, 315] on li "CPU Percentage" at bounding box center [306, 322] width 157 height 14
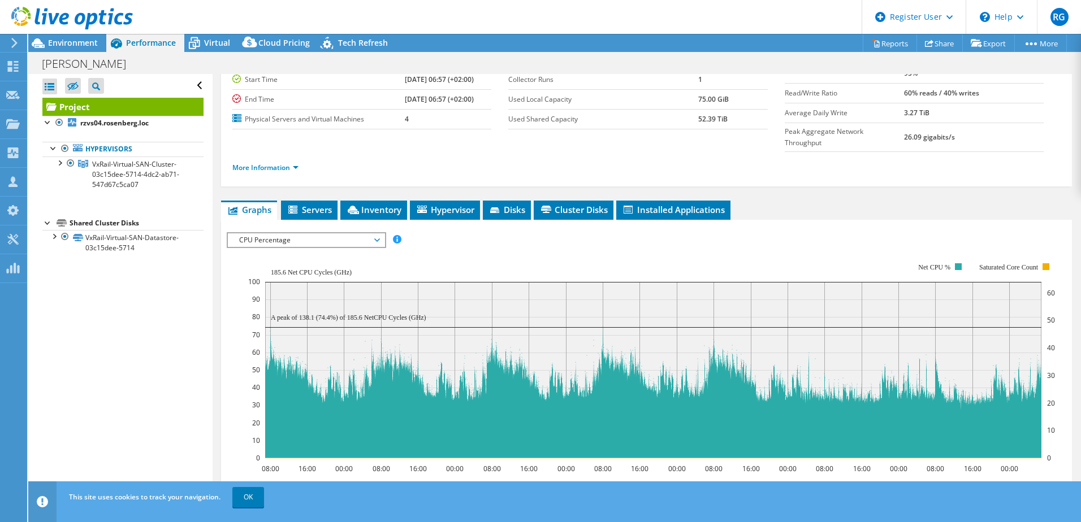
click at [344, 234] on span "CPU Percentage" at bounding box center [306, 241] width 145 height 14
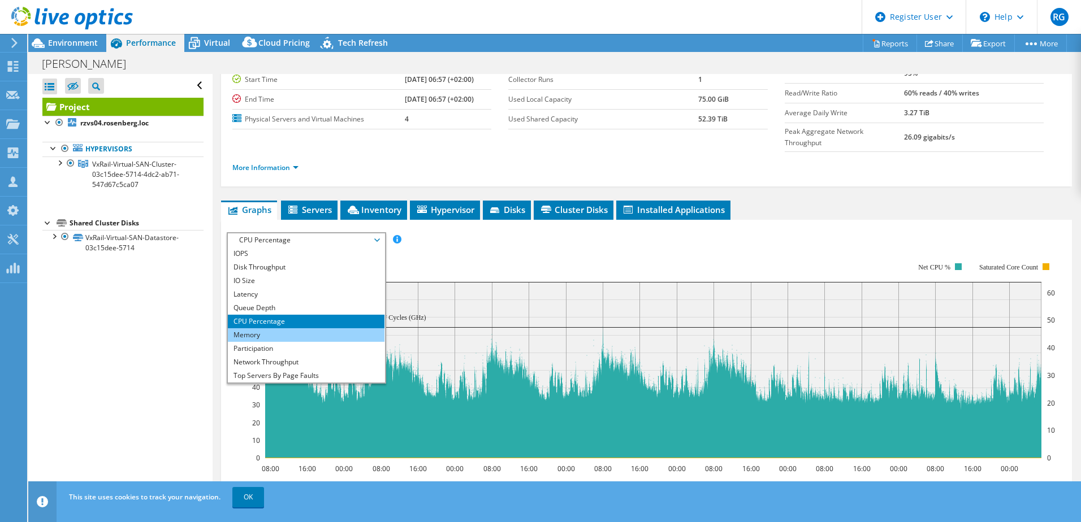
click at [301, 329] on li "Memory" at bounding box center [306, 336] width 157 height 14
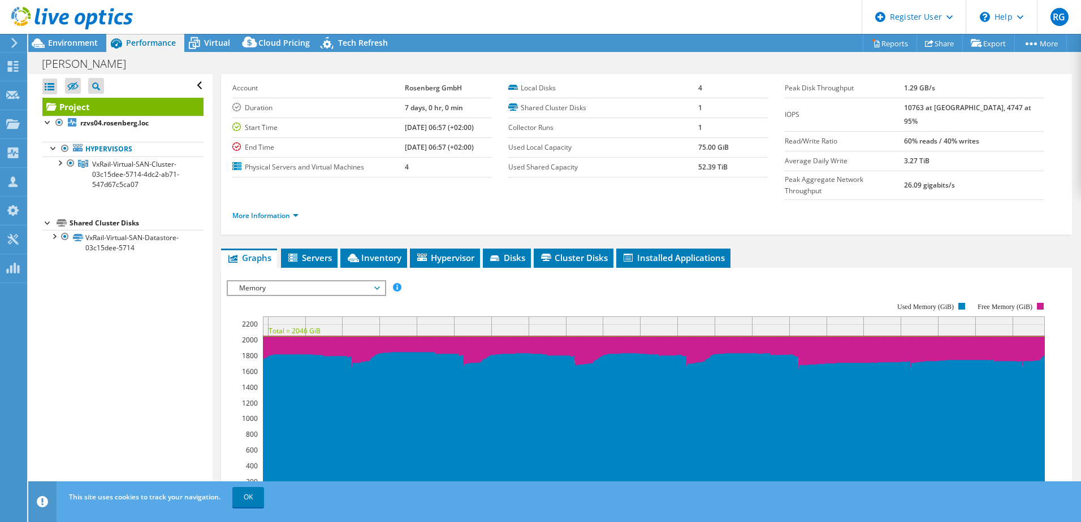
scroll to position [12, 0]
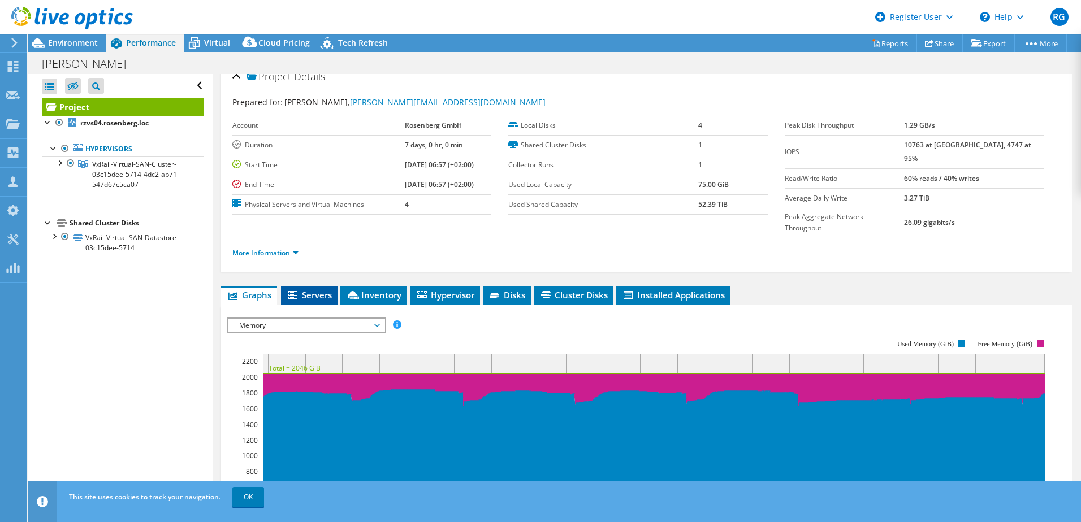
click at [320, 290] on span "Servers" at bounding box center [309, 295] width 45 height 11
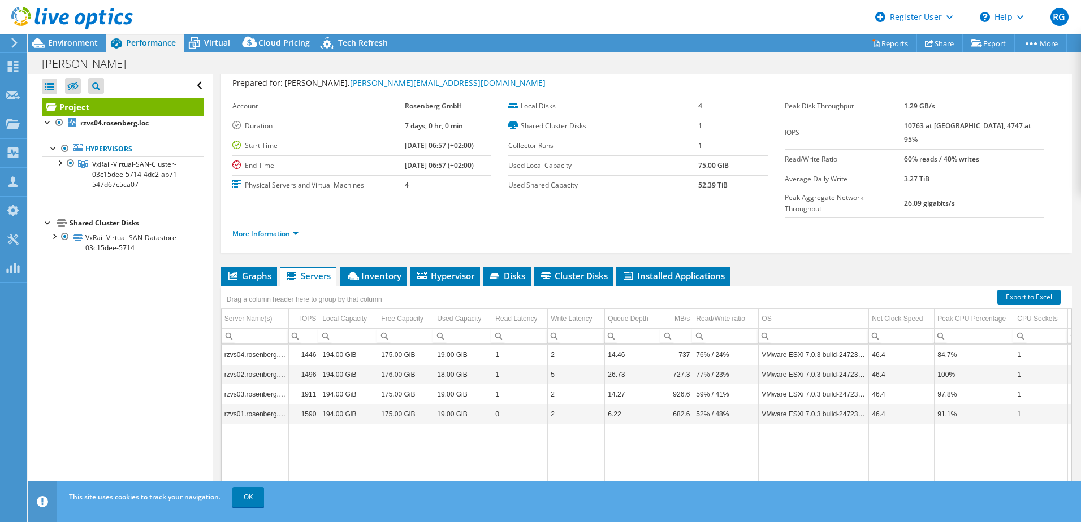
scroll to position [32, 0]
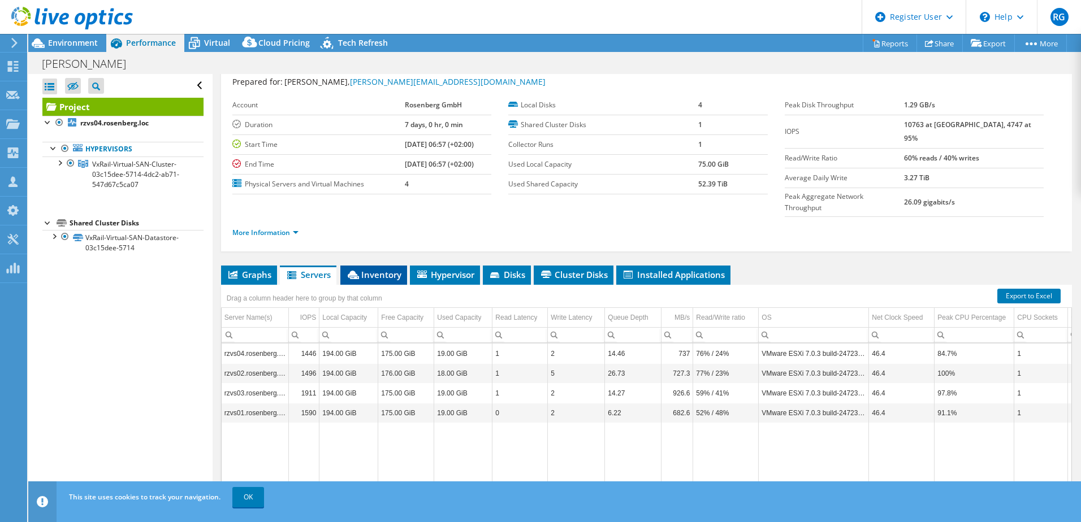
click at [381, 269] on span "Inventory" at bounding box center [373, 274] width 55 height 11
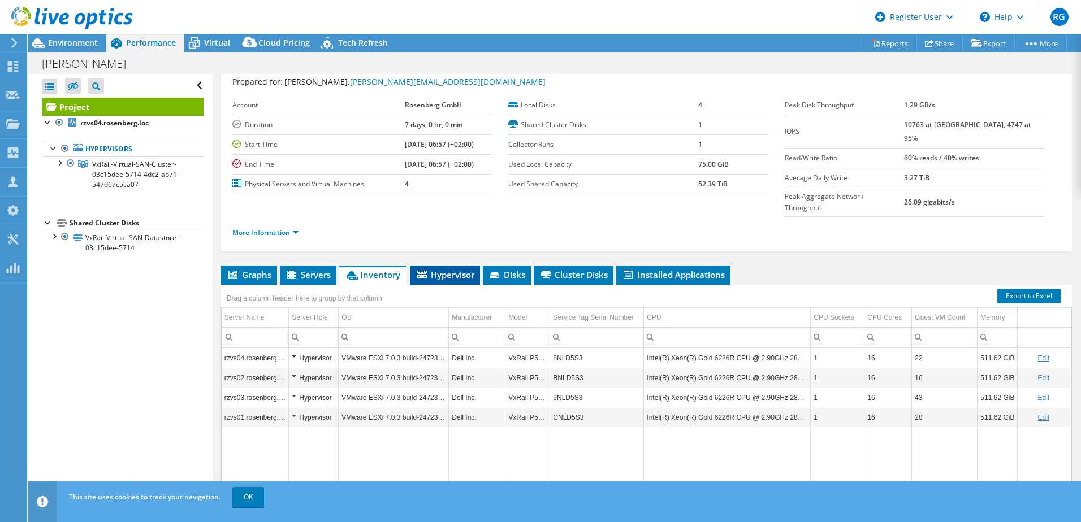
click at [453, 269] on span "Hypervisor" at bounding box center [445, 274] width 59 height 11
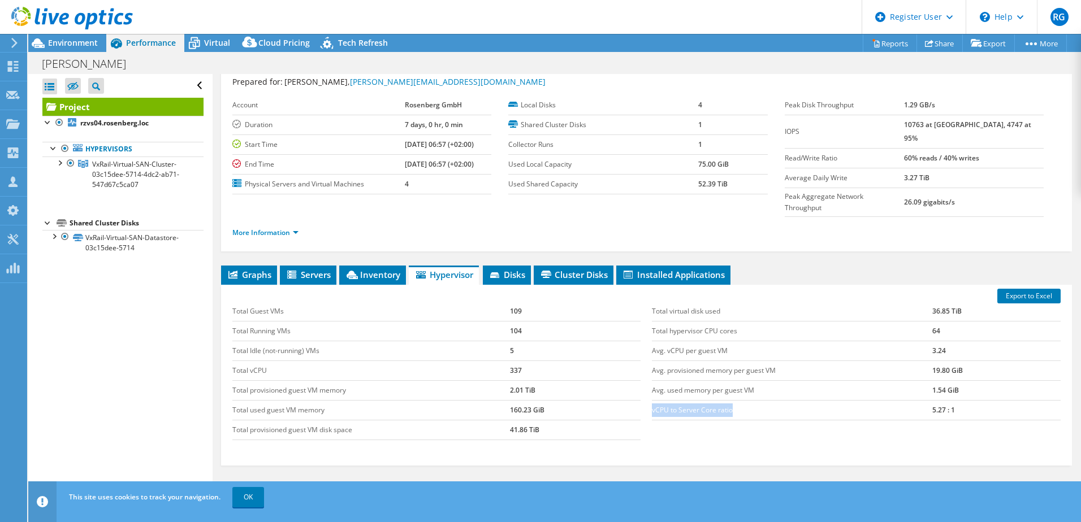
drag, startPoint x: 649, startPoint y: 386, endPoint x: 730, endPoint y: 384, distance: 81.4
click at [730, 400] on td "vCPU to Server Core ratio" at bounding box center [792, 410] width 280 height 20
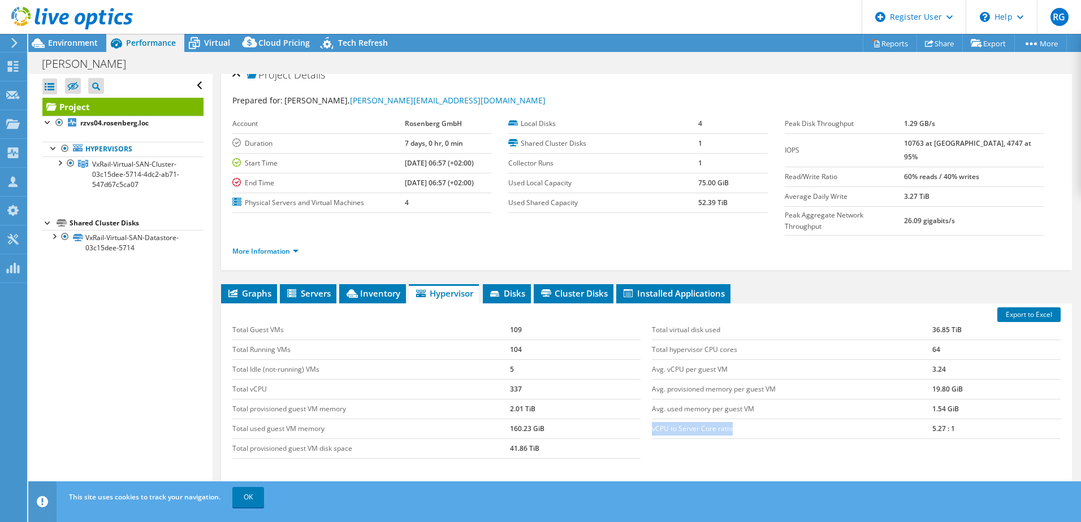
scroll to position [0, 0]
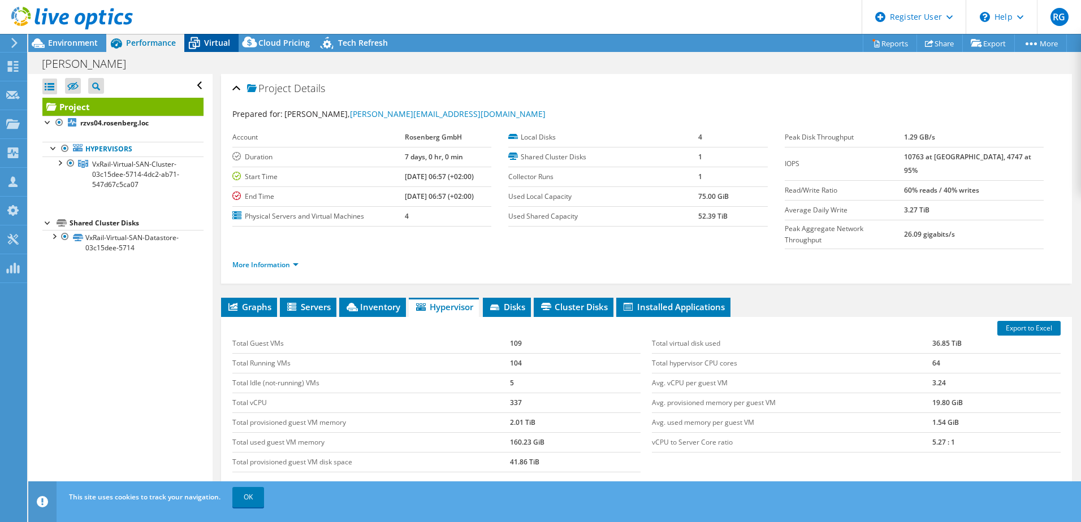
click at [209, 38] on span "Virtual" at bounding box center [217, 42] width 26 height 11
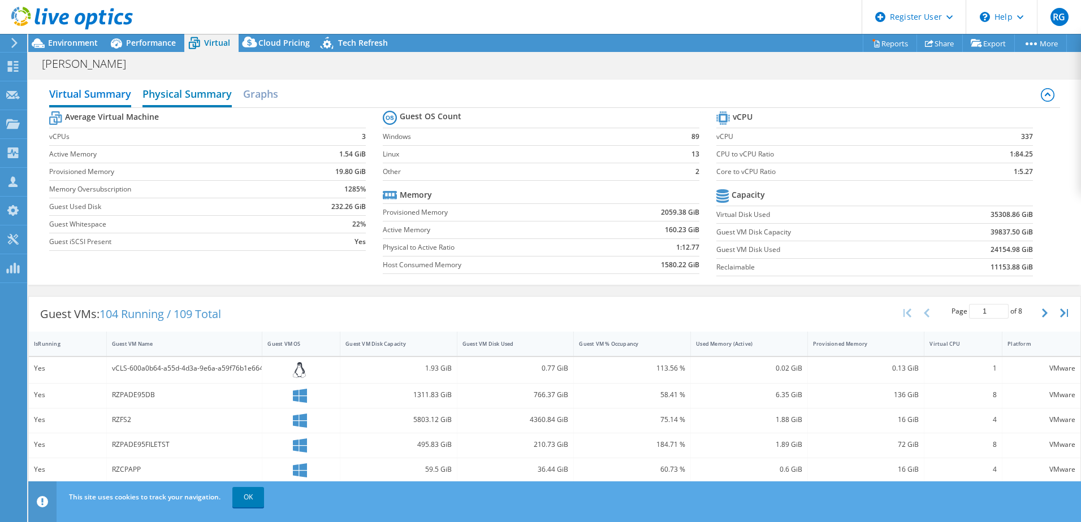
click at [194, 87] on h2 "Physical Summary" at bounding box center [186, 95] width 89 height 25
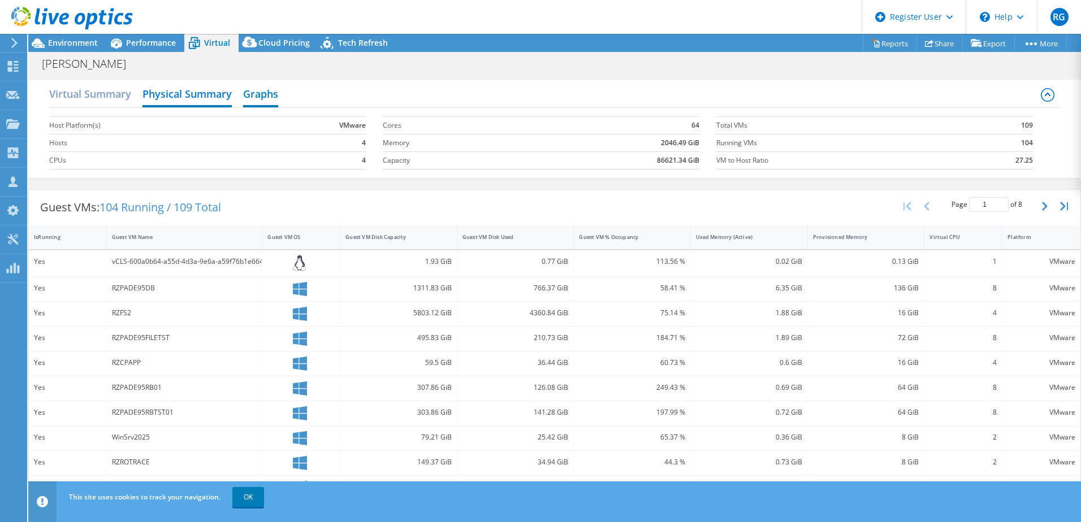
click at [247, 93] on h2 "Graphs" at bounding box center [260, 95] width 35 height 25
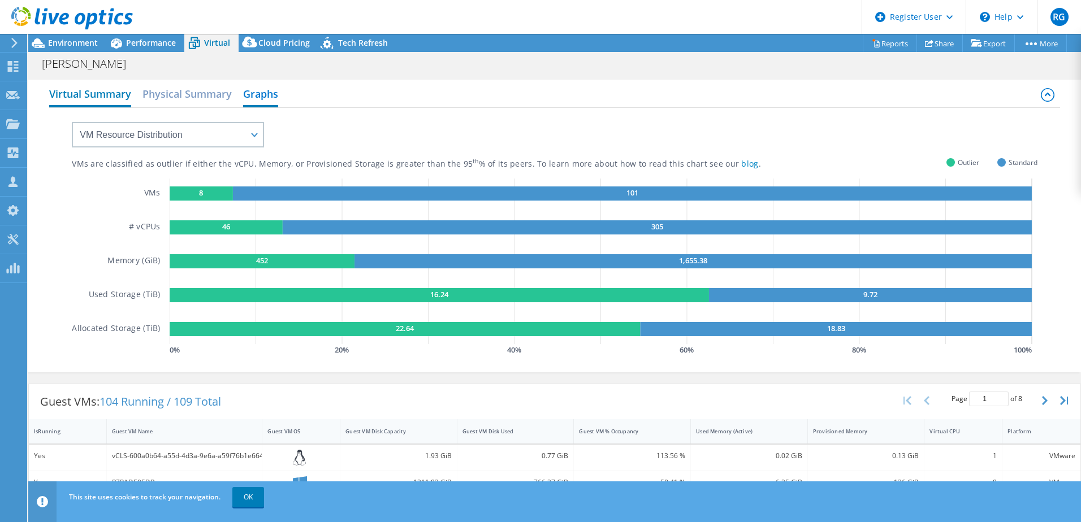
click at [71, 98] on h2 "Virtual Summary" at bounding box center [90, 95] width 82 height 25
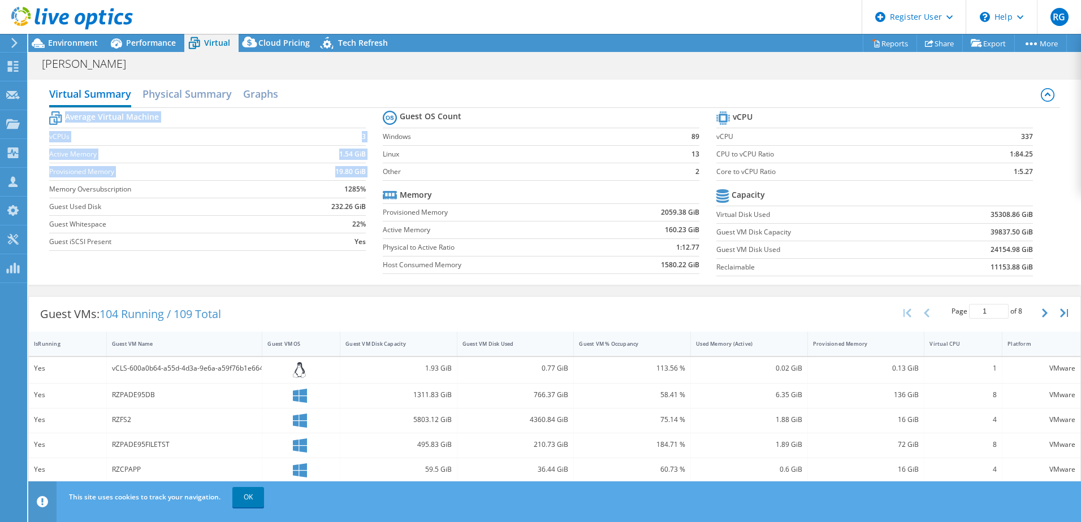
drag, startPoint x: 49, startPoint y: 188, endPoint x: 366, endPoint y: 193, distance: 316.7
click at [366, 193] on section "Average Virtual Machine vCPUs 3 Active Memory 1.54 GiB Provisioned Memory 19.80…" at bounding box center [216, 183] width 334 height 148
drag, startPoint x: 366, startPoint y: 193, endPoint x: 354, endPoint y: 192, distance: 11.9
click at [354, 192] on b "1285%" at bounding box center [354, 189] width 21 height 11
click at [417, 202] on th "Memory" at bounding box center [407, 195] width 49 height 17
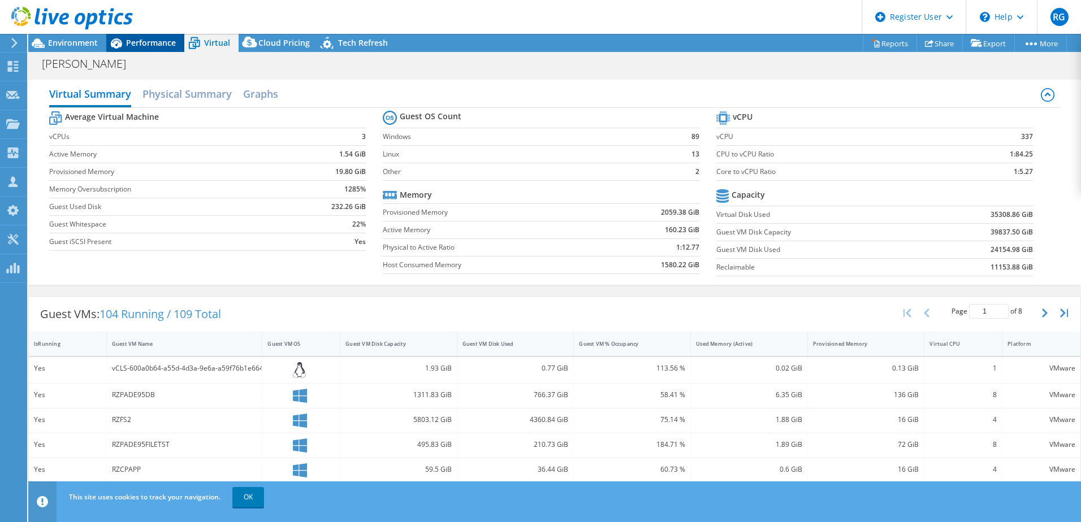
click at [144, 45] on span "Performance" at bounding box center [151, 42] width 50 height 11
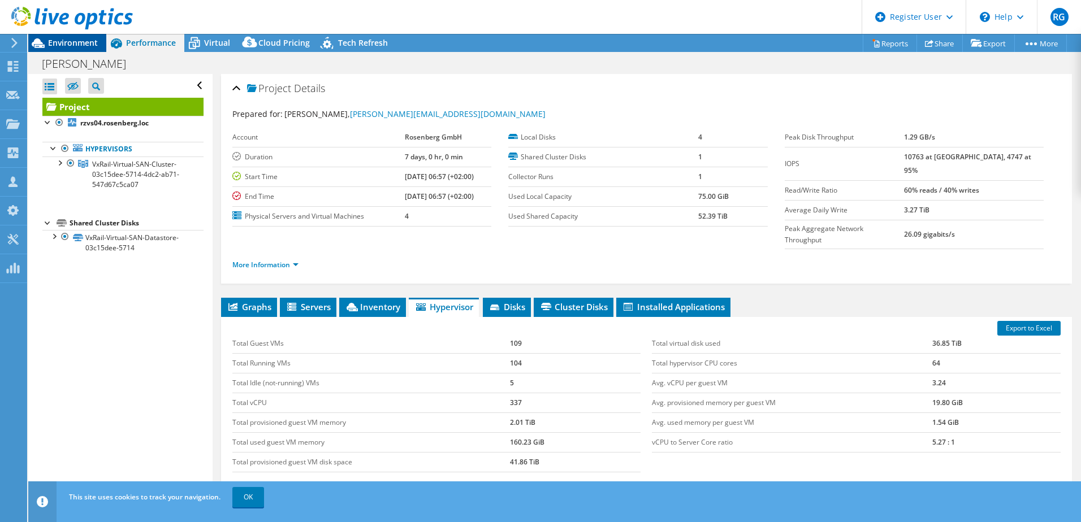
click at [81, 42] on span "Environment" at bounding box center [73, 42] width 50 height 11
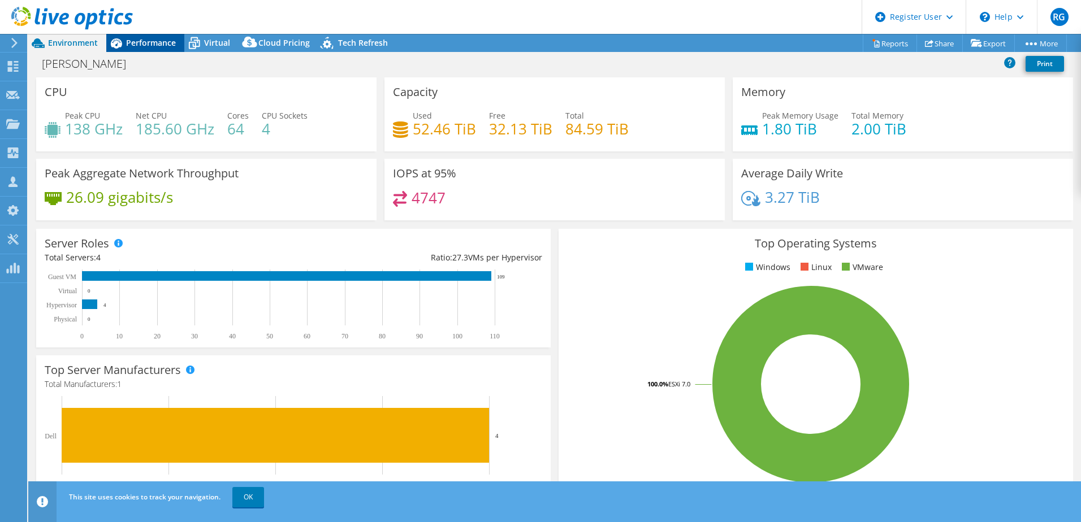
click at [150, 41] on span "Performance" at bounding box center [151, 42] width 50 height 11
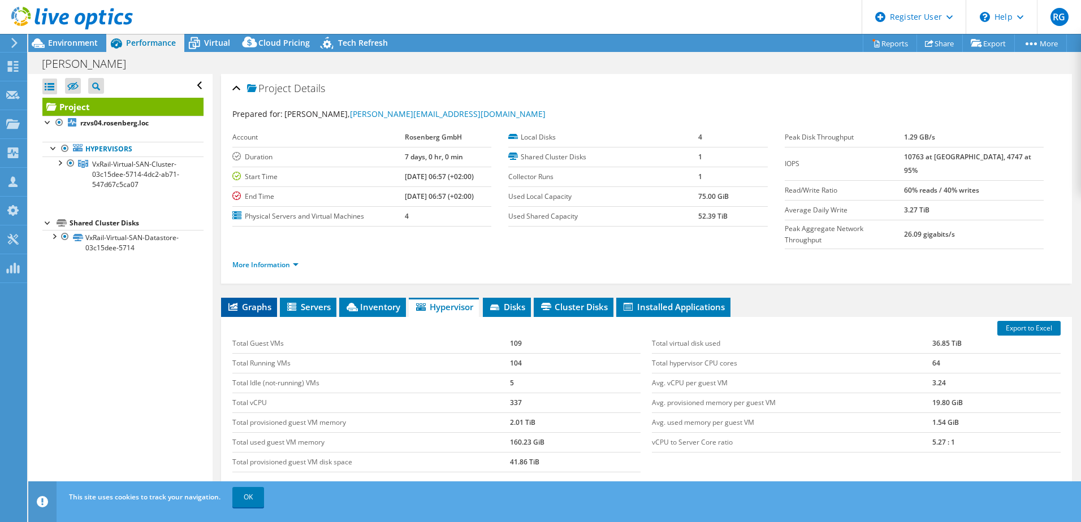
click at [248, 301] on span "Graphs" at bounding box center [249, 306] width 45 height 11
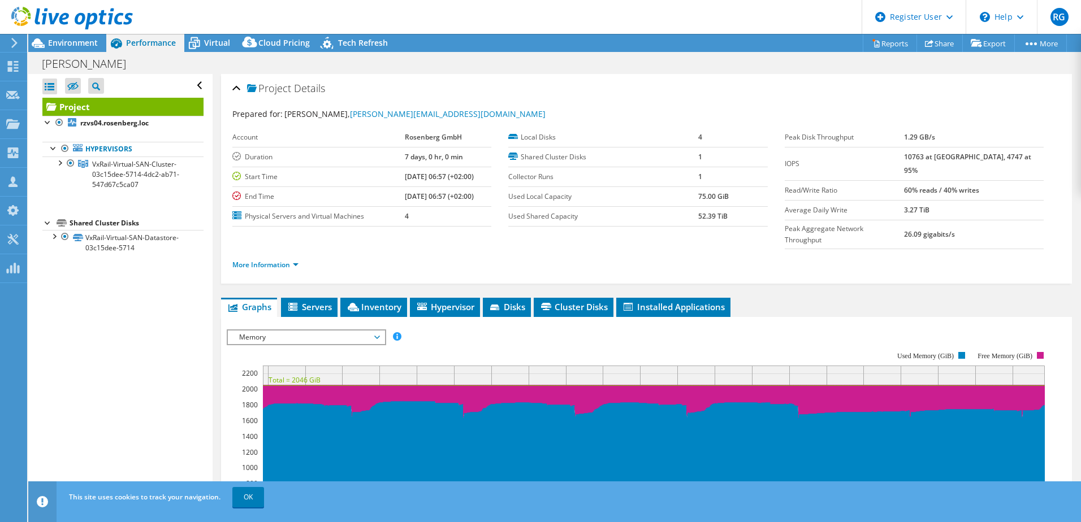
click at [338, 331] on span "Memory" at bounding box center [306, 338] width 145 height 14
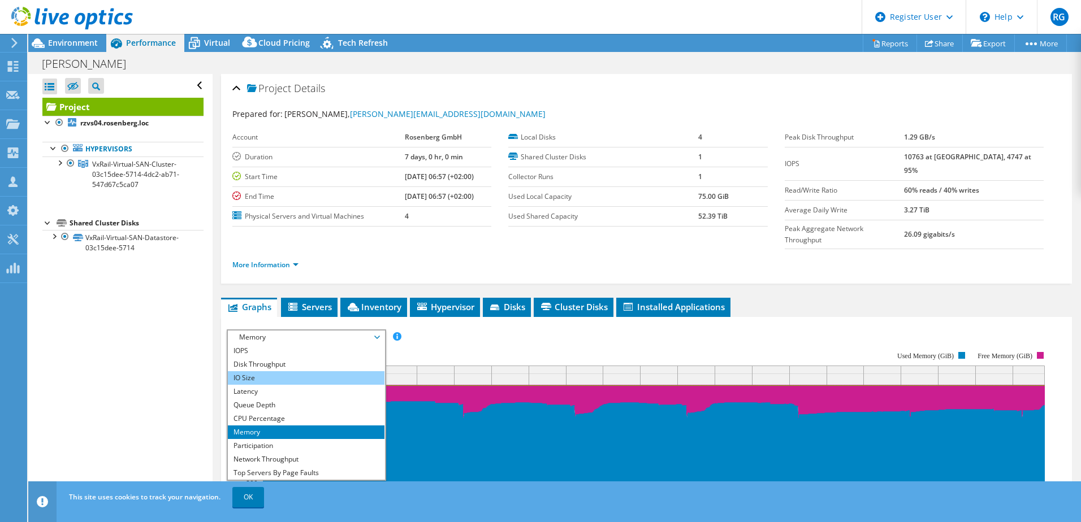
click at [314, 371] on li "IO Size" at bounding box center [306, 378] width 157 height 14
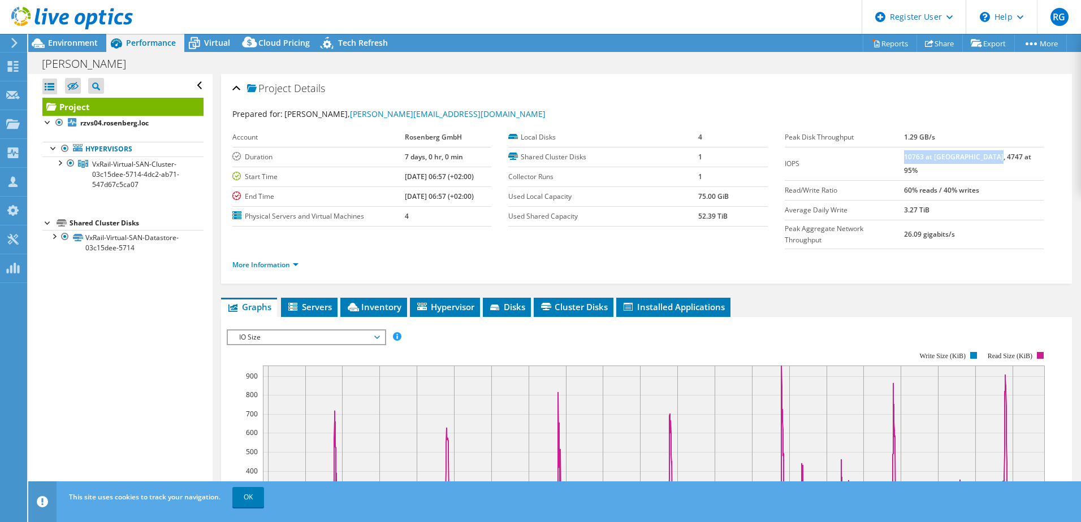
drag, startPoint x: 928, startPoint y: 155, endPoint x: 1024, endPoint y: 154, distance: 96.1
click at [1024, 154] on td "10763 at [GEOGRAPHIC_DATA], 4747 at 95%" at bounding box center [974, 163] width 140 height 33
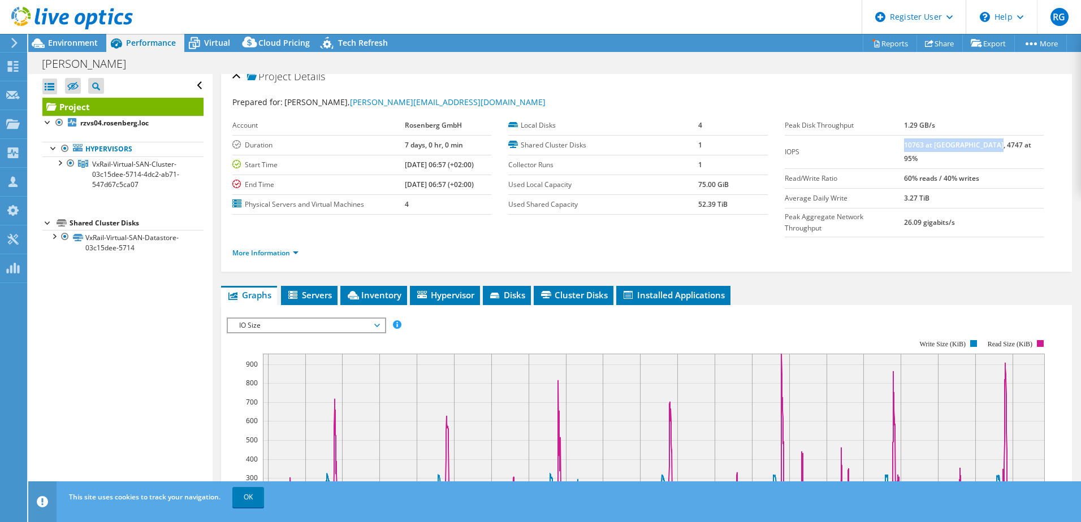
scroll to position [14, 0]
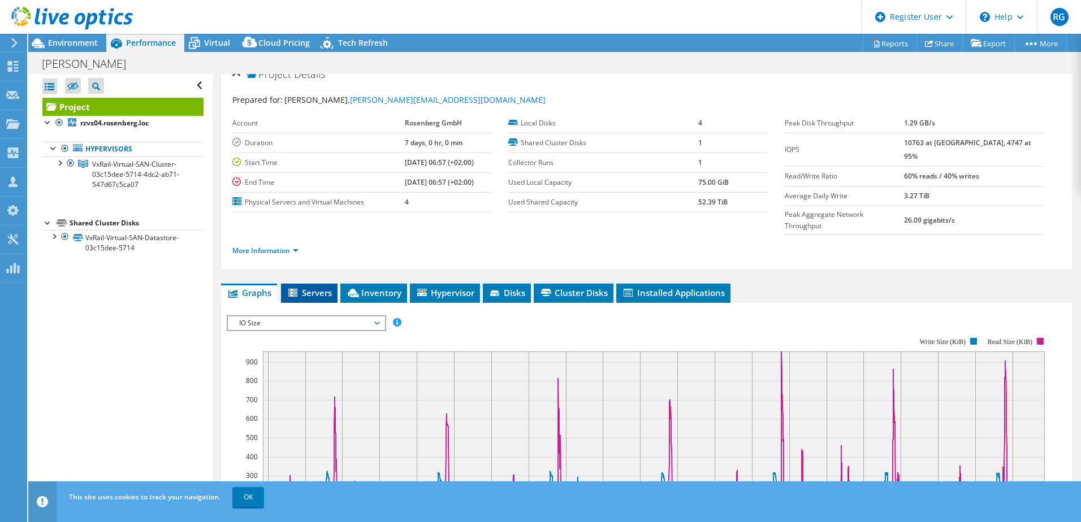
click at [314, 284] on li "Servers" at bounding box center [309, 293] width 57 height 19
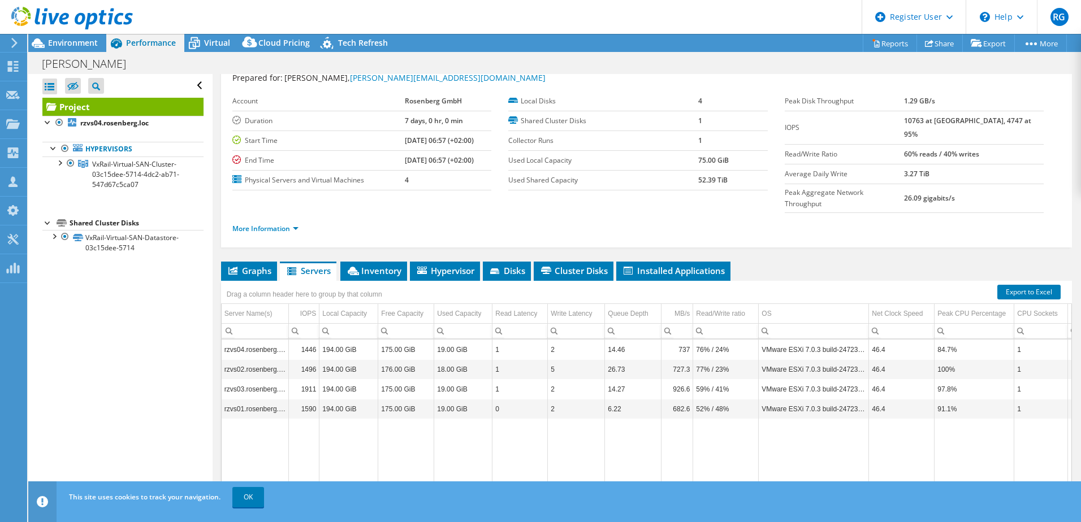
scroll to position [41, 0]
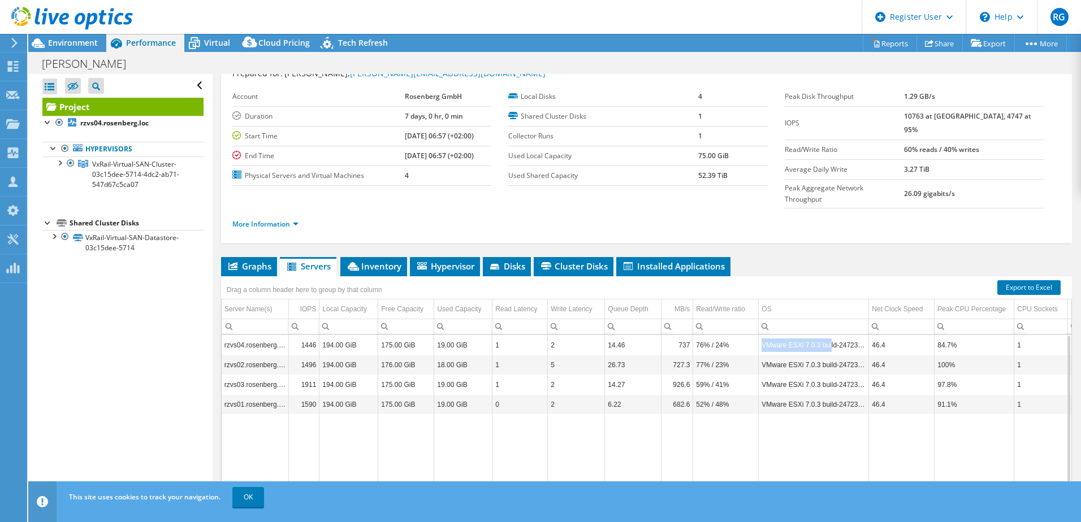
drag, startPoint x: 763, startPoint y: 323, endPoint x: 828, endPoint y: 329, distance: 65.3
click at [828, 335] on td "VMware ESXi 7.0.3 build-24723872" at bounding box center [814, 345] width 110 height 20
click at [85, 44] on span "Environment" at bounding box center [73, 42] width 50 height 11
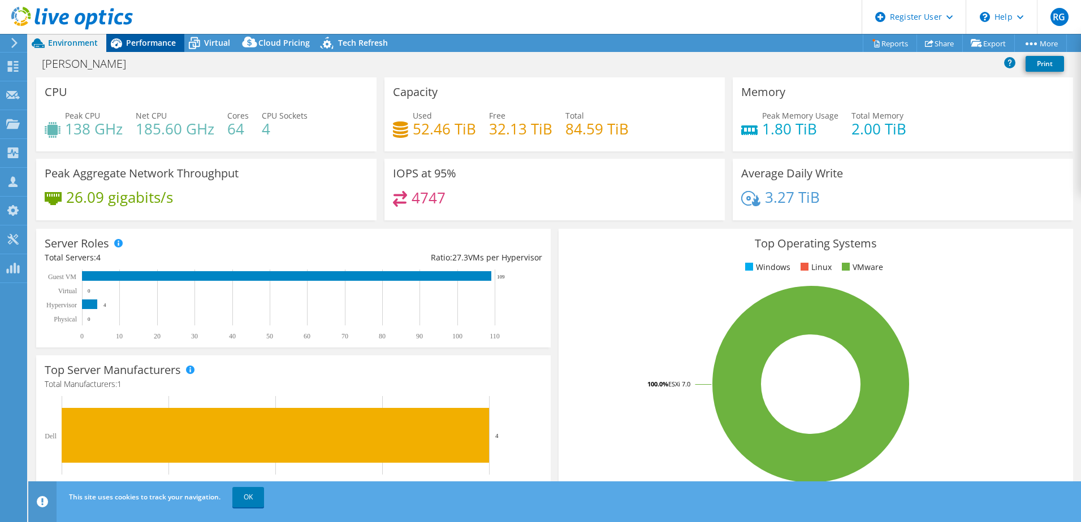
click at [151, 44] on span "Performance" at bounding box center [151, 42] width 50 height 11
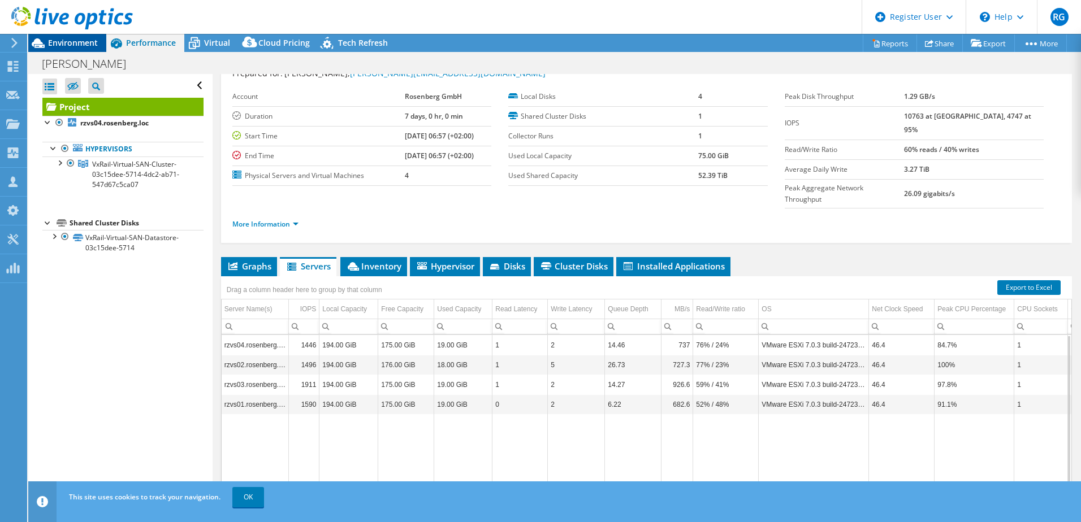
click at [88, 49] on div "Environment" at bounding box center [67, 43] width 78 height 18
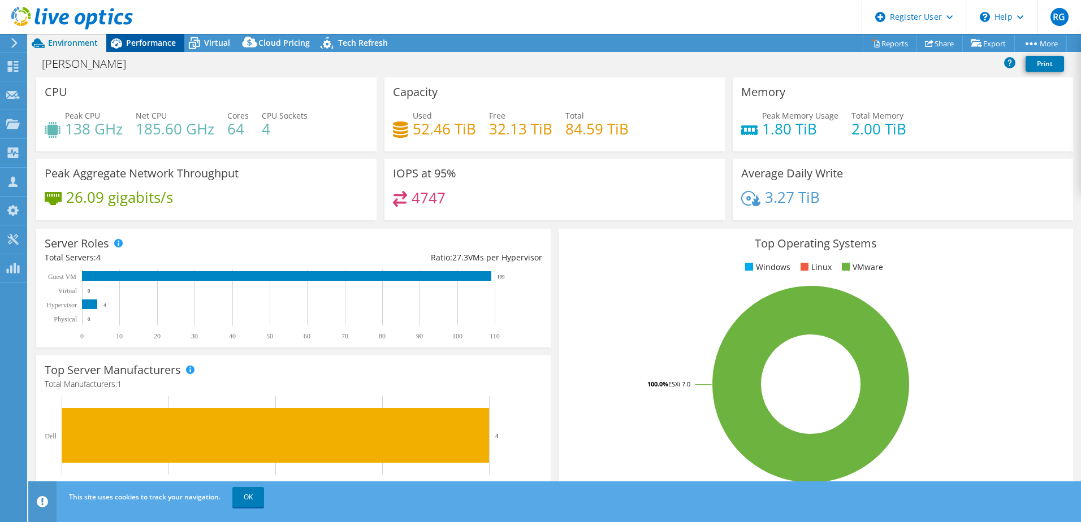
click at [154, 42] on span "Performance" at bounding box center [151, 42] width 50 height 11
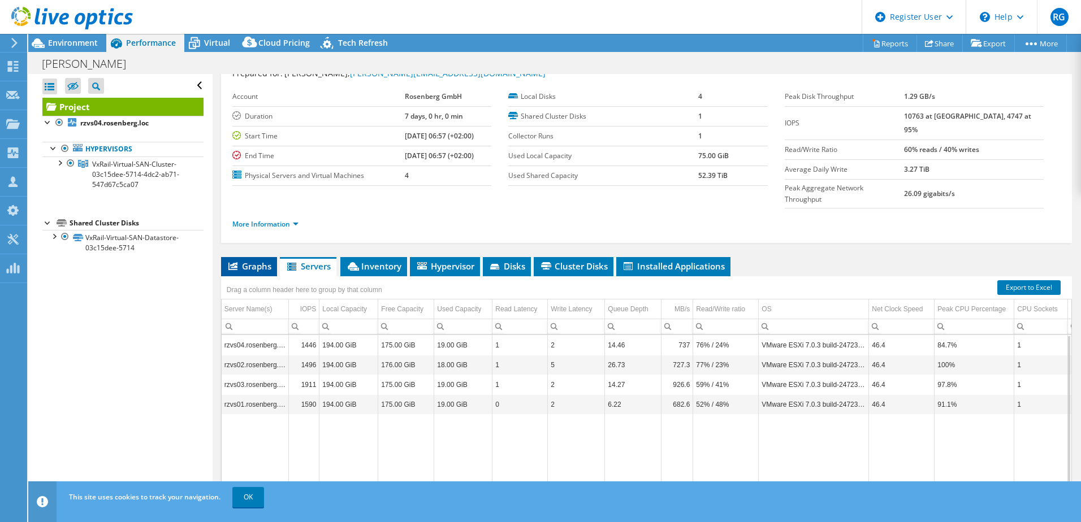
click at [257, 261] on span "Graphs" at bounding box center [249, 266] width 45 height 11
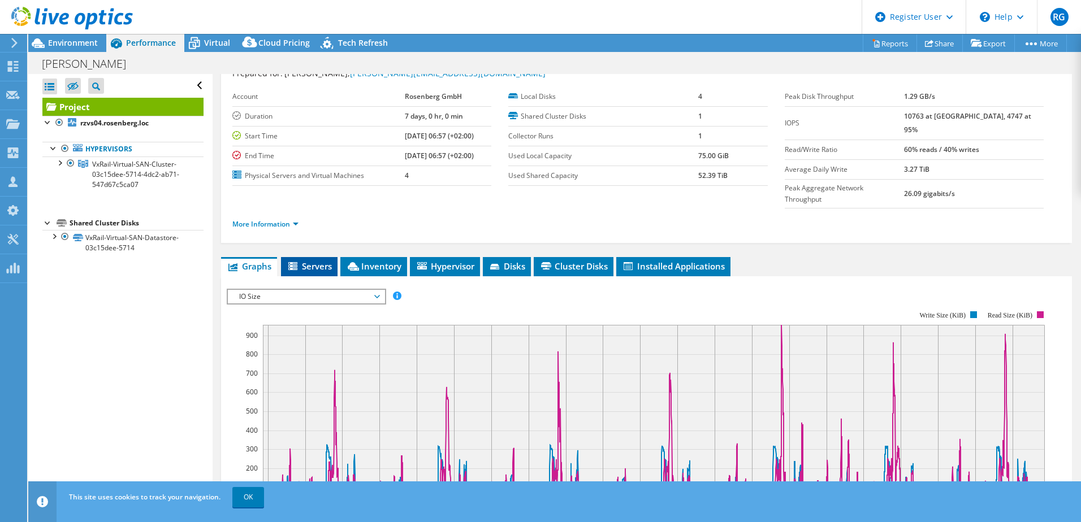
click at [303, 257] on li "Servers" at bounding box center [309, 266] width 57 height 19
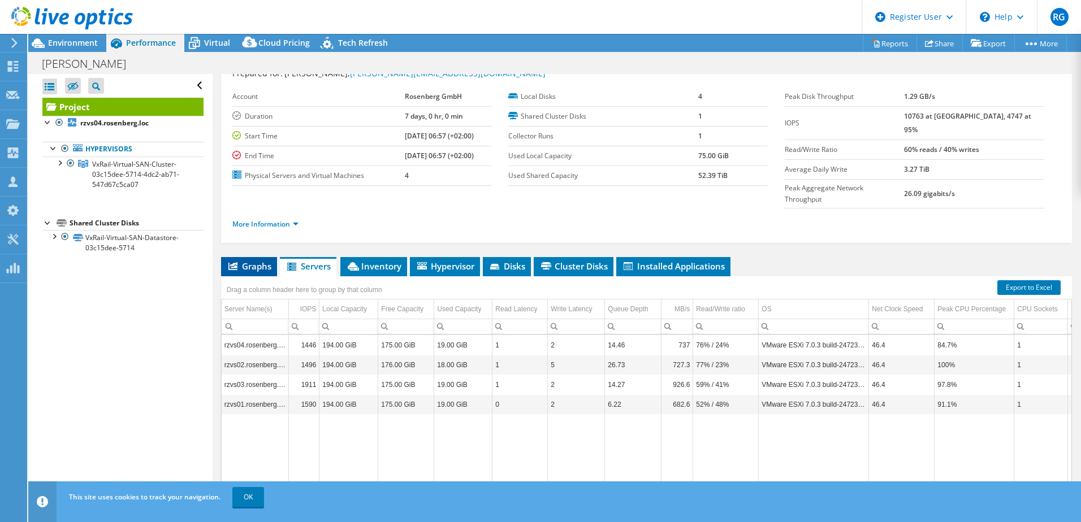
click at [252, 261] on span "Graphs" at bounding box center [249, 266] width 45 height 11
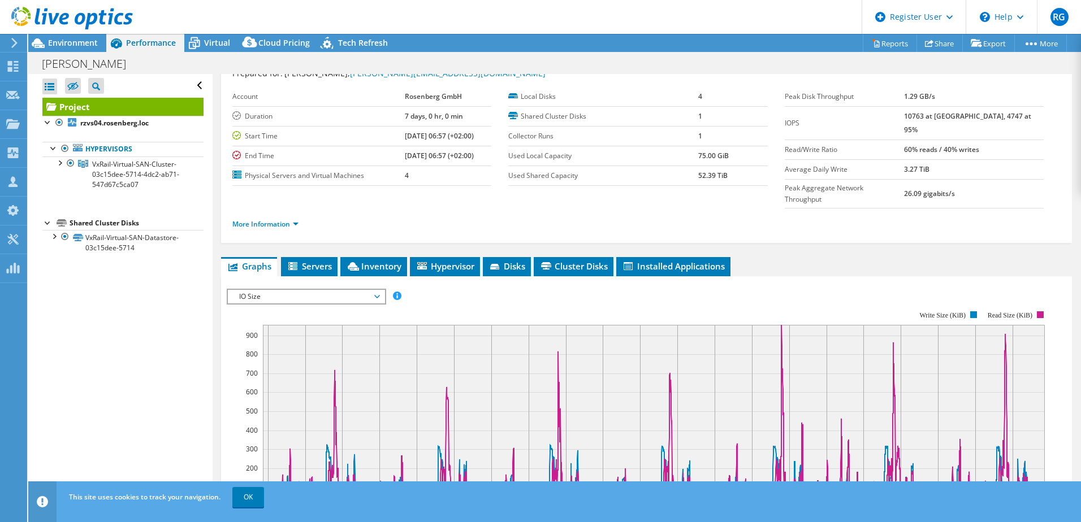
click at [265, 290] on span "IO Size" at bounding box center [306, 297] width 145 height 14
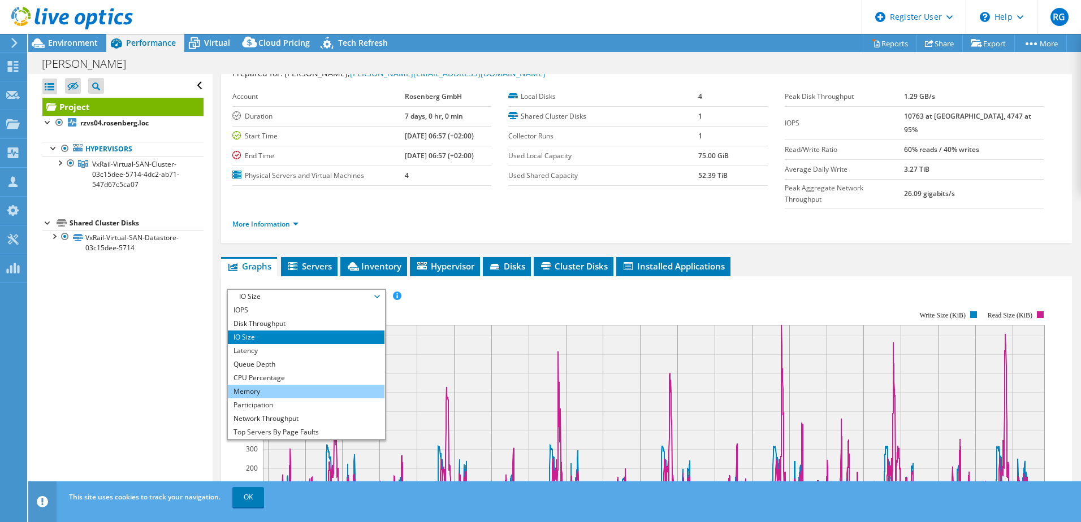
click at [269, 385] on li "Memory" at bounding box center [306, 392] width 157 height 14
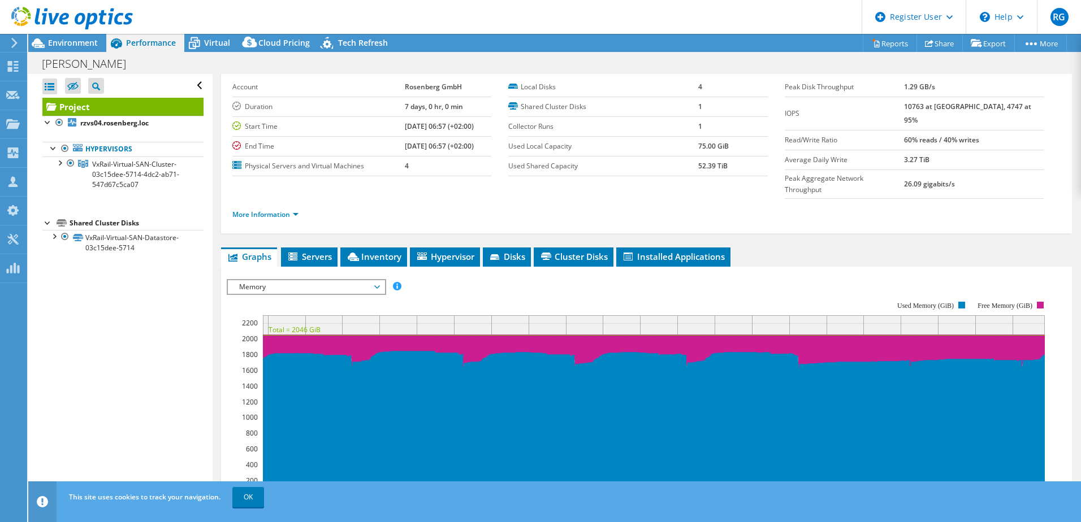
scroll to position [55, 0]
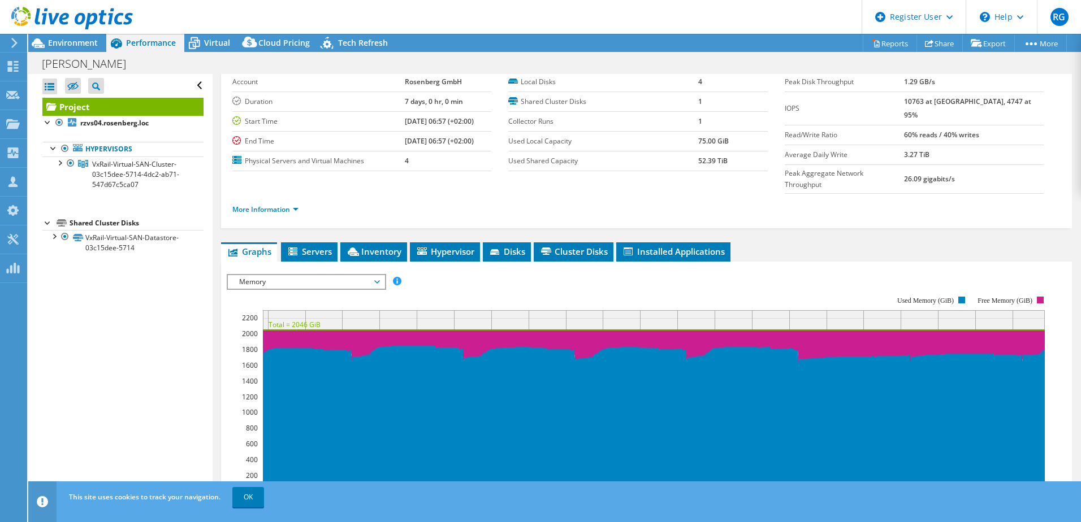
click at [358, 275] on span "Memory" at bounding box center [306, 282] width 145 height 14
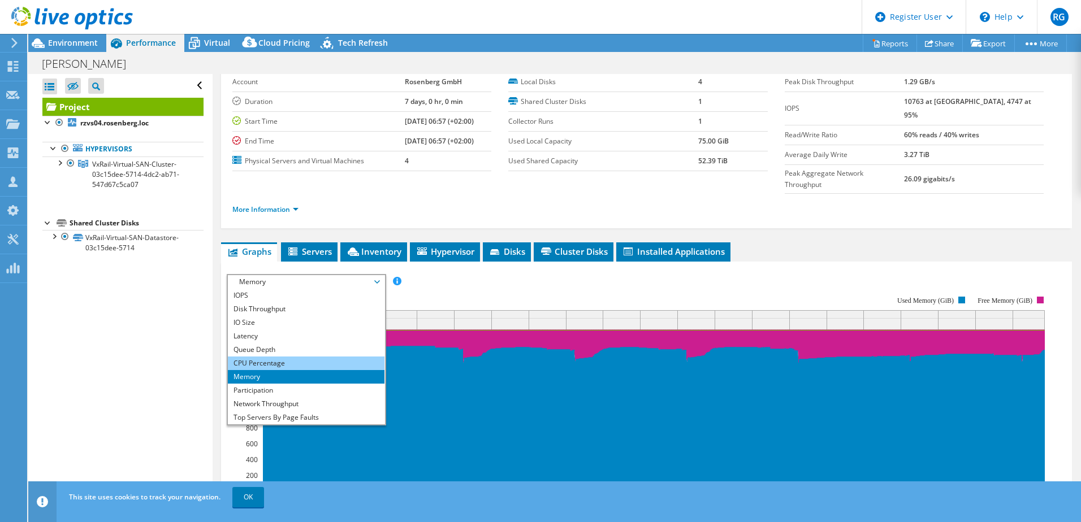
click at [294, 357] on li "CPU Percentage" at bounding box center [306, 364] width 157 height 14
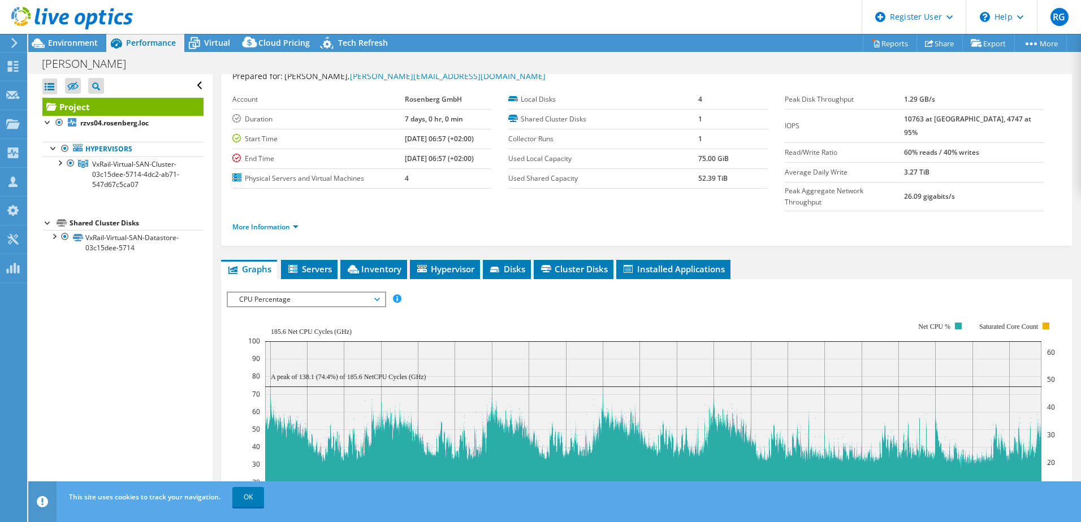
scroll to position [11, 0]
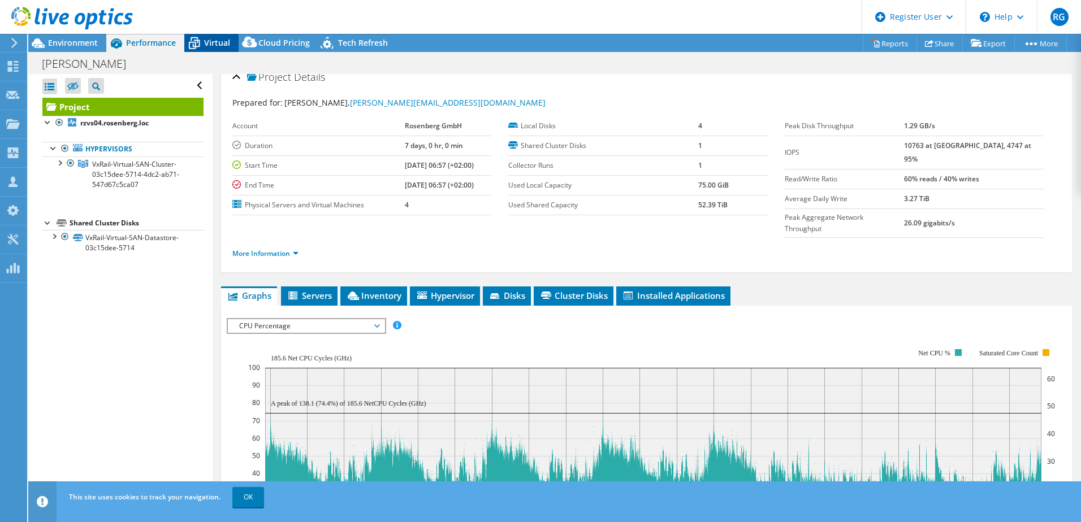
click at [205, 46] on span "Virtual" at bounding box center [217, 42] width 26 height 11
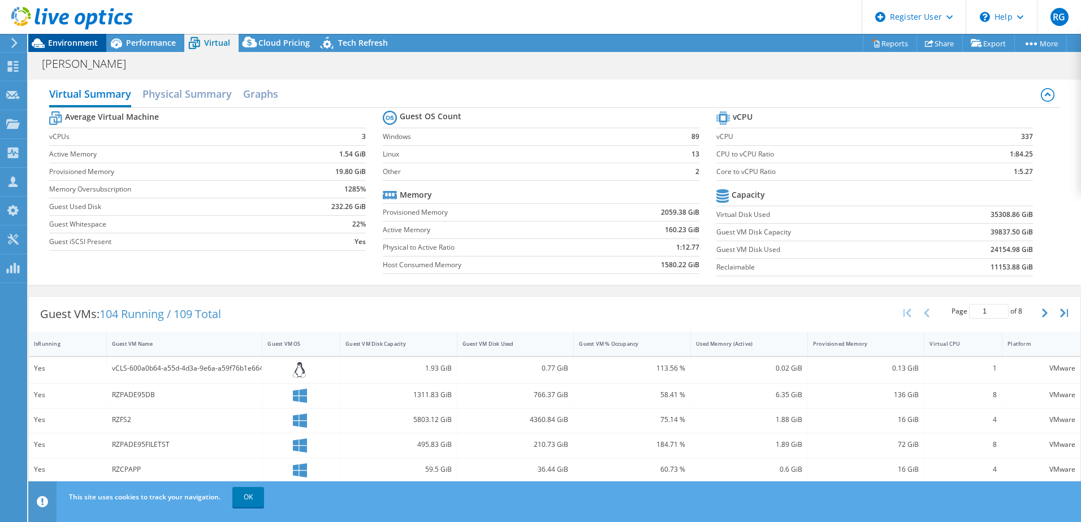
click at [80, 42] on span "Environment" at bounding box center [73, 42] width 50 height 11
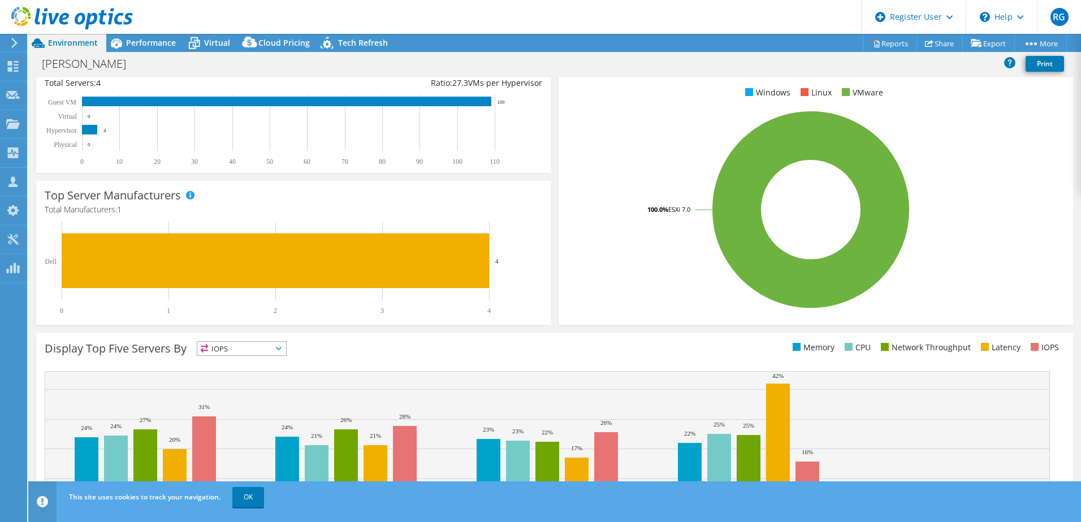
scroll to position [232, 0]
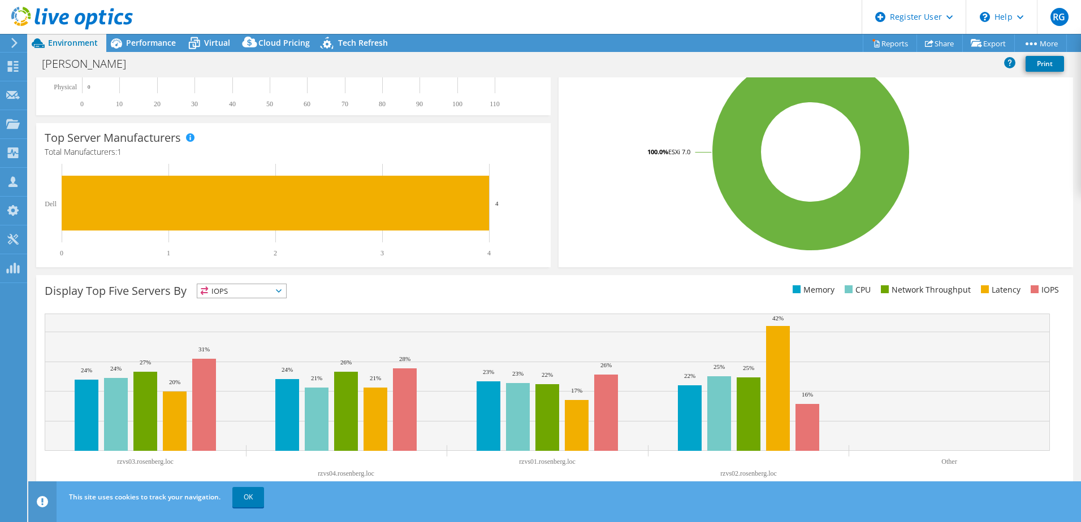
click at [243, 295] on span "IOPS" at bounding box center [241, 291] width 89 height 14
click at [241, 318] on li "Memory" at bounding box center [241, 322] width 89 height 16
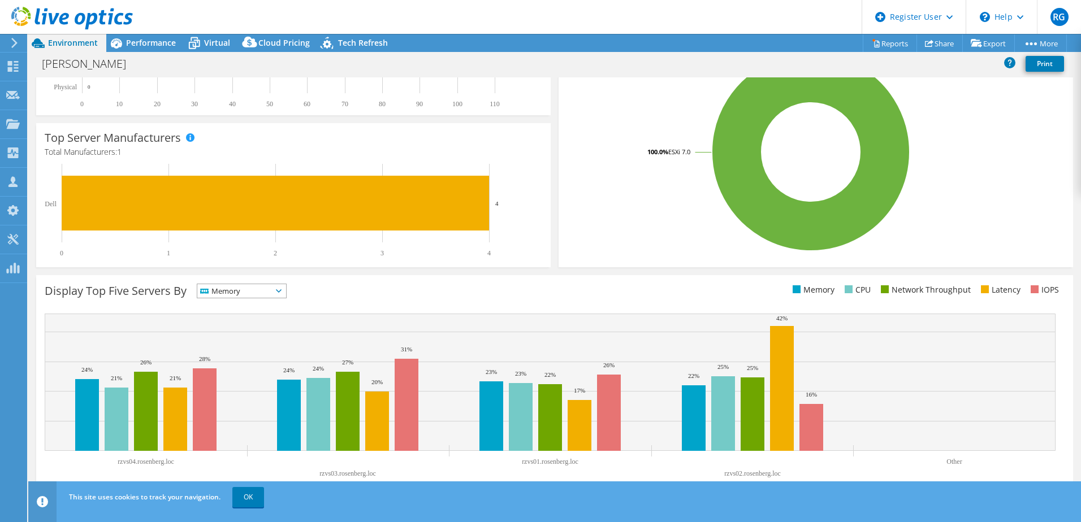
click at [266, 292] on span "Memory" at bounding box center [234, 291] width 75 height 14
click at [258, 338] on li "CPU" at bounding box center [241, 338] width 89 height 16
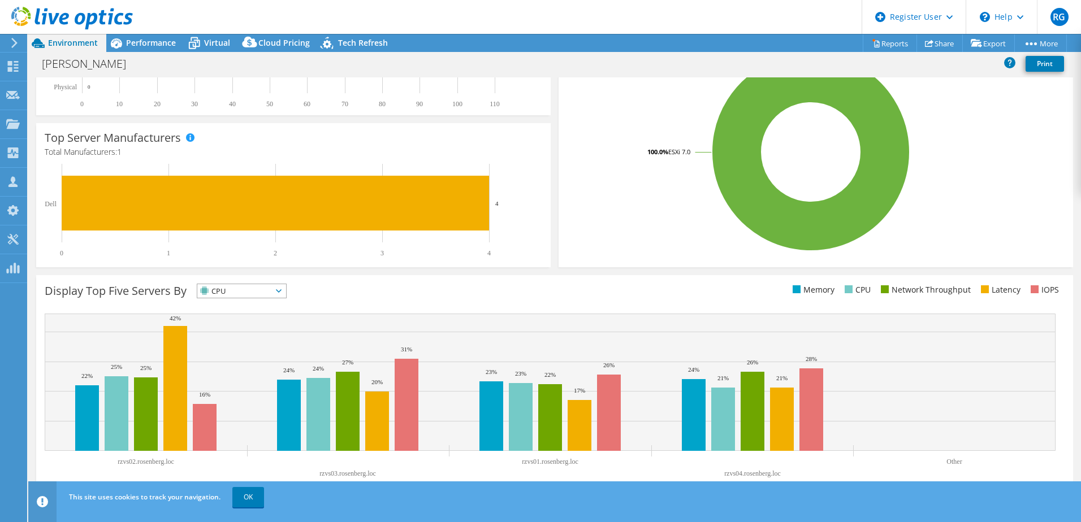
click at [272, 292] on span "CPU" at bounding box center [234, 291] width 75 height 14
click at [245, 305] on li "IOPS" at bounding box center [241, 306] width 89 height 16
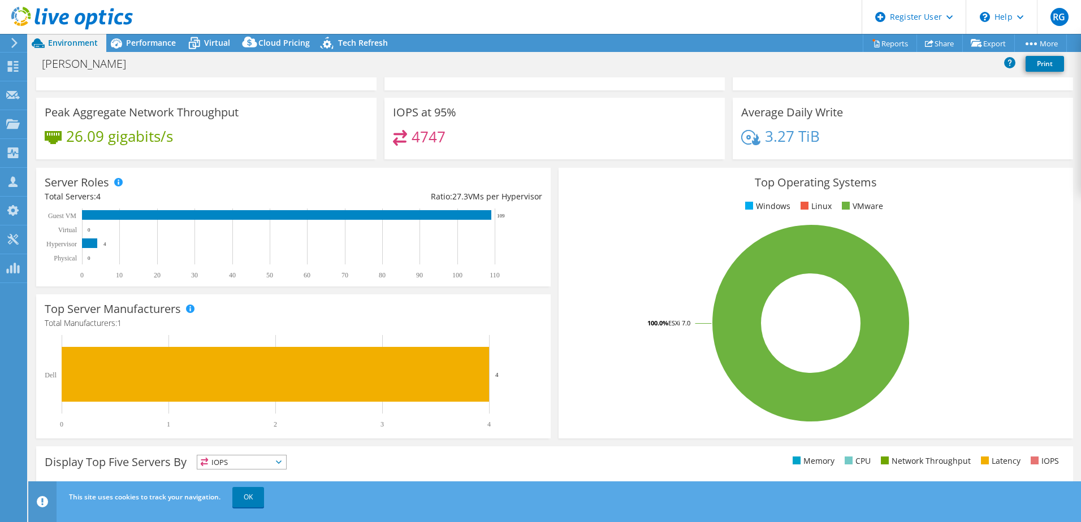
scroll to position [0, 0]
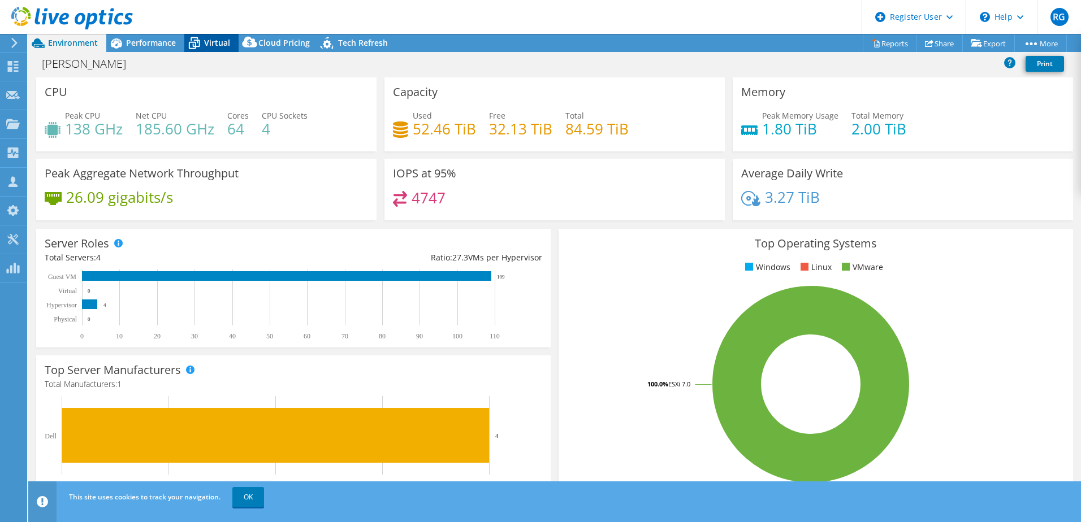
click at [207, 47] on span "Virtual" at bounding box center [217, 42] width 26 height 11
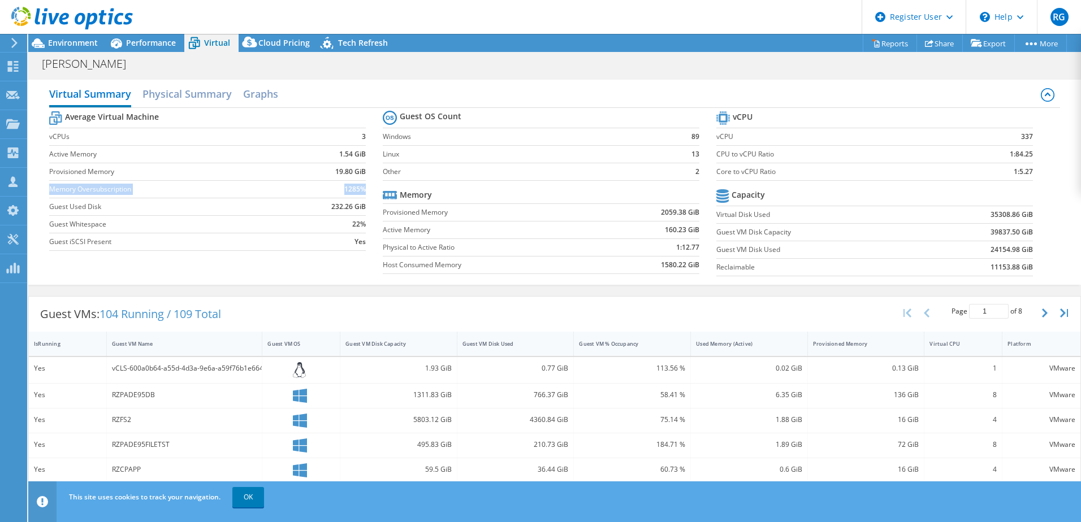
drag, startPoint x: 51, startPoint y: 189, endPoint x: 360, endPoint y: 189, distance: 309.3
click at [360, 189] on tr "Memory Oversubscription 1285%" at bounding box center [207, 189] width 317 height 18
click at [66, 259] on div "Average Virtual Machine vCPUs 3 Active Memory 1.54 GiB Provisioned Memory 19.80…" at bounding box center [554, 195] width 1011 height 174
click at [76, 46] on span "Environment" at bounding box center [73, 42] width 50 height 11
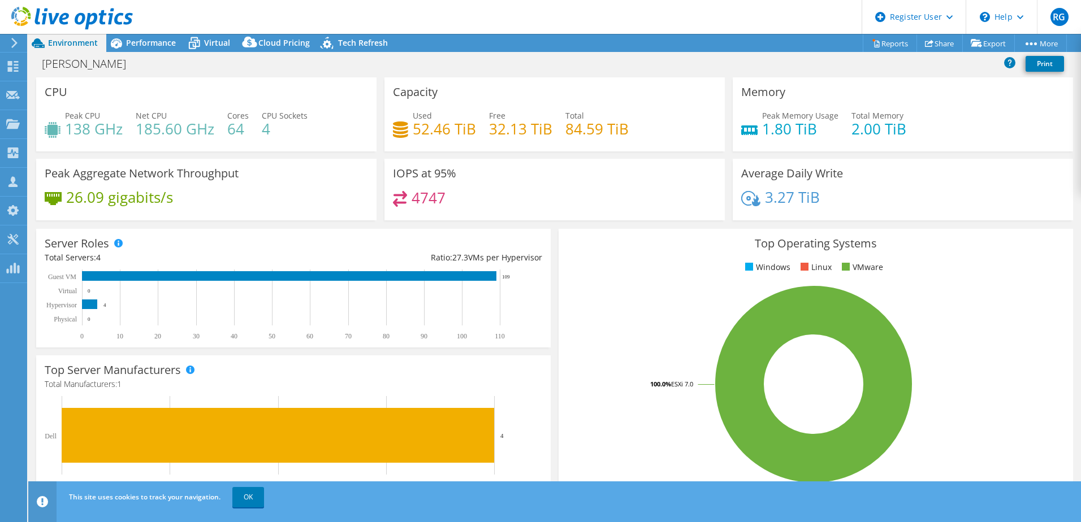
scroll to position [11, 0]
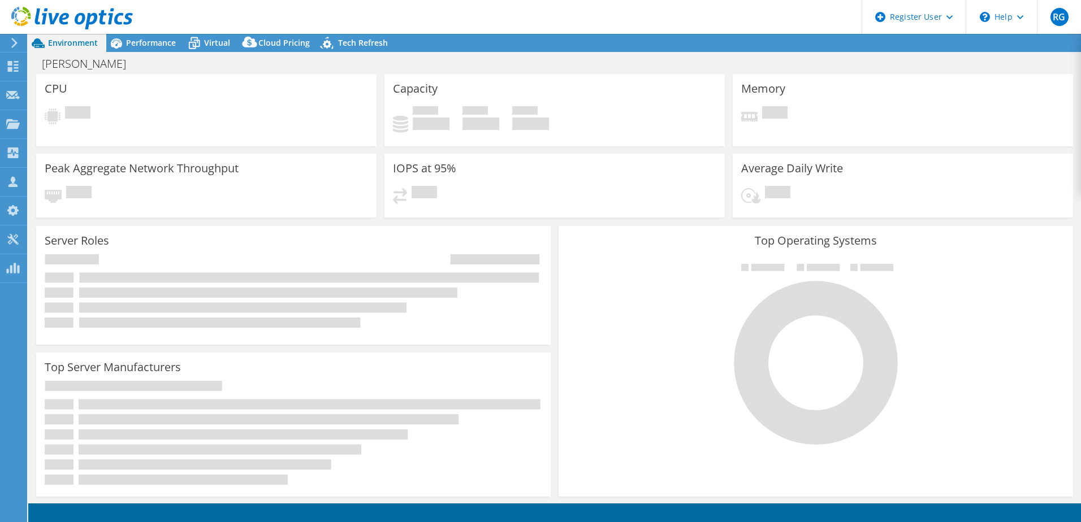
select select "EUFrankfurt"
select select "EUR"
